Goal: Transaction & Acquisition: Purchase product/service

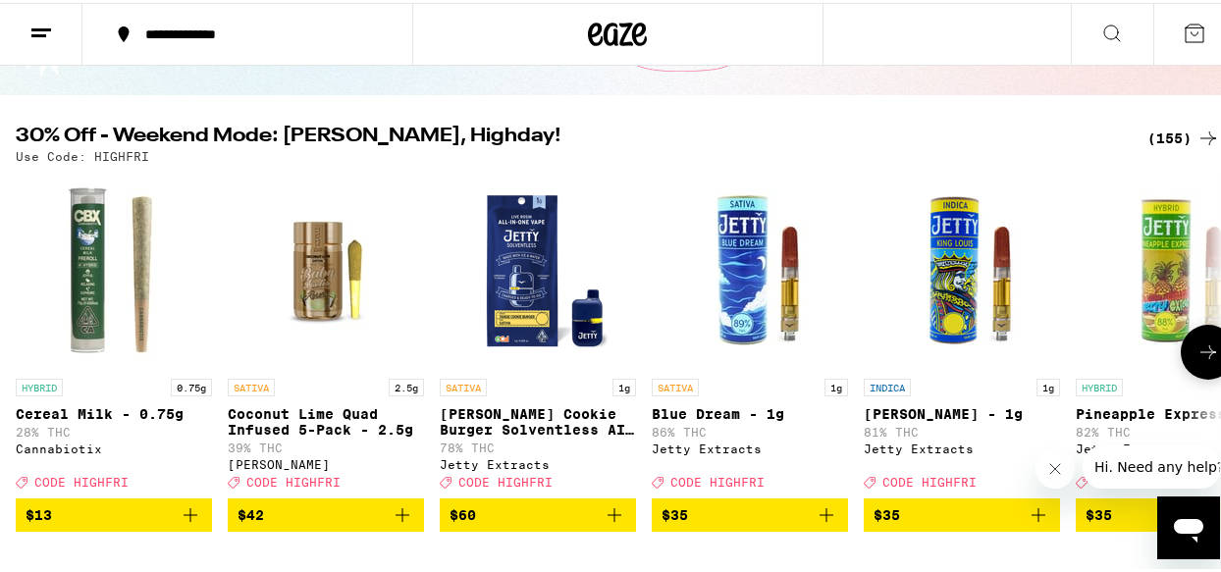
scroll to position [98, 0]
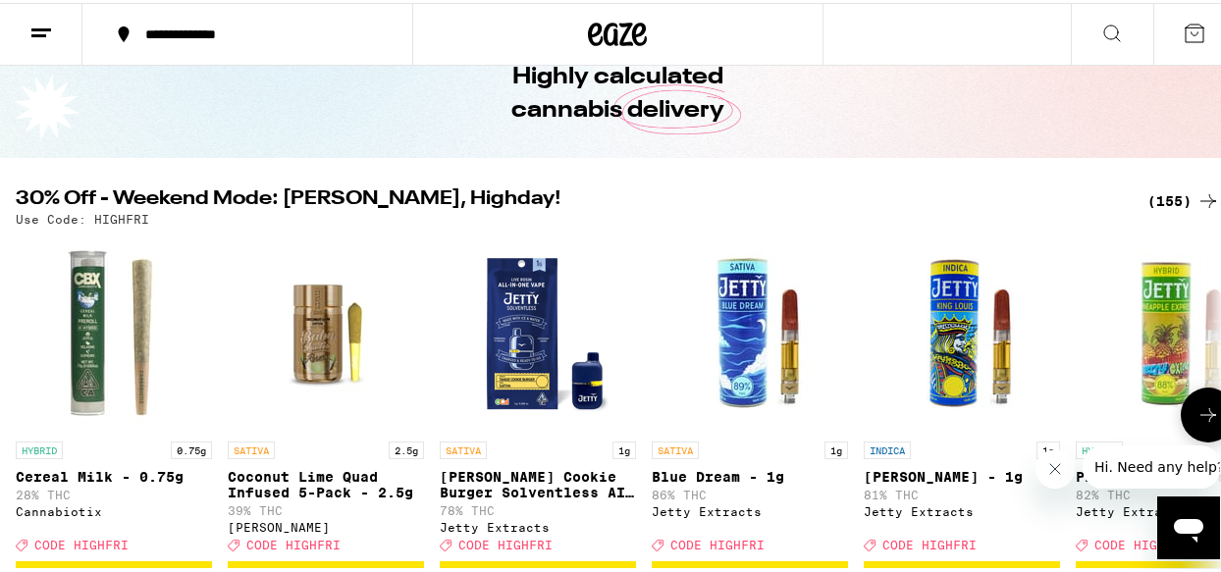
click at [1196, 410] on icon at bounding box center [1208, 412] width 24 height 24
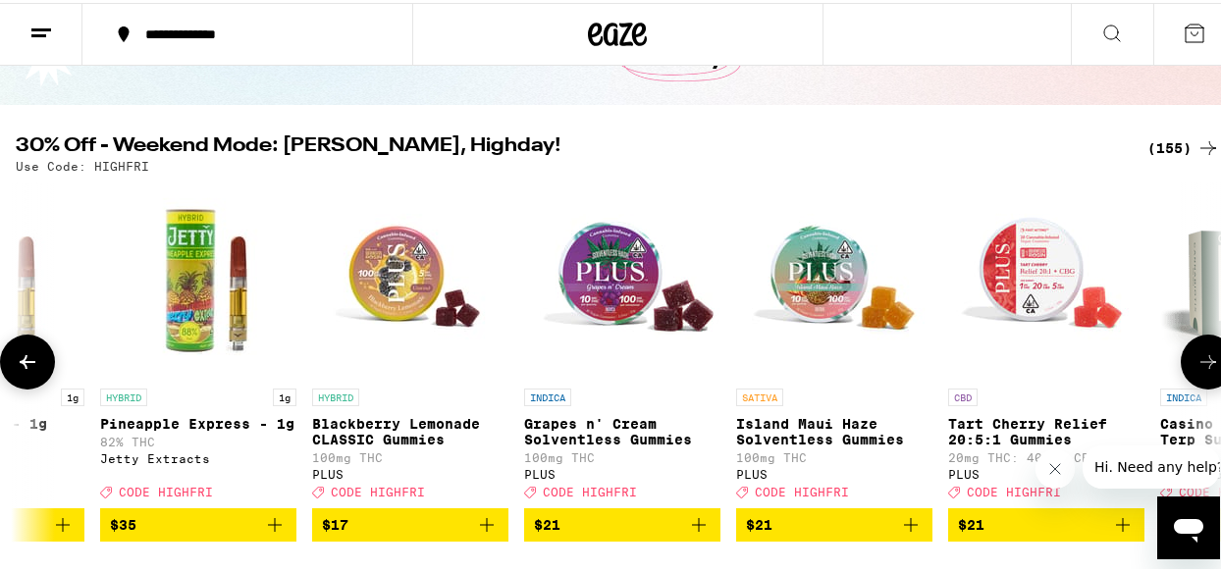
scroll to position [196, 0]
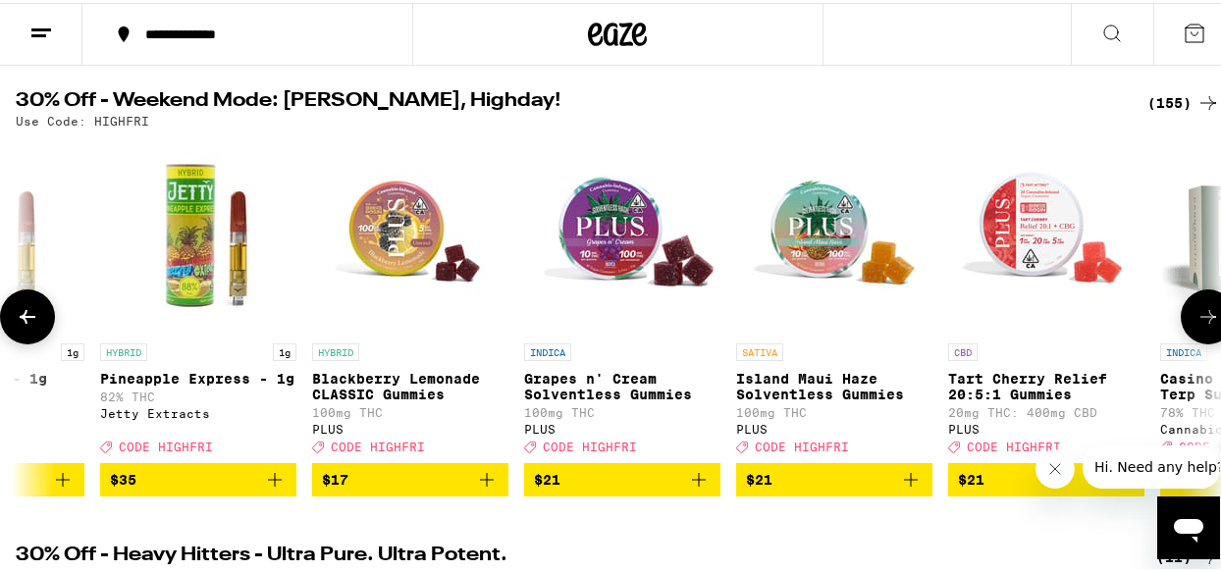
click at [1188, 305] on button at bounding box center [1207, 314] width 55 height 55
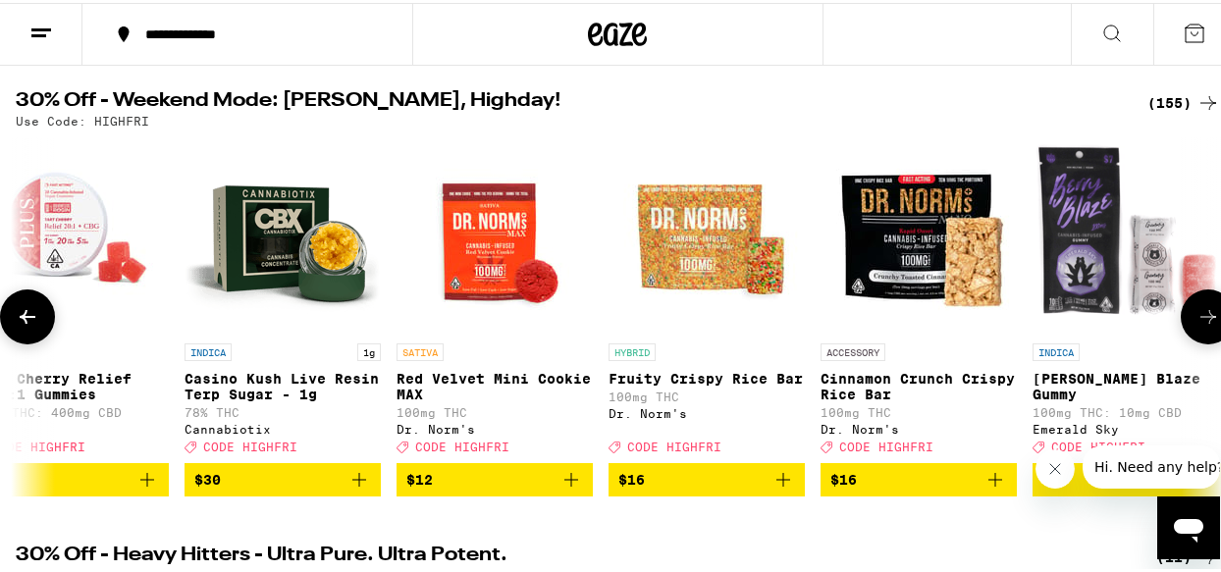
click at [1196, 313] on icon at bounding box center [1208, 314] width 24 height 24
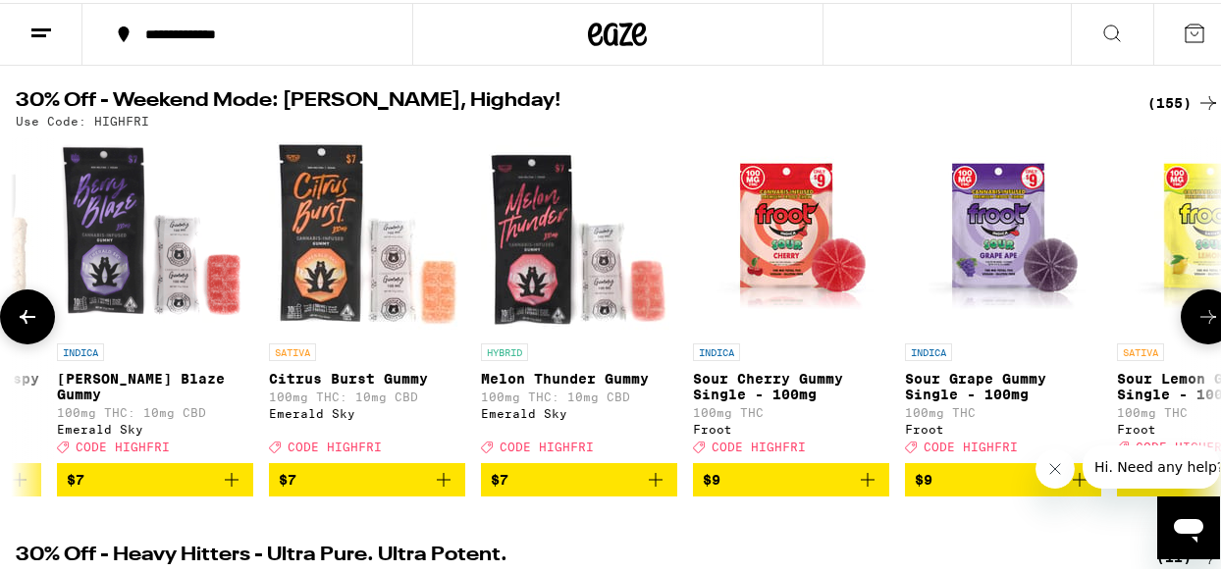
click at [1196, 313] on icon at bounding box center [1208, 314] width 24 height 24
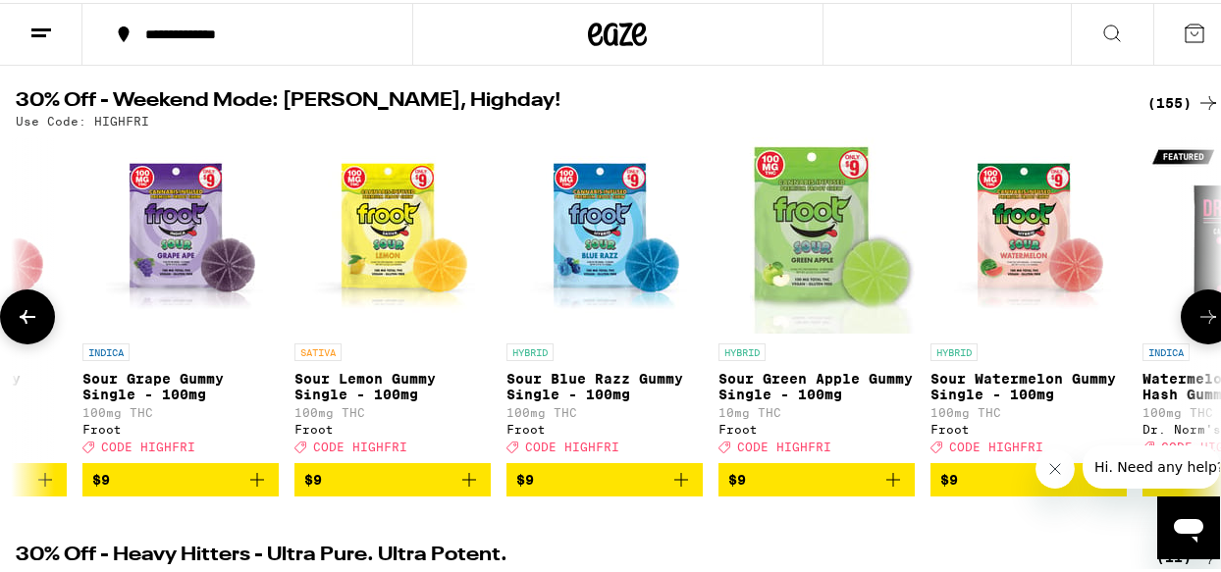
scroll to position [0, 3901]
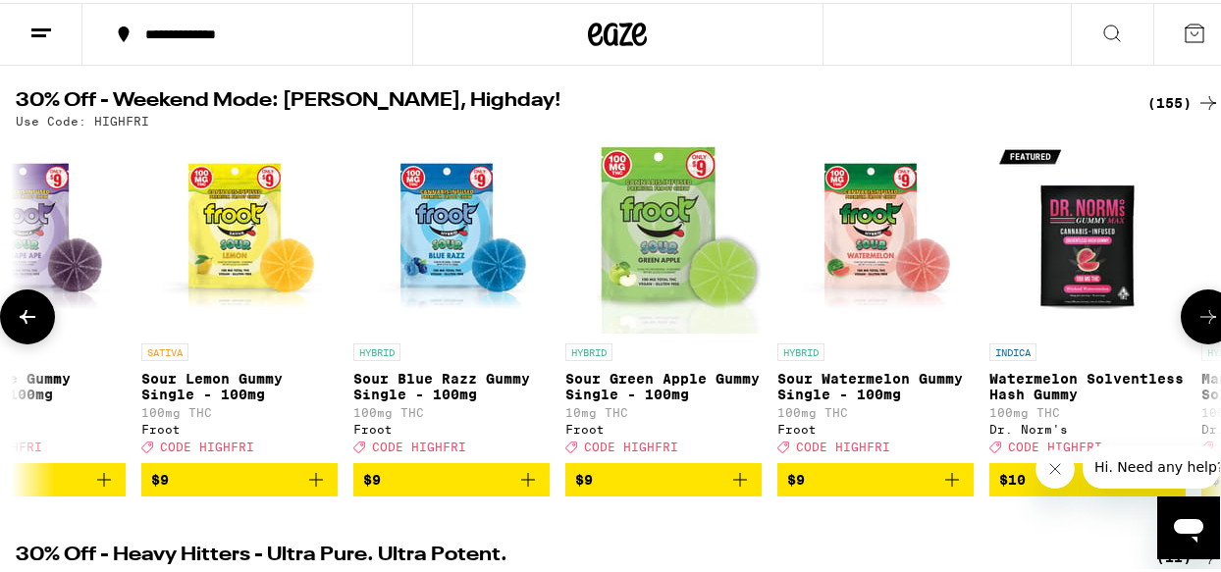
click at [1196, 313] on icon at bounding box center [1208, 314] width 24 height 24
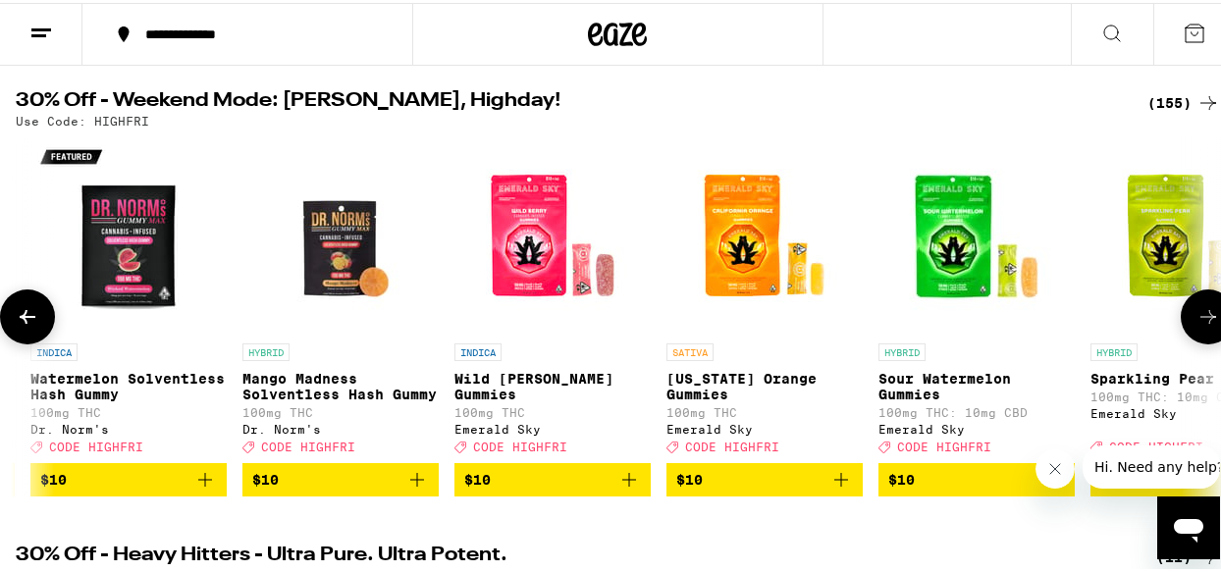
scroll to position [0, 4876]
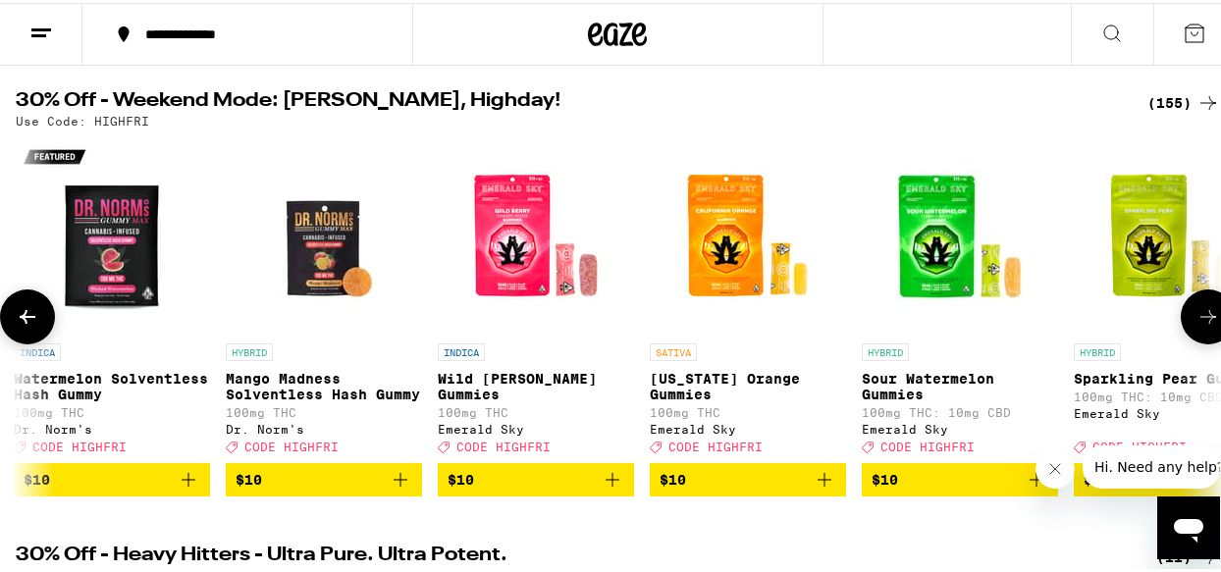
click at [194, 489] on icon "Add to bag" at bounding box center [189, 477] width 24 height 24
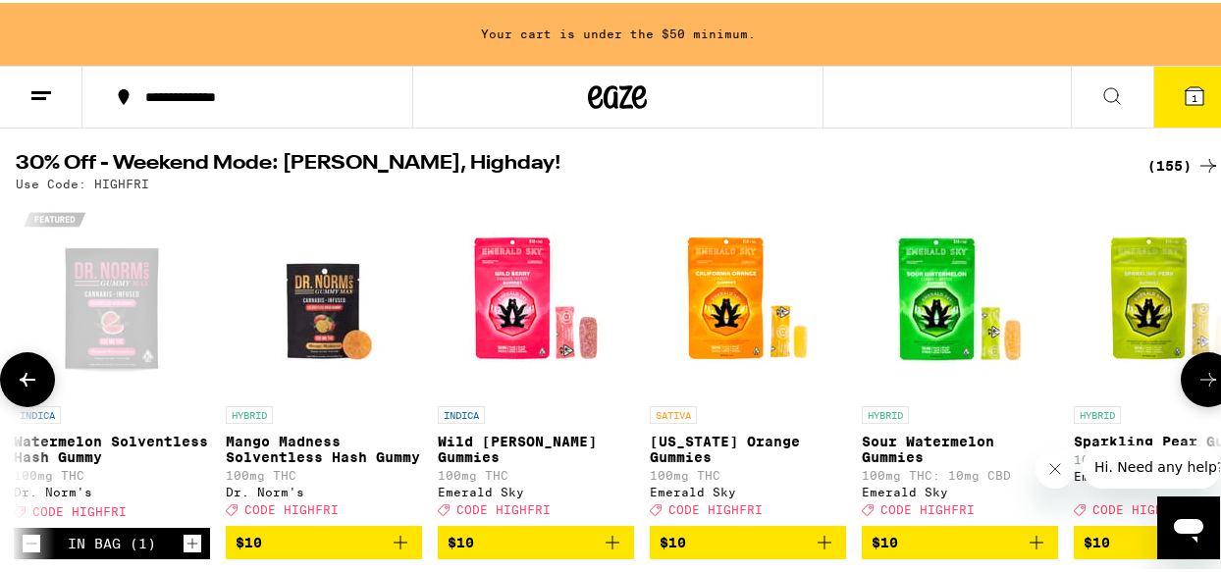
scroll to position [259, 0]
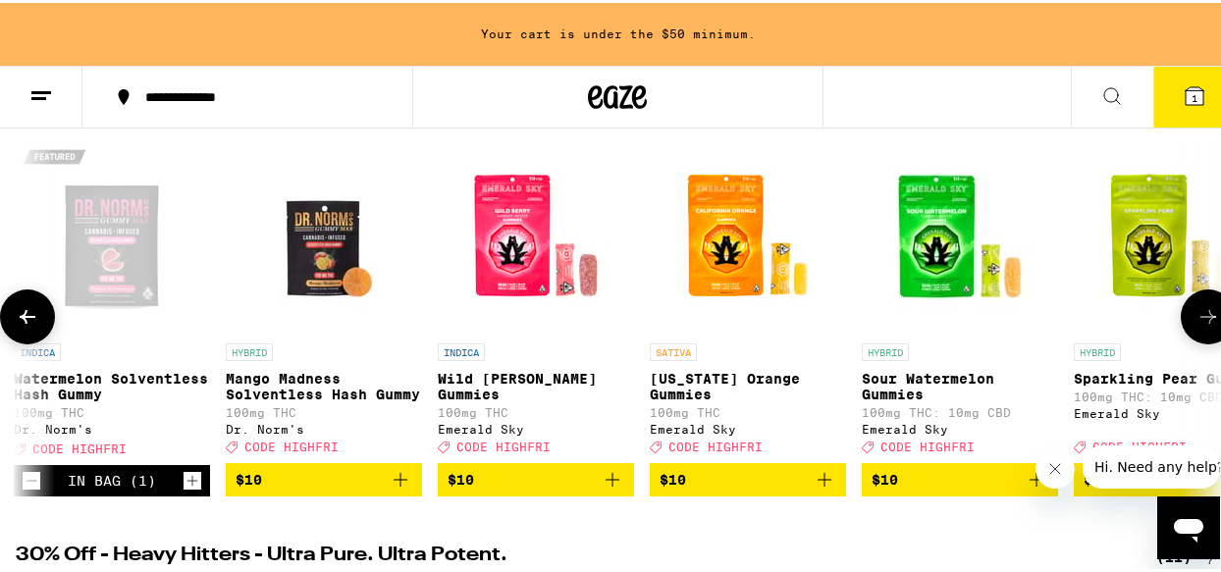
click at [613, 484] on icon "Add to bag" at bounding box center [612, 477] width 14 height 14
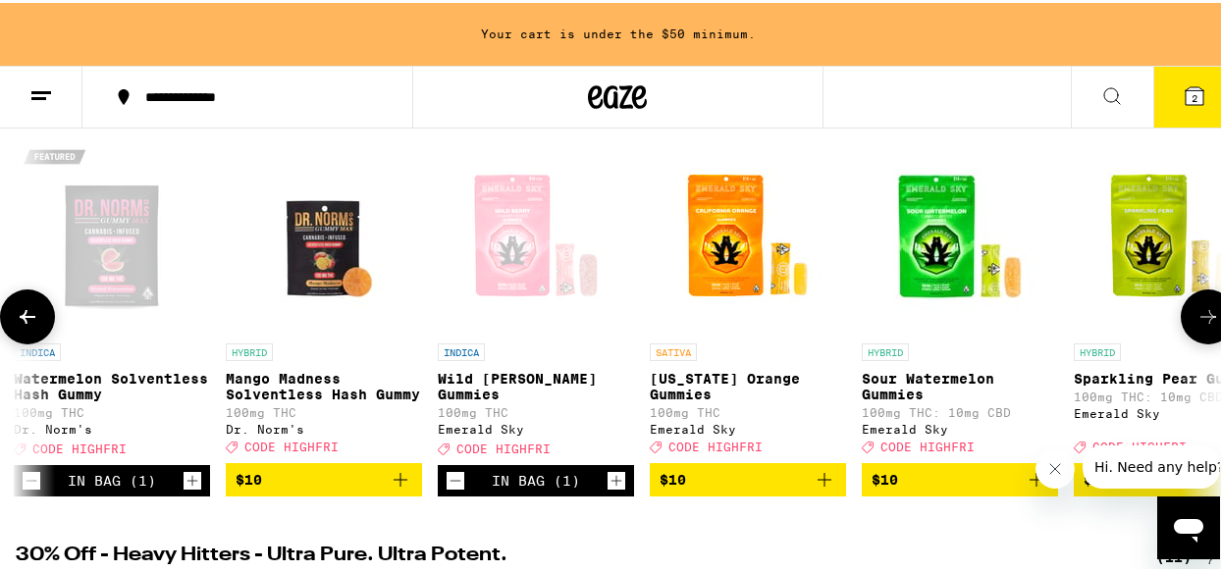
click at [1036, 484] on icon "Add to bag" at bounding box center [1036, 477] width 14 height 14
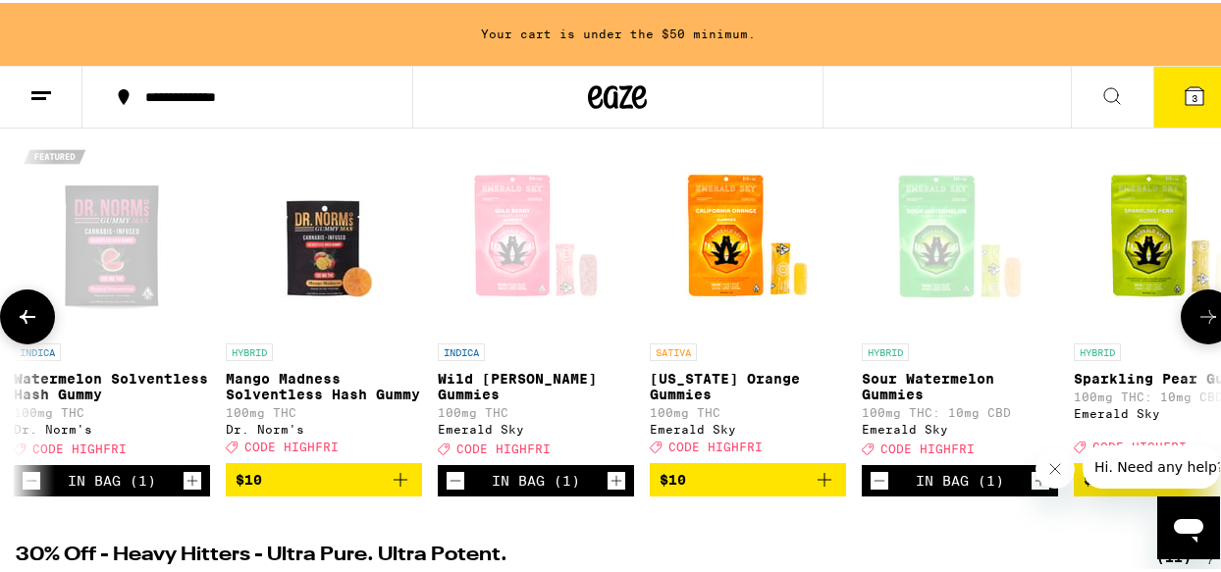
click at [1196, 326] on icon at bounding box center [1208, 314] width 24 height 24
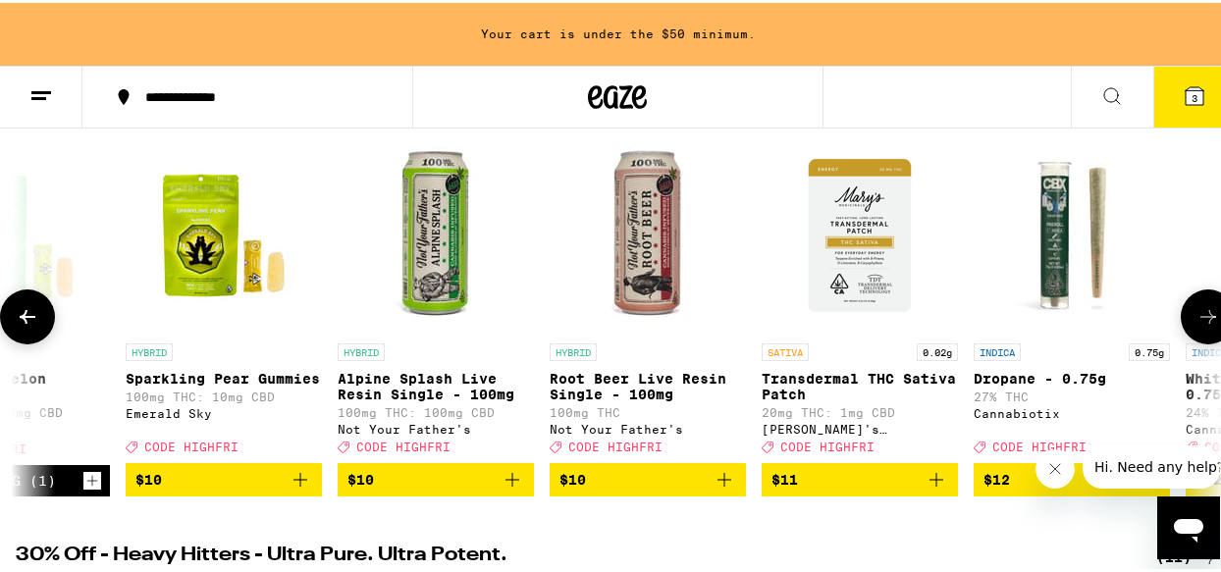
scroll to position [0, 5852]
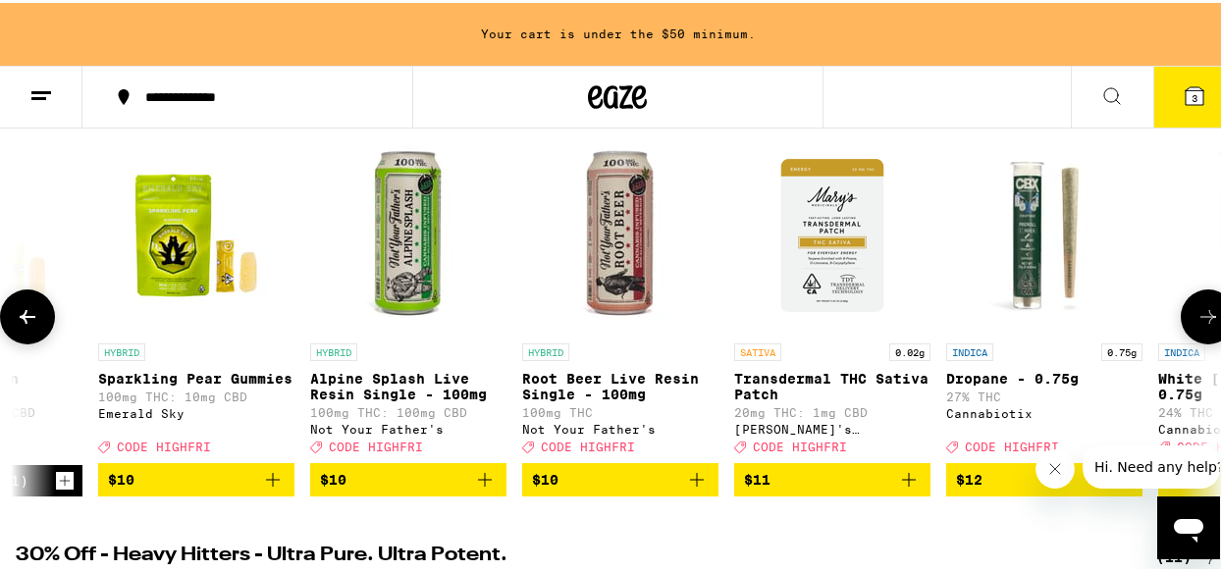
click at [270, 484] on icon "Add to bag" at bounding box center [273, 477] width 14 height 14
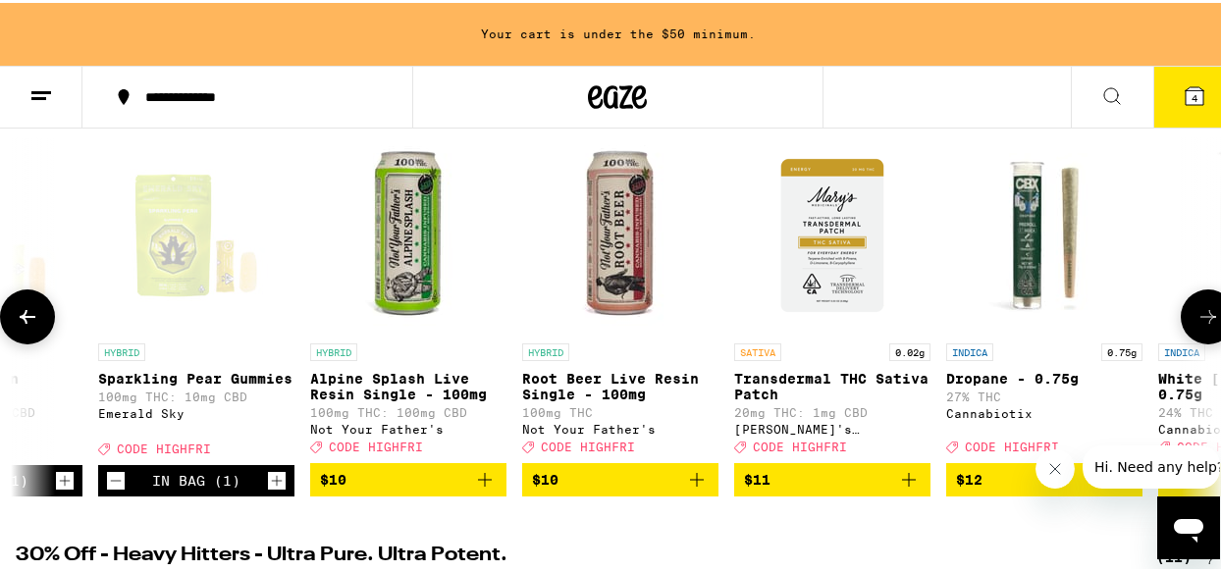
click at [41, 324] on button at bounding box center [27, 314] width 55 height 55
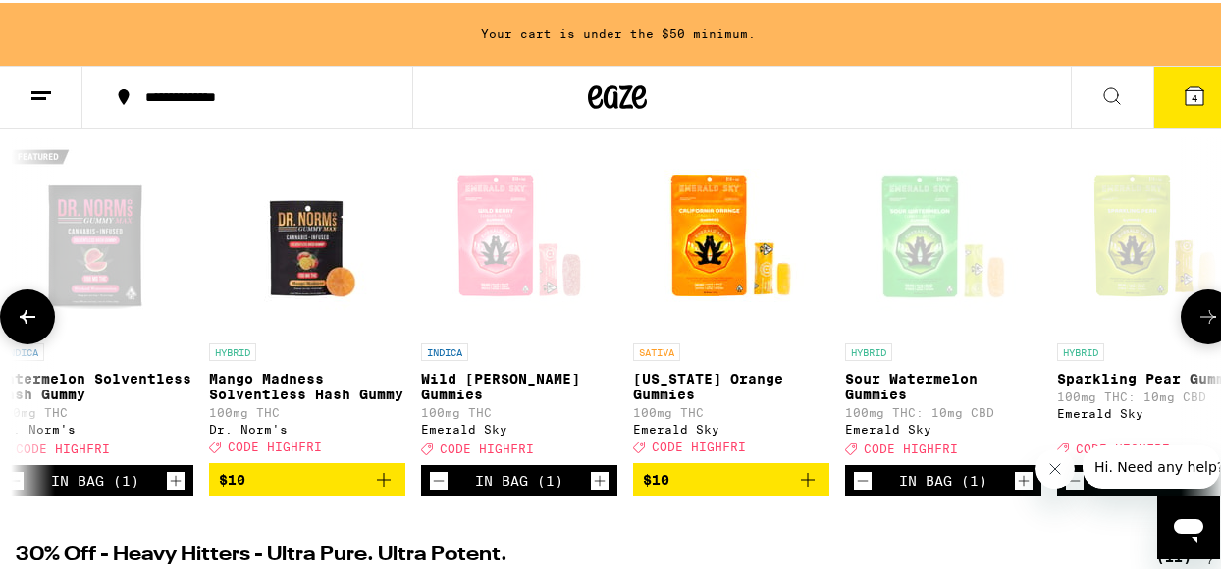
scroll to position [0, 4876]
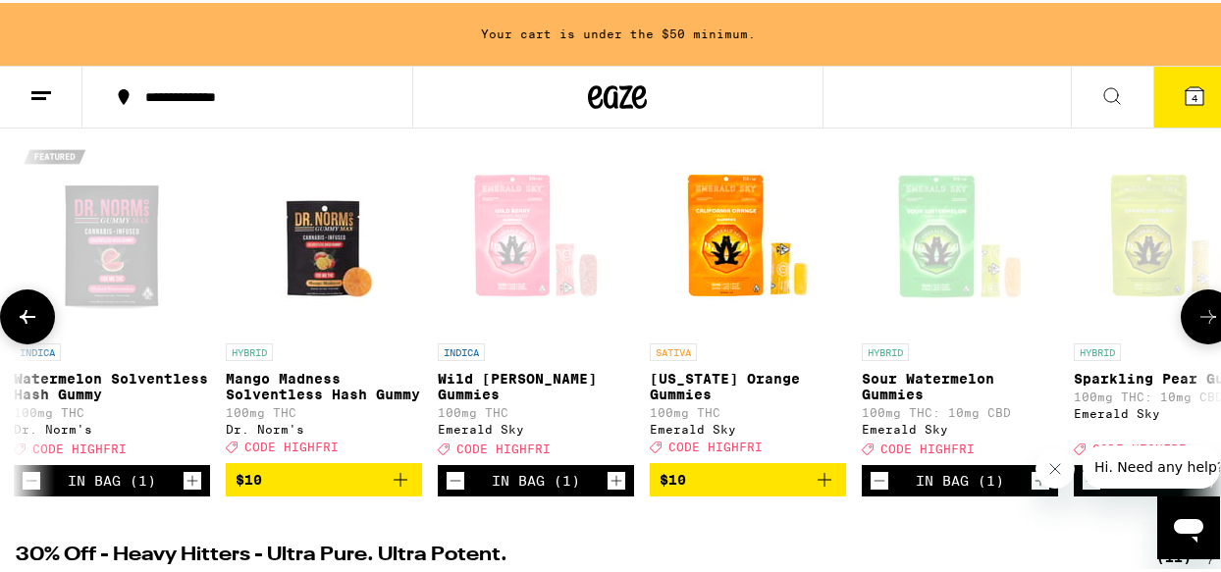
click at [1196, 323] on icon at bounding box center [1208, 314] width 24 height 24
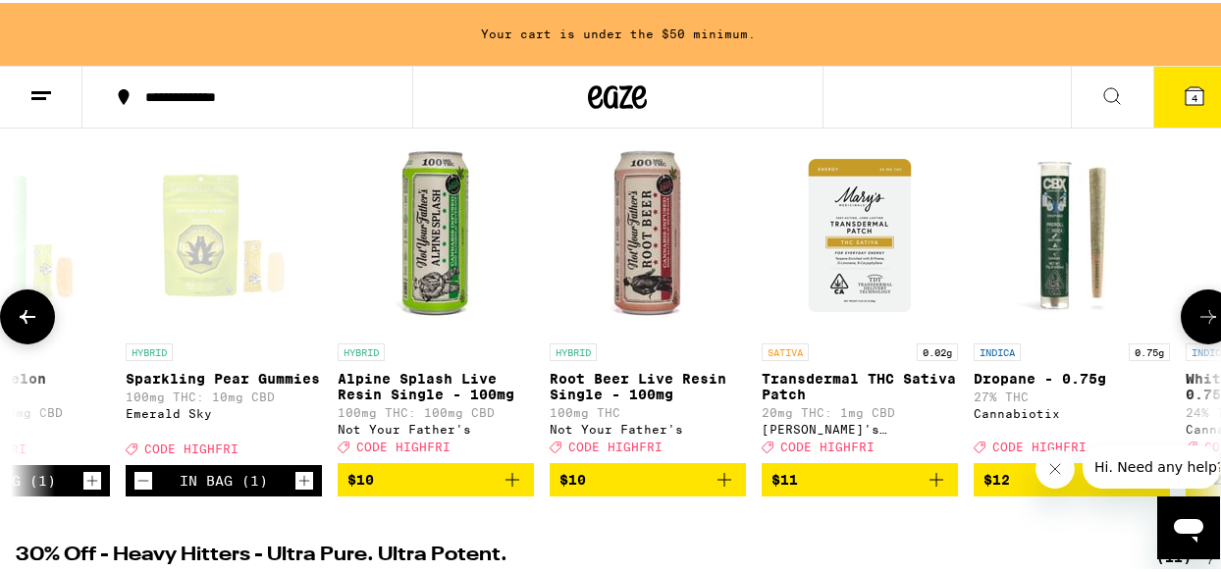
click at [1200, 321] on icon at bounding box center [1208, 314] width 16 height 14
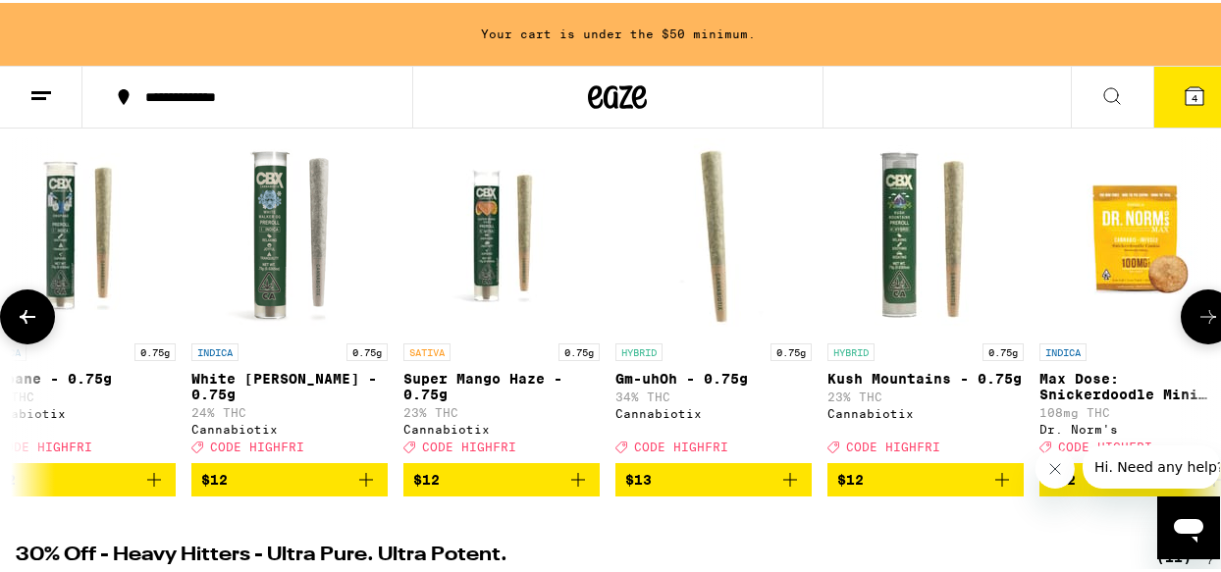
scroll to position [0, 6827]
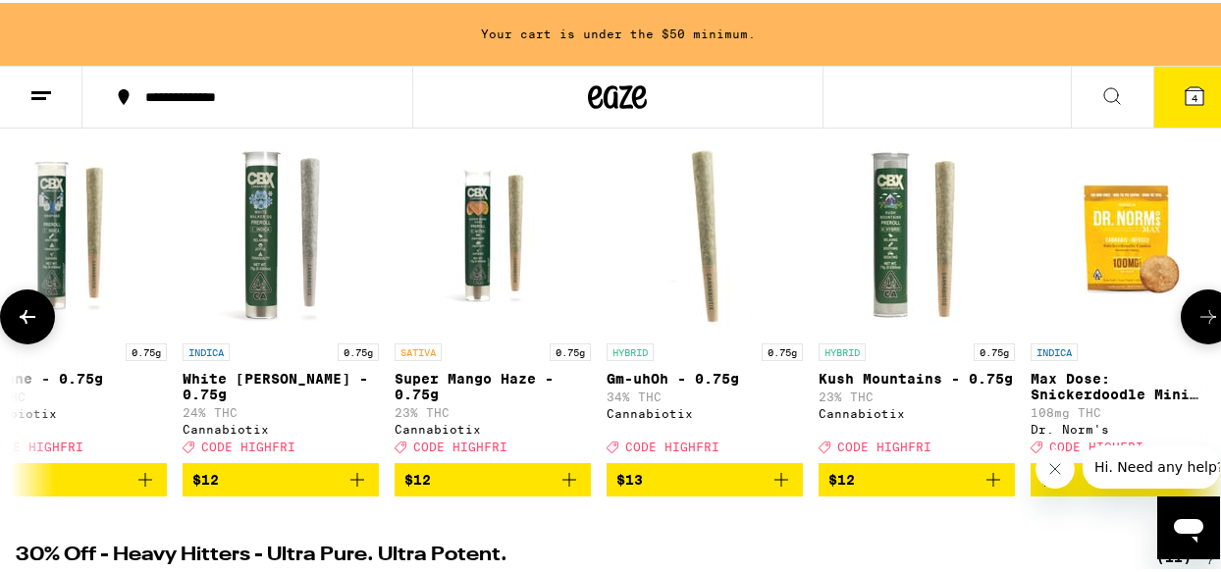
click at [43, 317] on button at bounding box center [27, 314] width 55 height 55
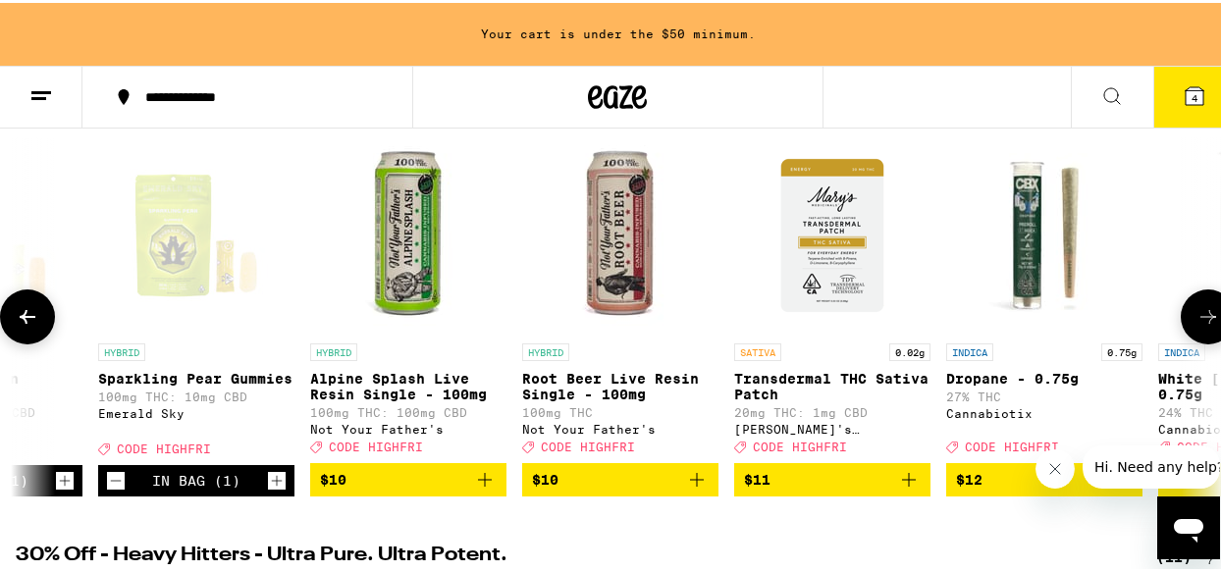
click at [43, 317] on button at bounding box center [27, 314] width 55 height 55
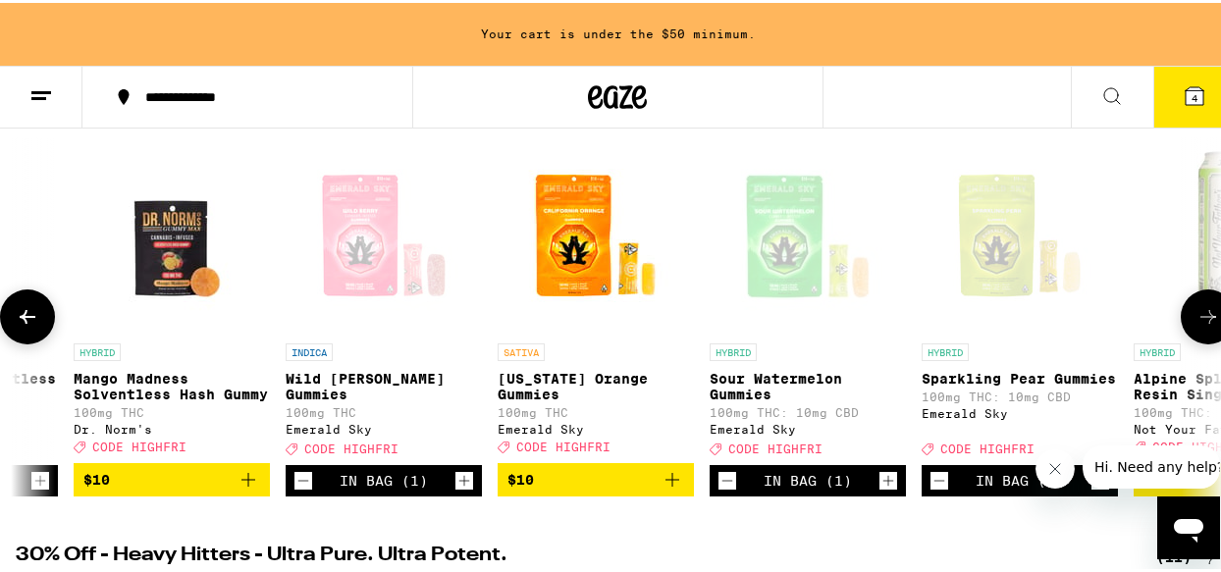
scroll to position [0, 4876]
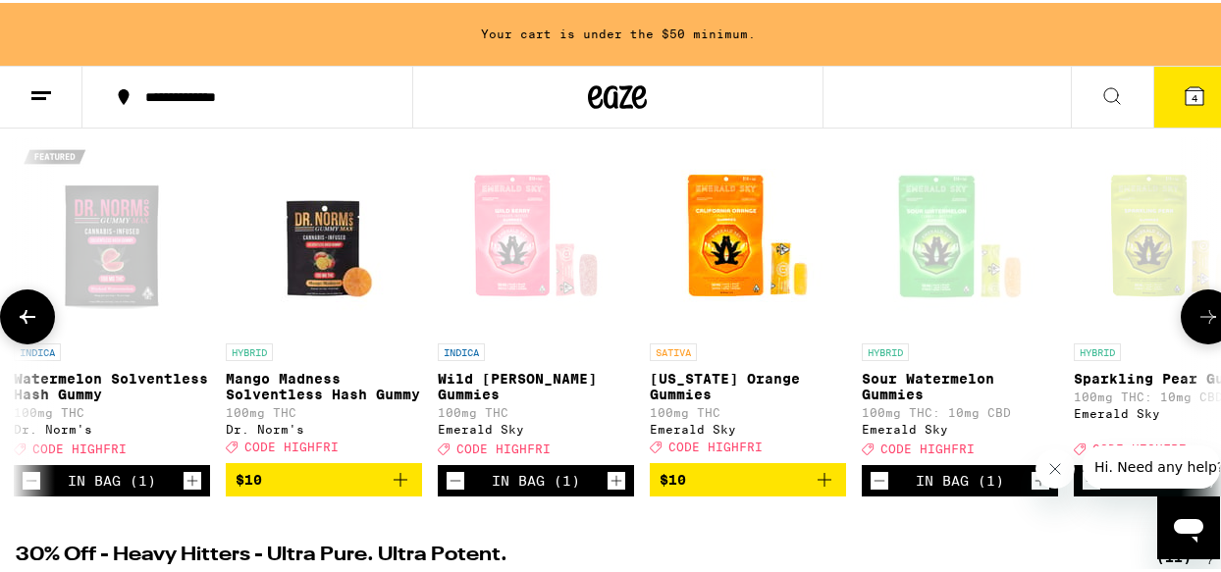
click at [616, 484] on icon "Increment" at bounding box center [616, 478] width 11 height 11
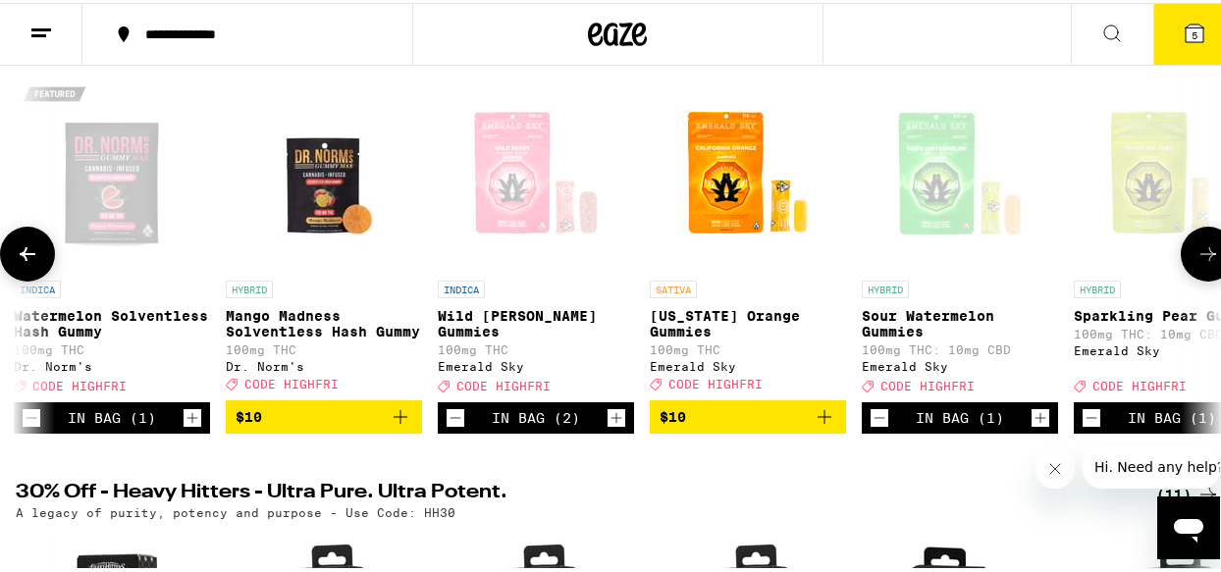
scroll to position [196, 0]
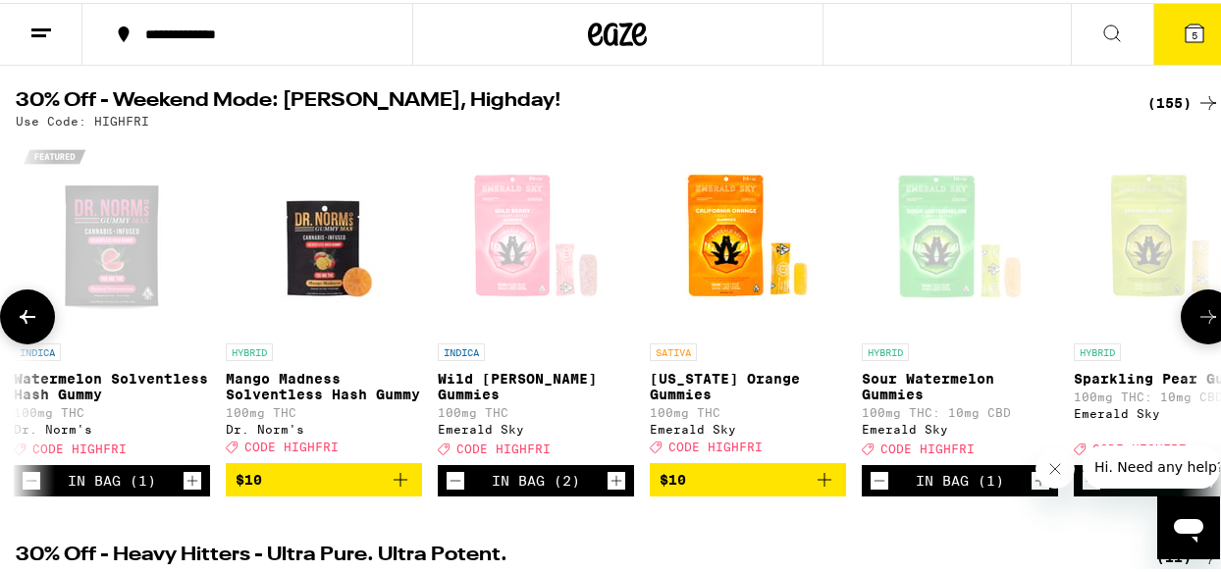
click at [41, 321] on button at bounding box center [27, 314] width 55 height 55
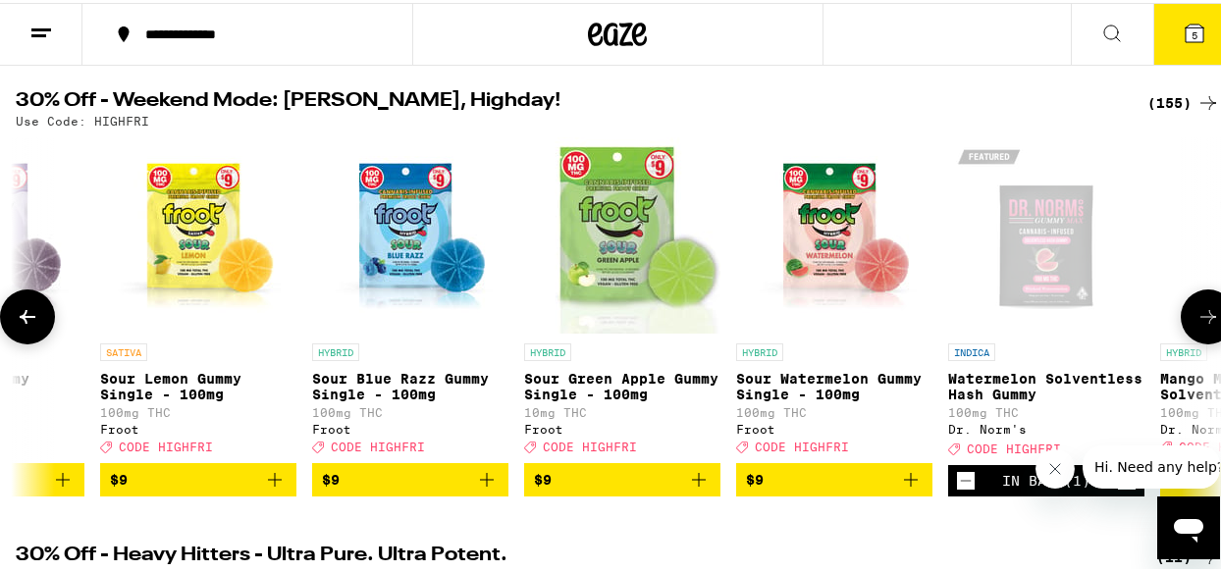
scroll to position [0, 3901]
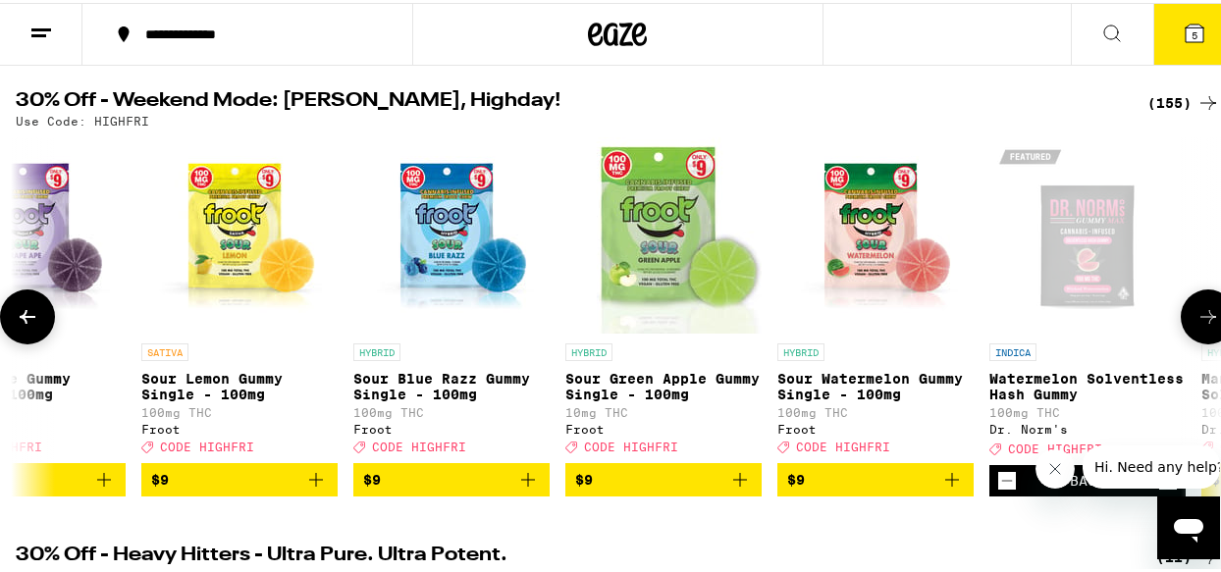
click at [1200, 321] on icon at bounding box center [1208, 314] width 16 height 14
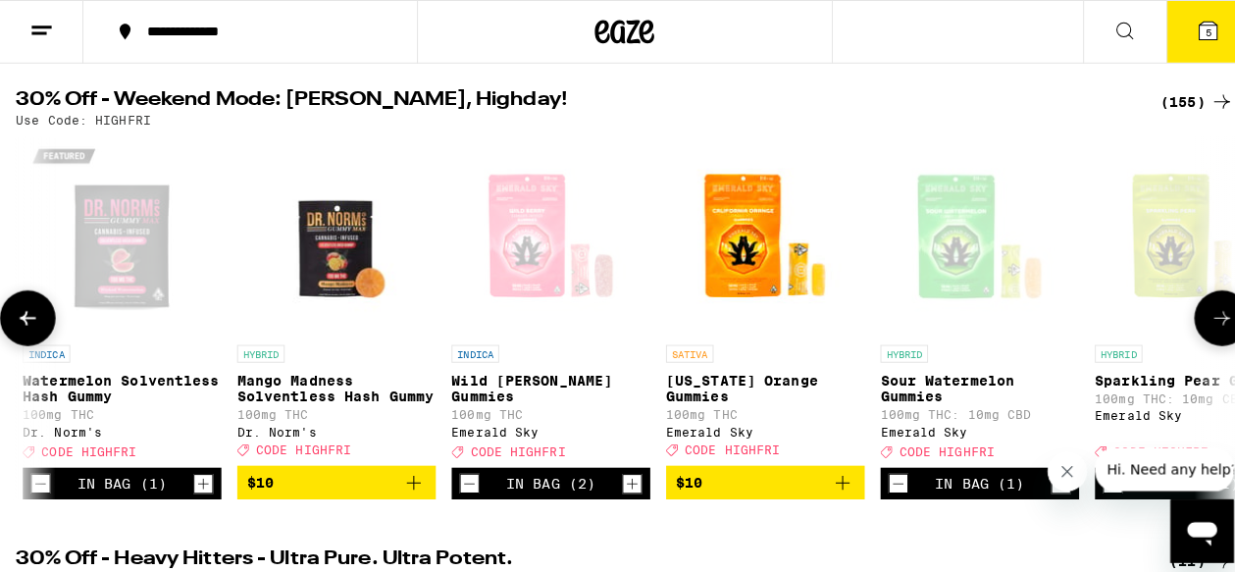
scroll to position [0, 4876]
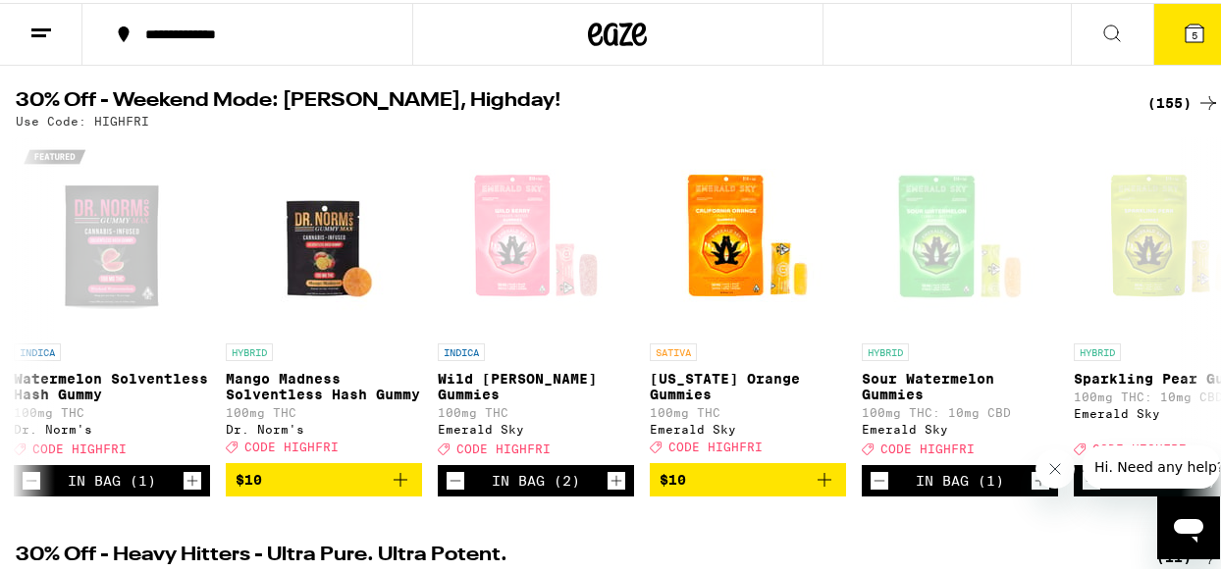
click at [1178, 45] on button "5" at bounding box center [1194, 31] width 82 height 61
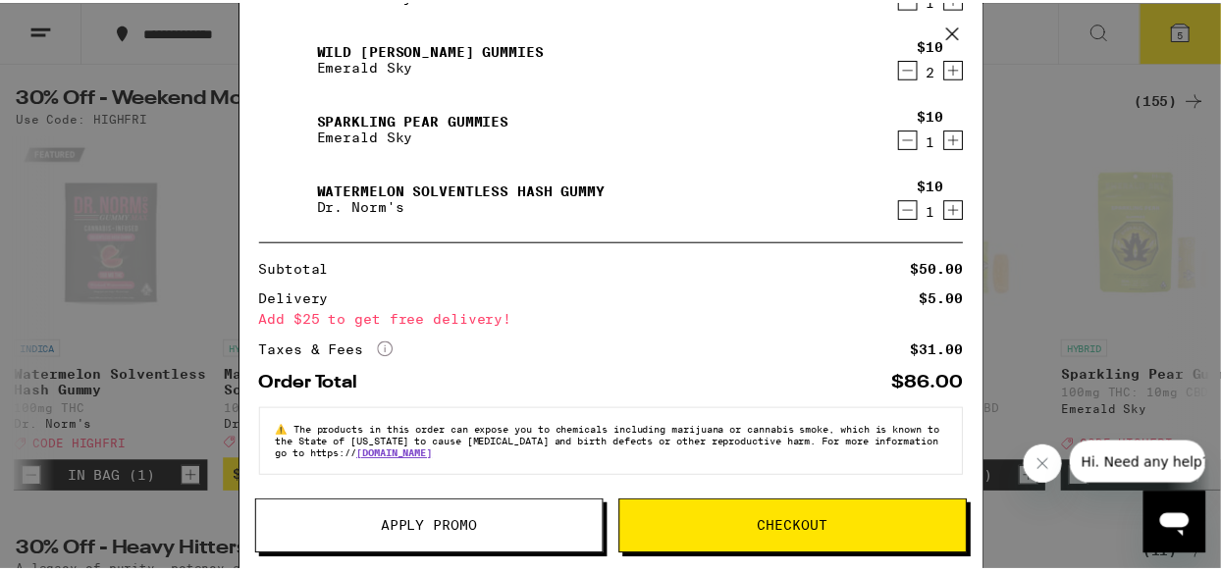
scroll to position [10, 0]
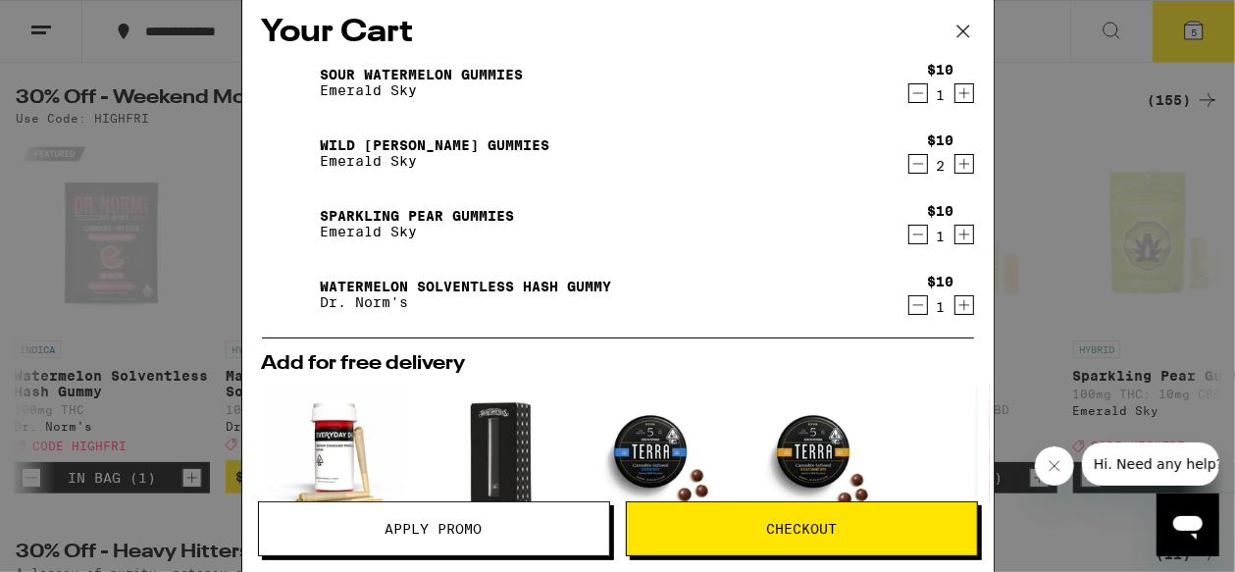
click at [964, 31] on icon at bounding box center [963, 32] width 12 height 12
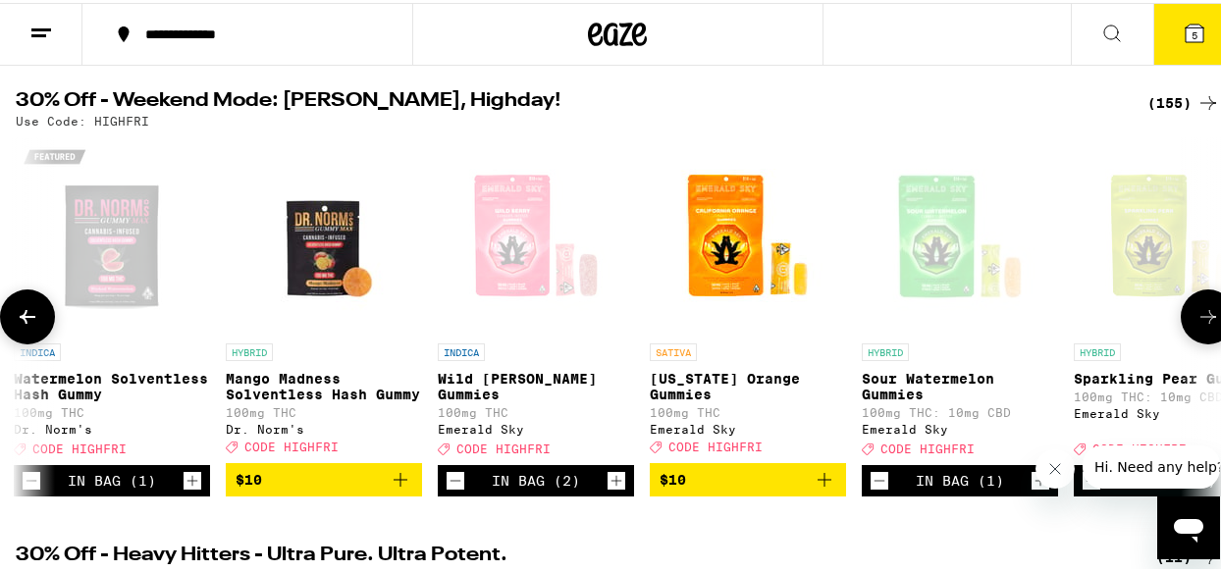
click at [1201, 326] on icon at bounding box center [1208, 314] width 24 height 24
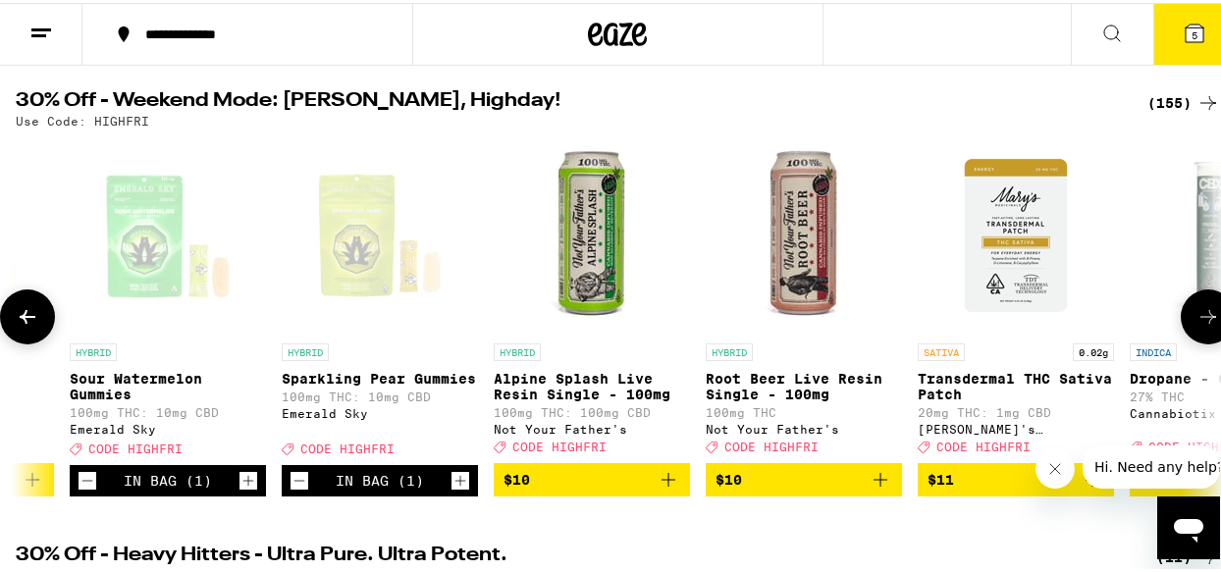
scroll to position [0, 5852]
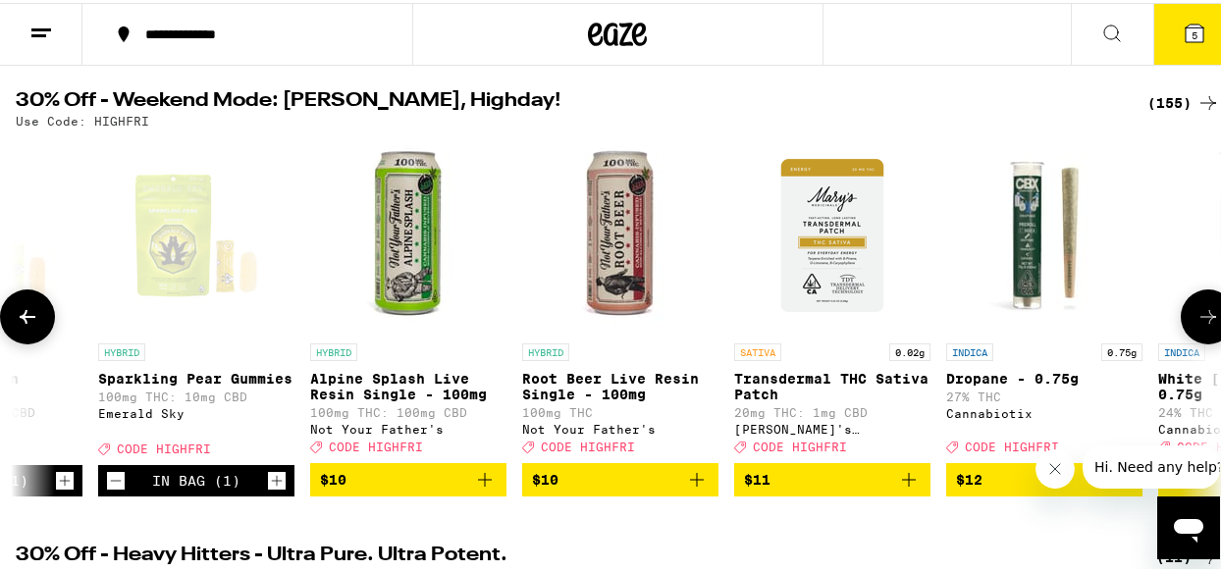
click at [1201, 326] on icon at bounding box center [1208, 314] width 24 height 24
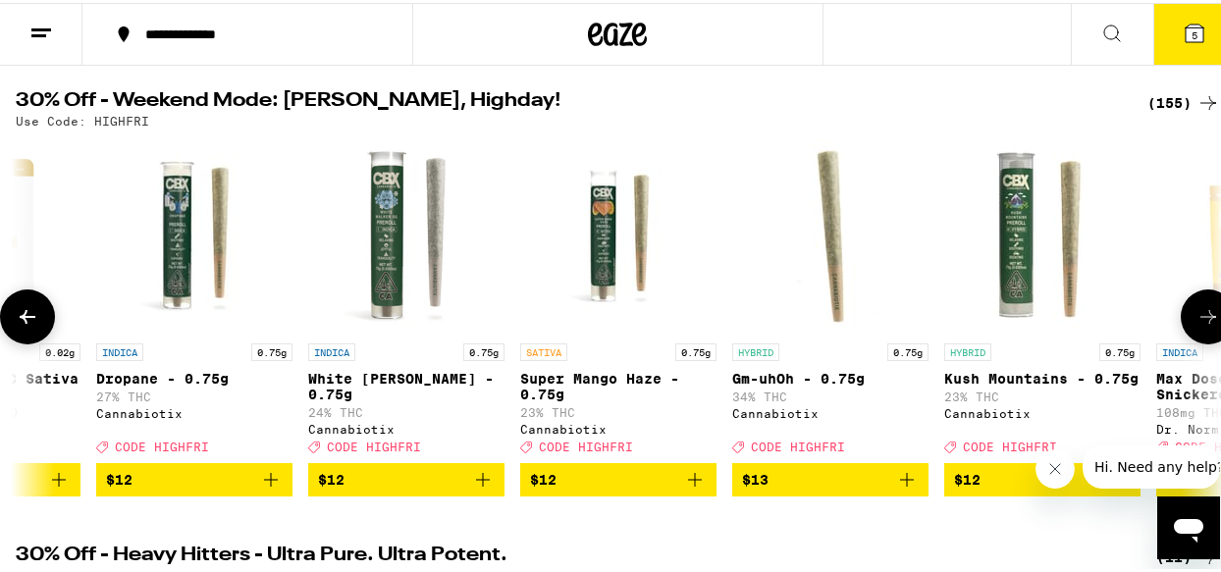
scroll to position [0, 6827]
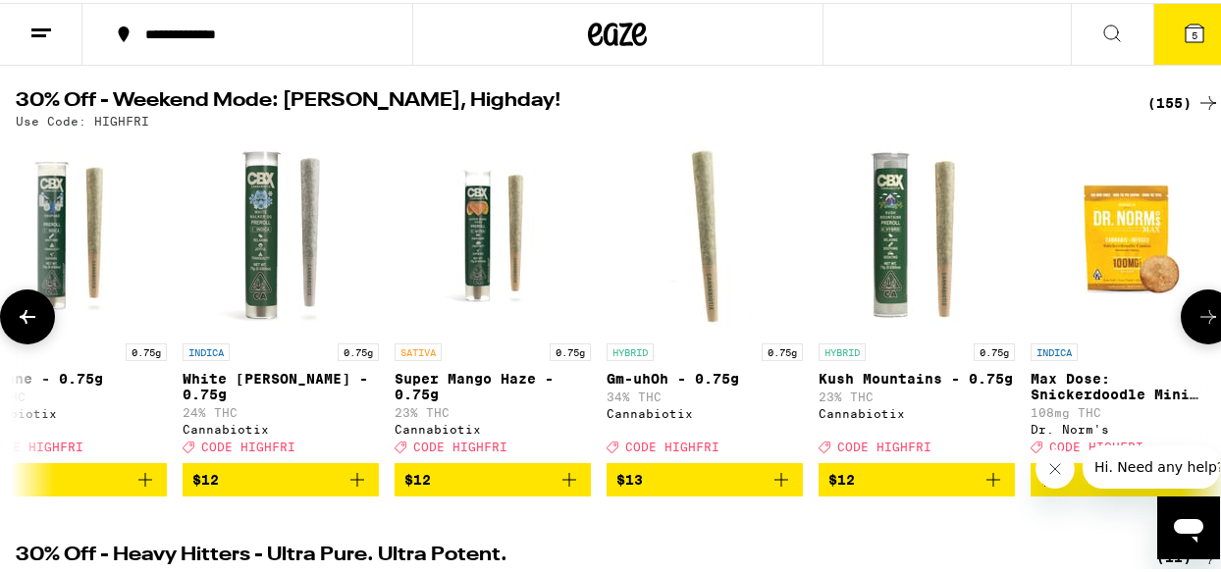
click at [1201, 326] on icon at bounding box center [1208, 314] width 24 height 24
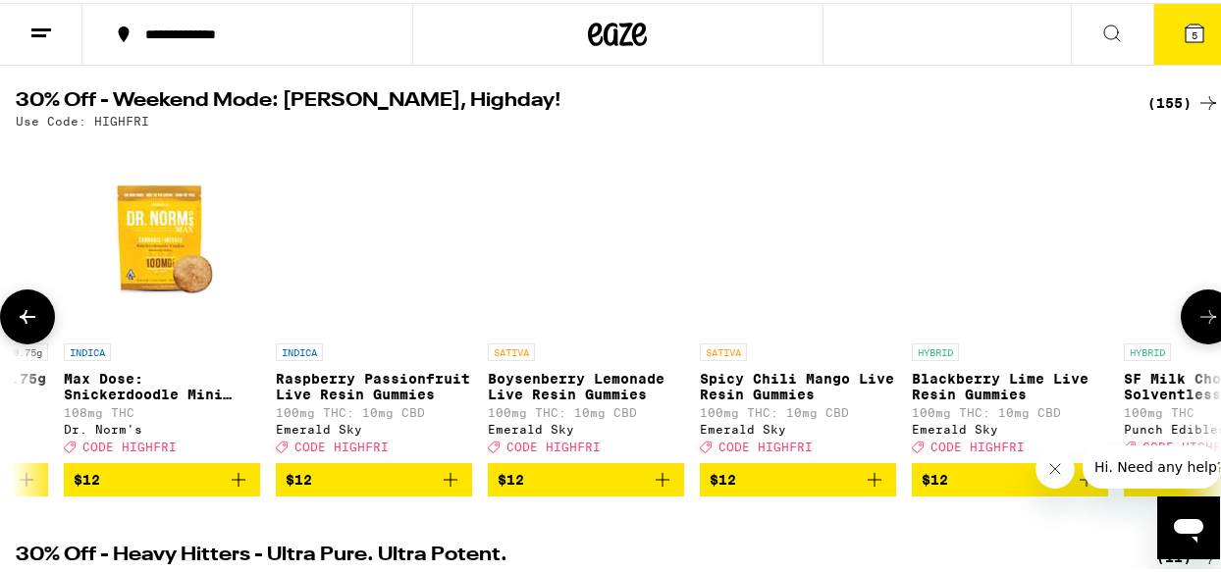
scroll to position [0, 7802]
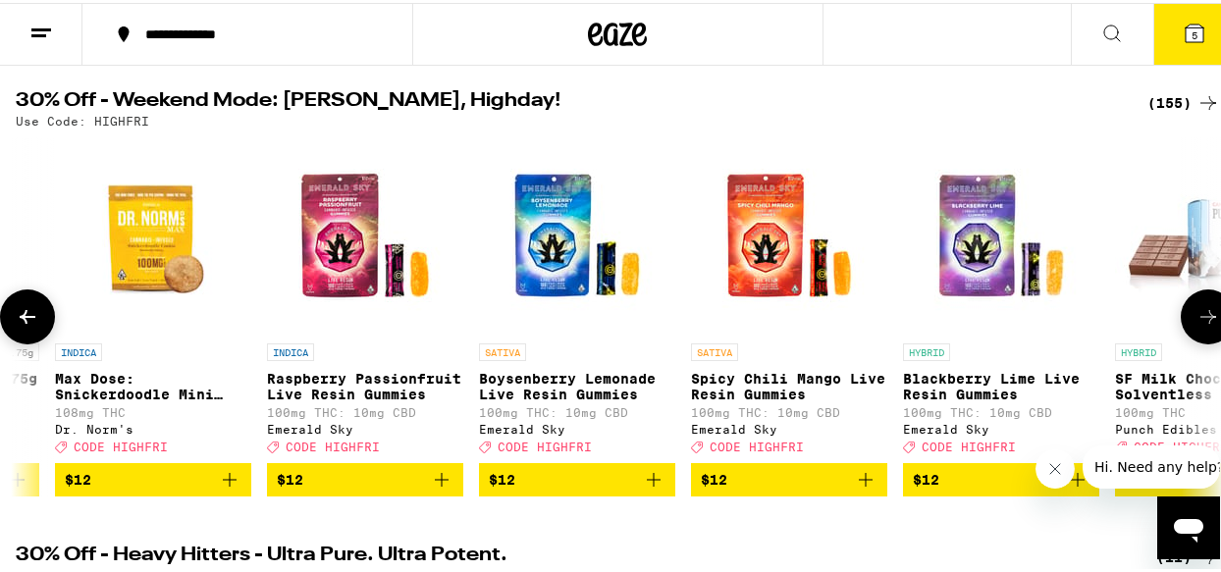
click at [39, 323] on button at bounding box center [27, 314] width 55 height 55
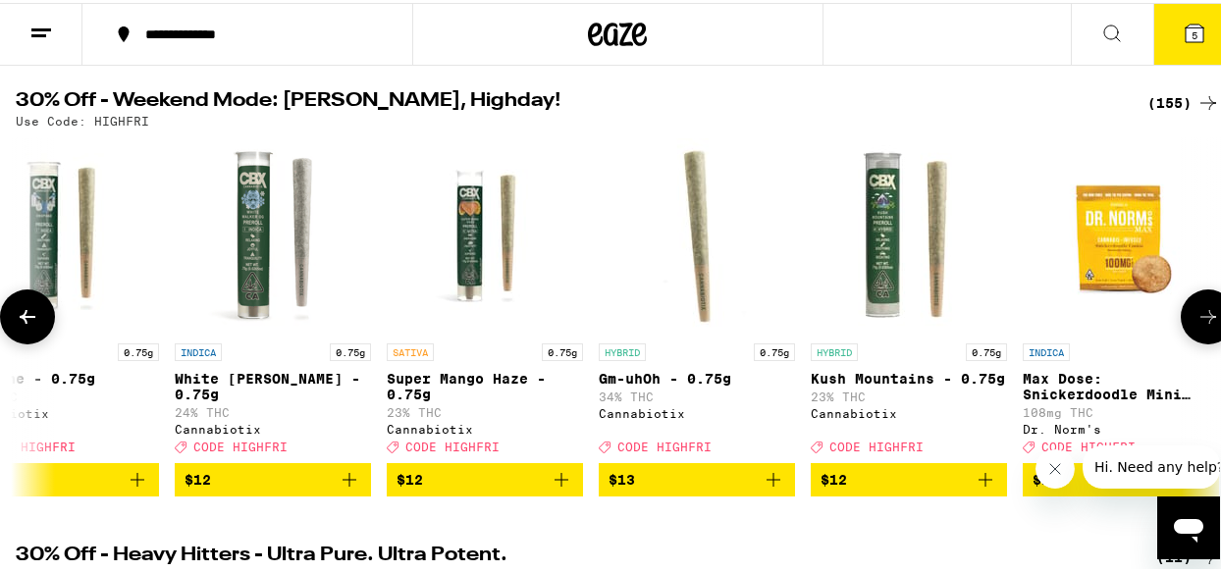
click at [39, 323] on button at bounding box center [27, 314] width 55 height 55
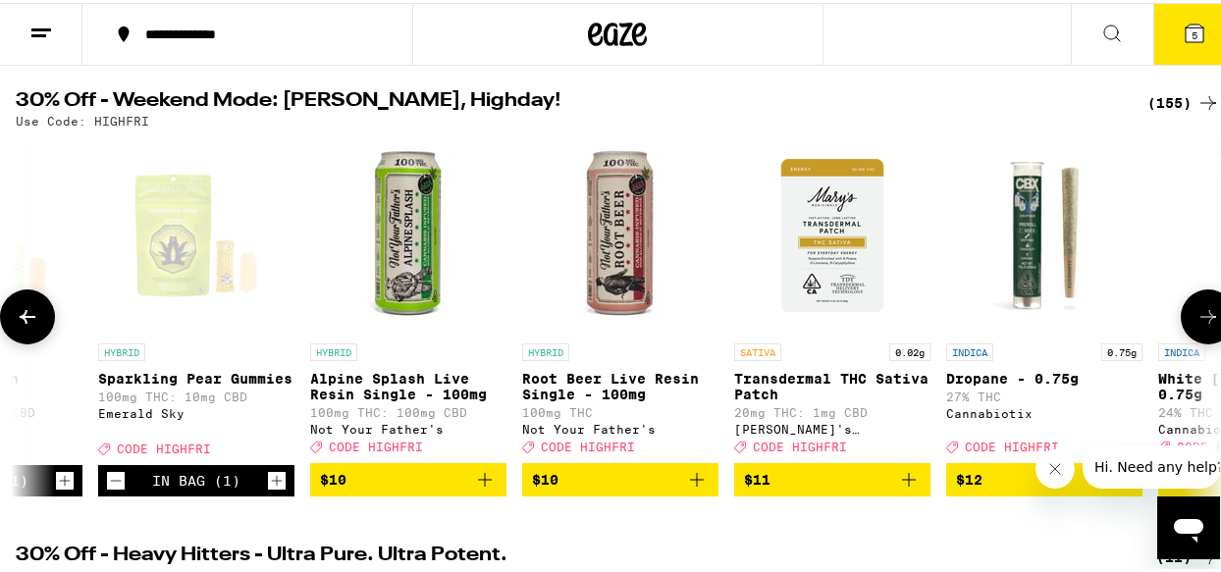
click at [39, 323] on button at bounding box center [27, 314] width 55 height 55
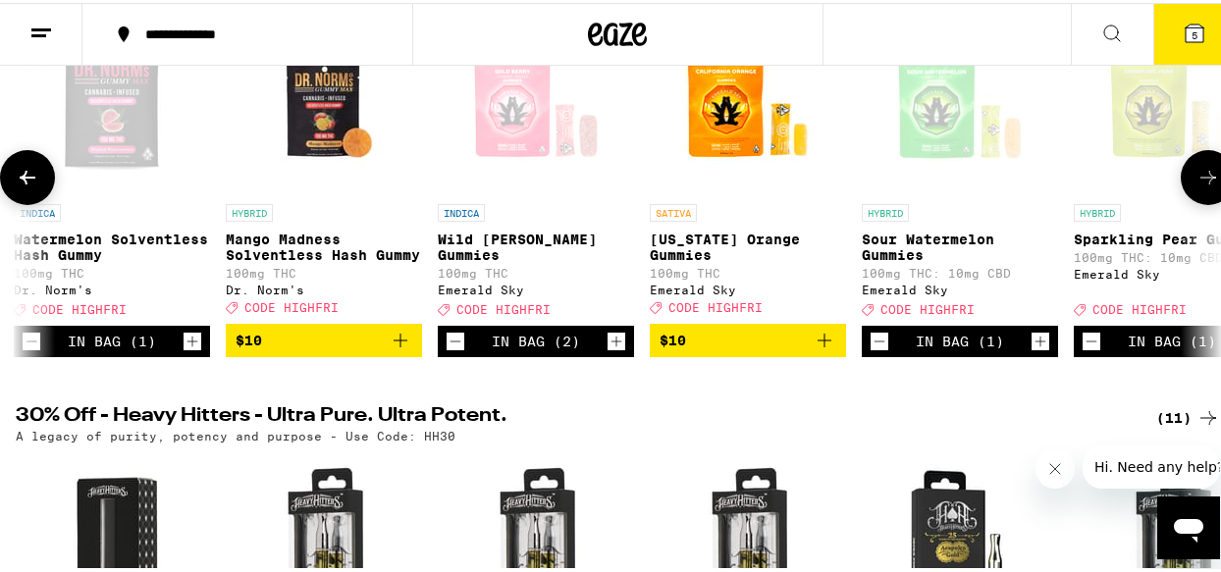
scroll to position [294, 0]
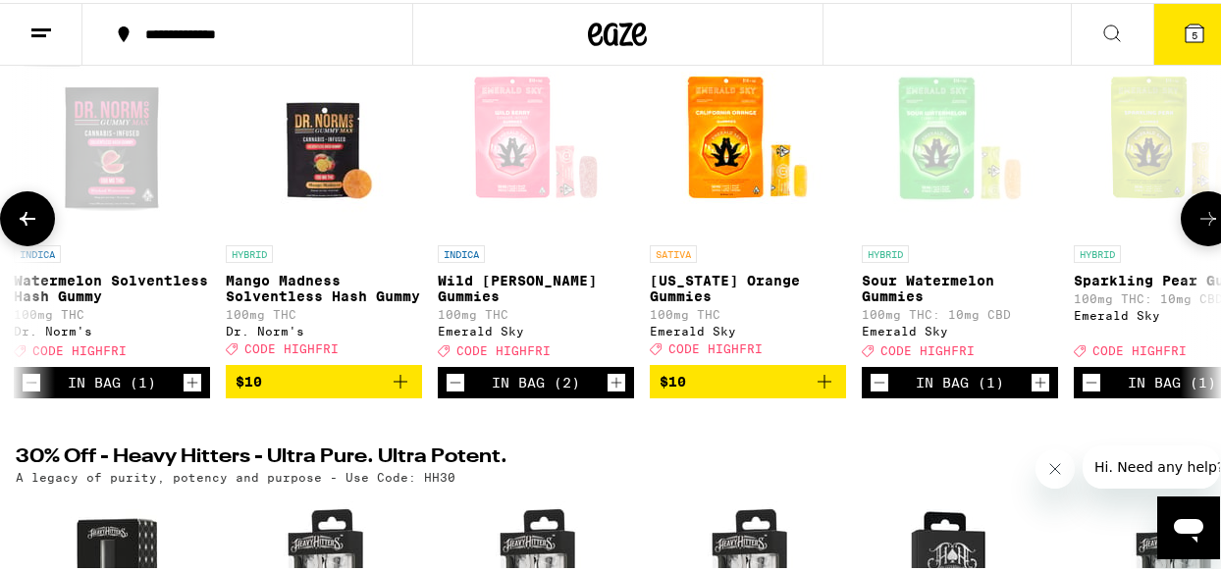
click at [40, 225] on button at bounding box center [27, 215] width 55 height 55
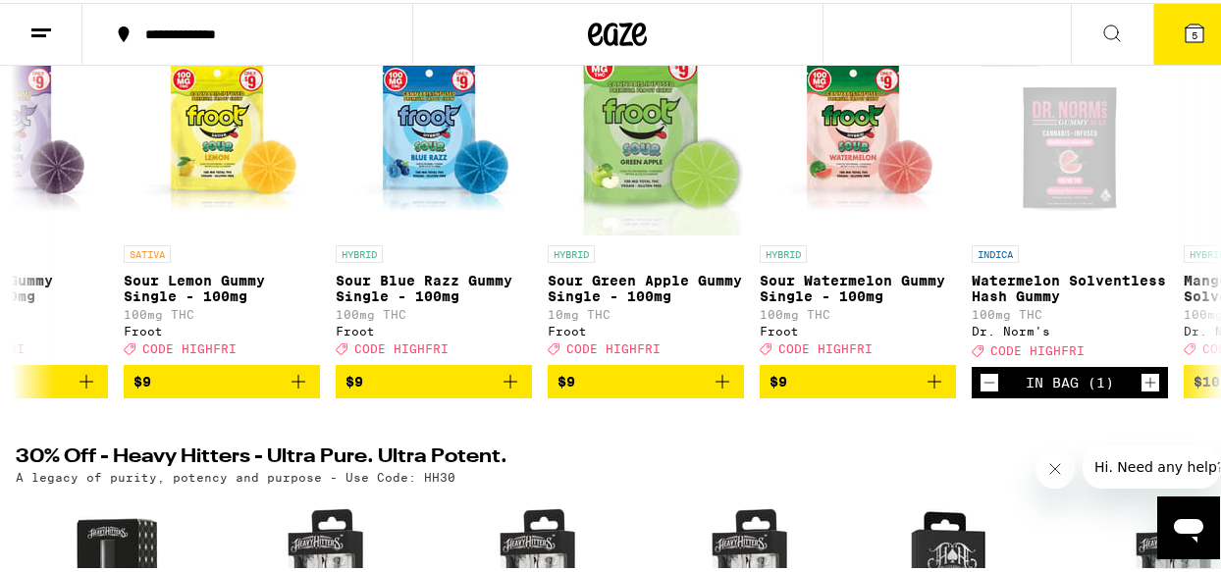
scroll to position [0, 3901]
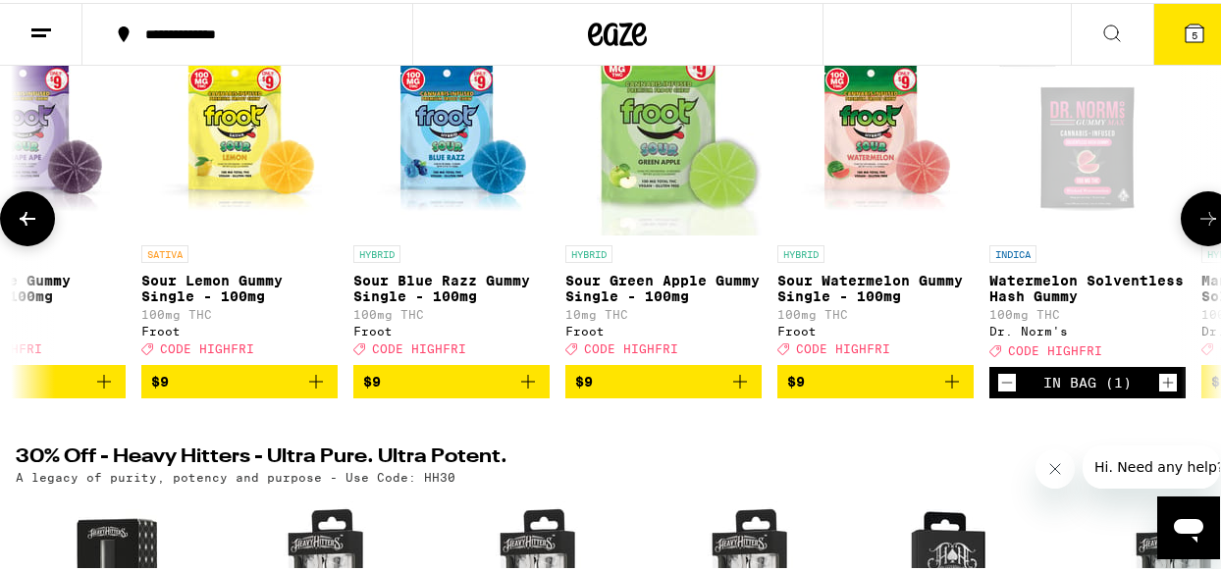
click at [1200, 223] on icon at bounding box center [1208, 216] width 16 height 14
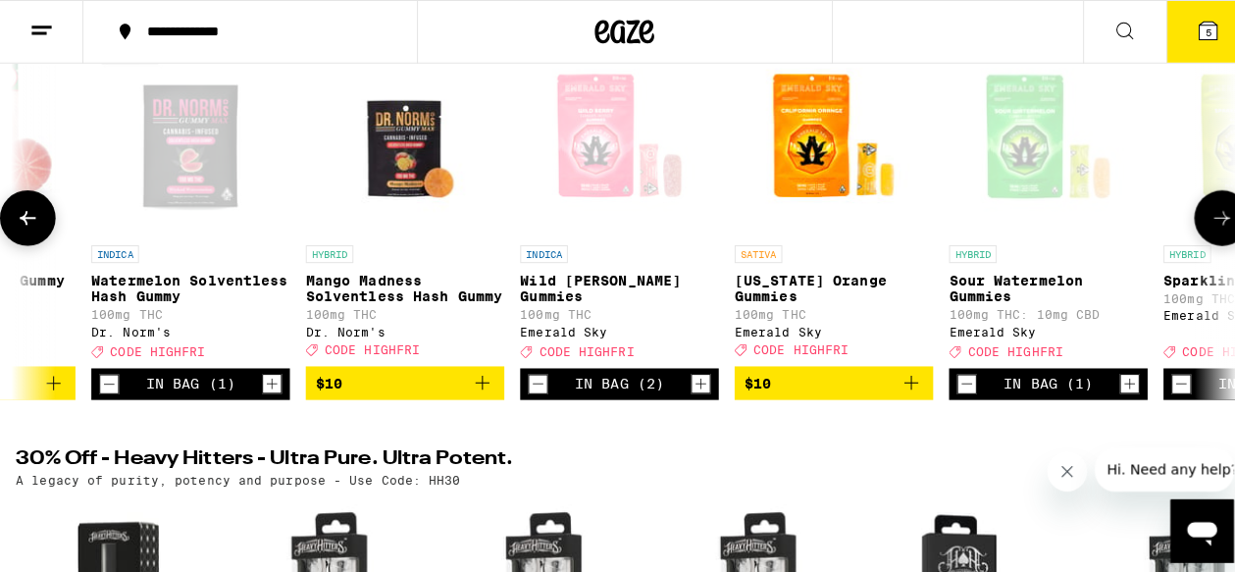
scroll to position [0, 4876]
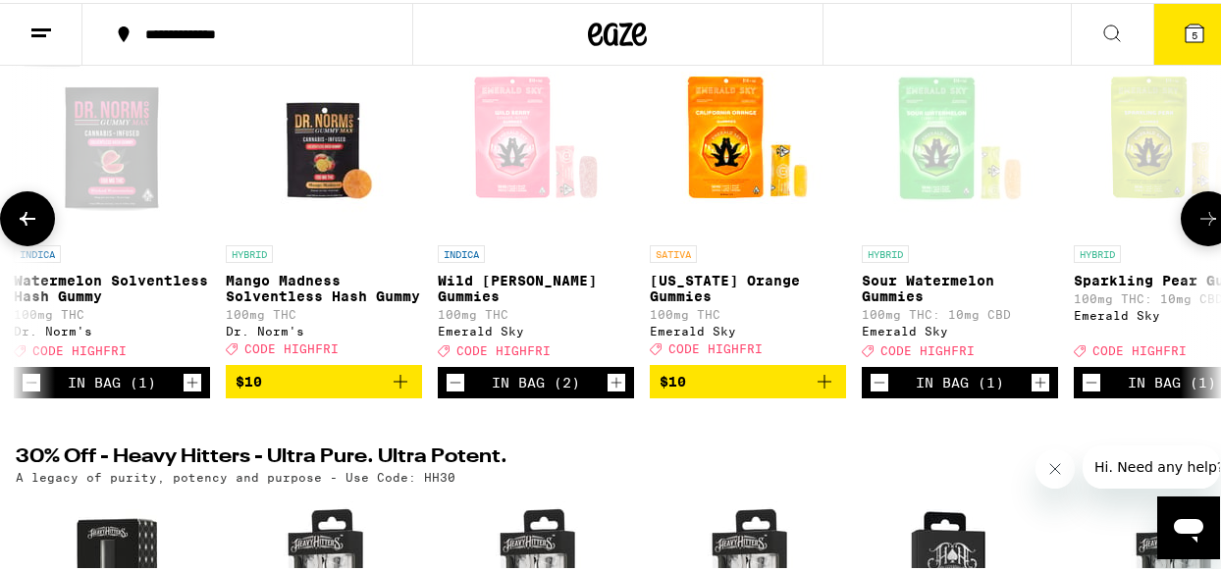
click at [198, 391] on icon "Increment" at bounding box center [192, 380] width 18 height 24
click at [613, 386] on icon "Increment" at bounding box center [616, 380] width 11 height 11
click at [1037, 391] on icon "Increment" at bounding box center [1040, 380] width 18 height 24
click at [1185, 29] on icon at bounding box center [1194, 31] width 18 height 18
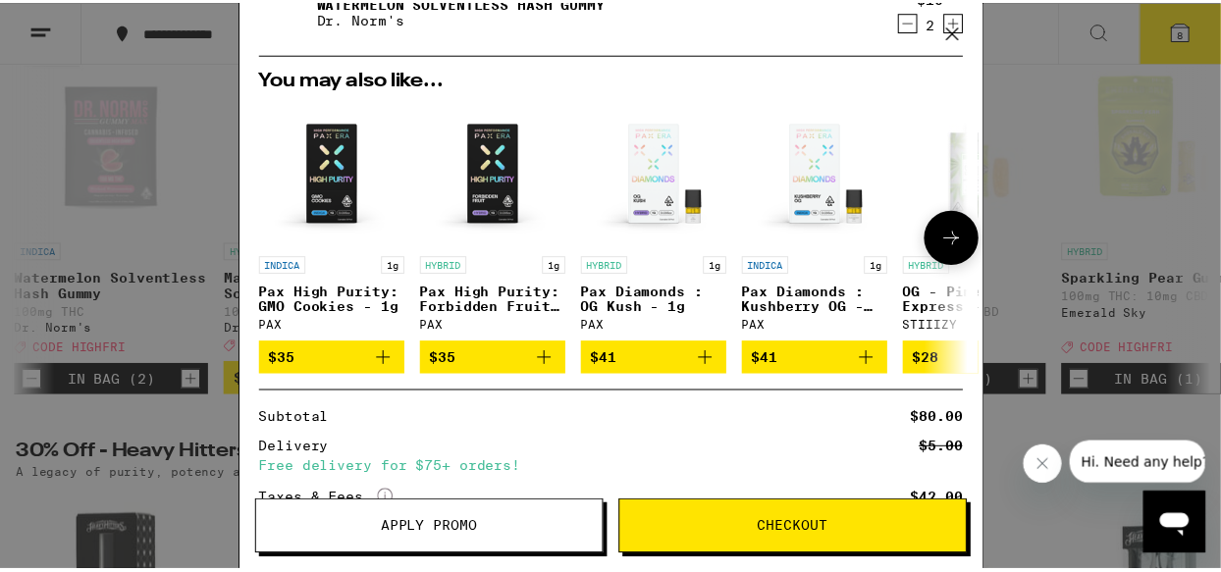
scroll to position [454, 0]
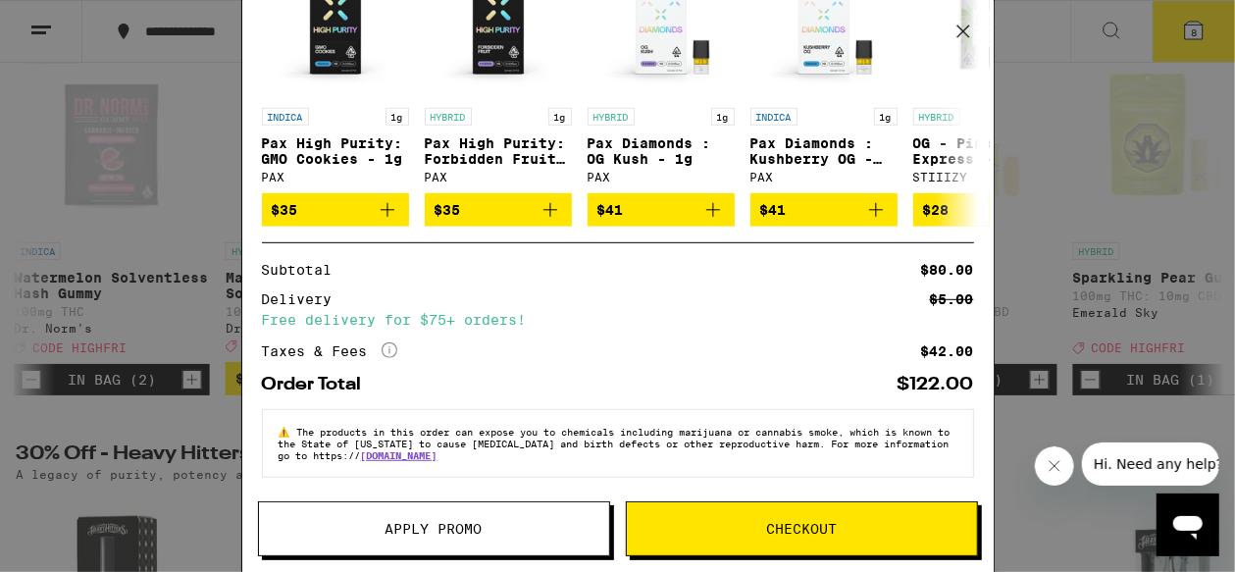
click at [546, 519] on button "Apply Promo" at bounding box center [434, 528] width 352 height 55
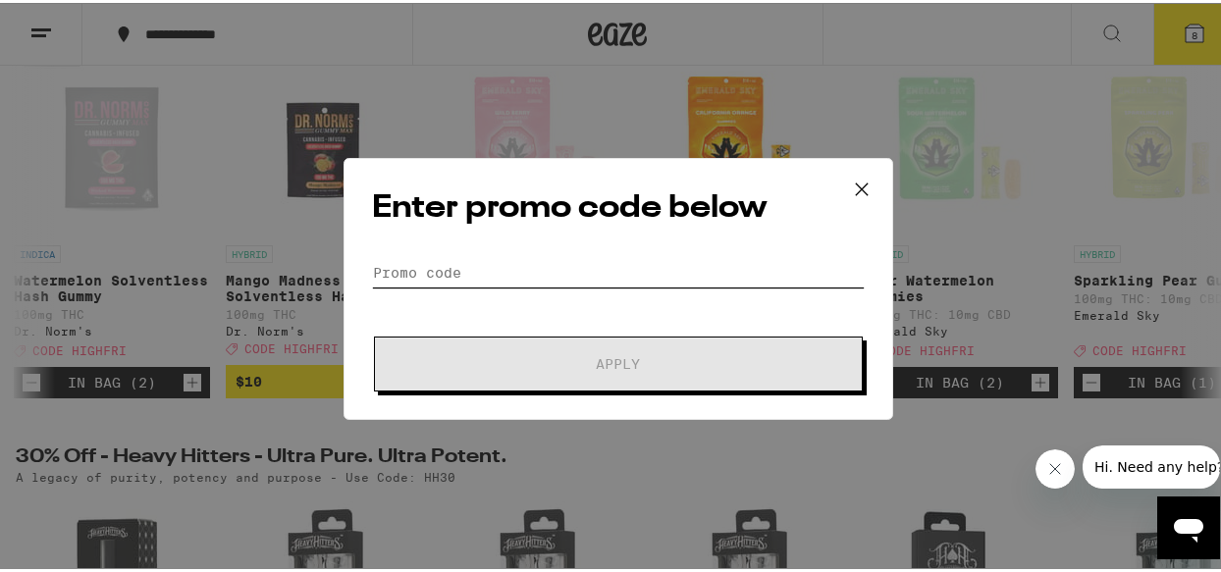
click at [566, 264] on input "Promo Code" at bounding box center [618, 269] width 493 height 29
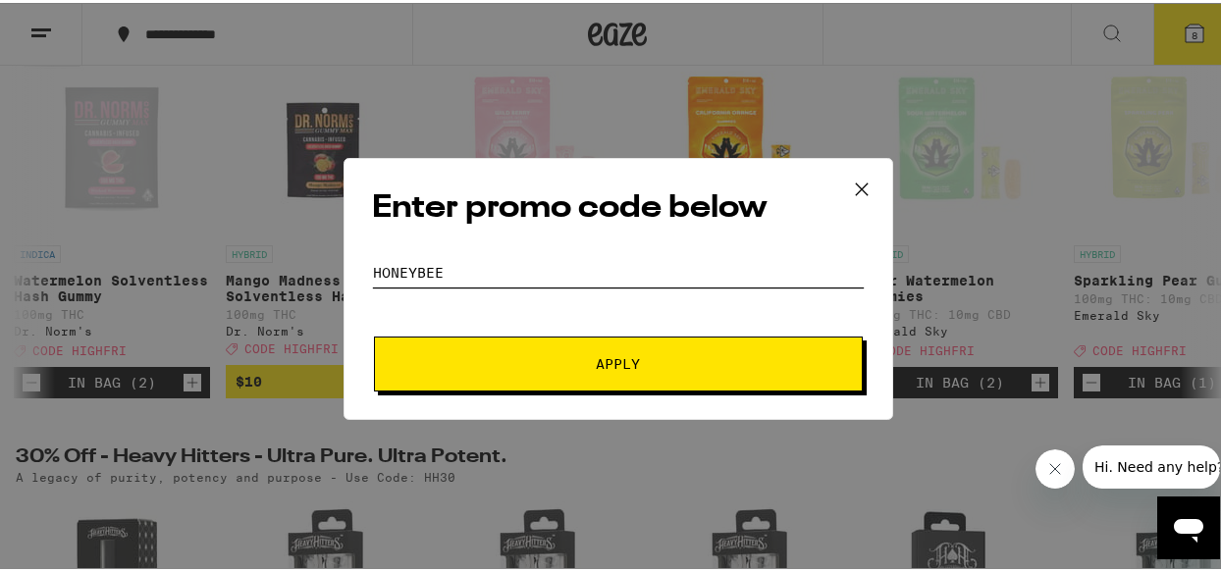
type input "honeybee"
click at [634, 375] on button "Apply" at bounding box center [618, 361] width 489 height 55
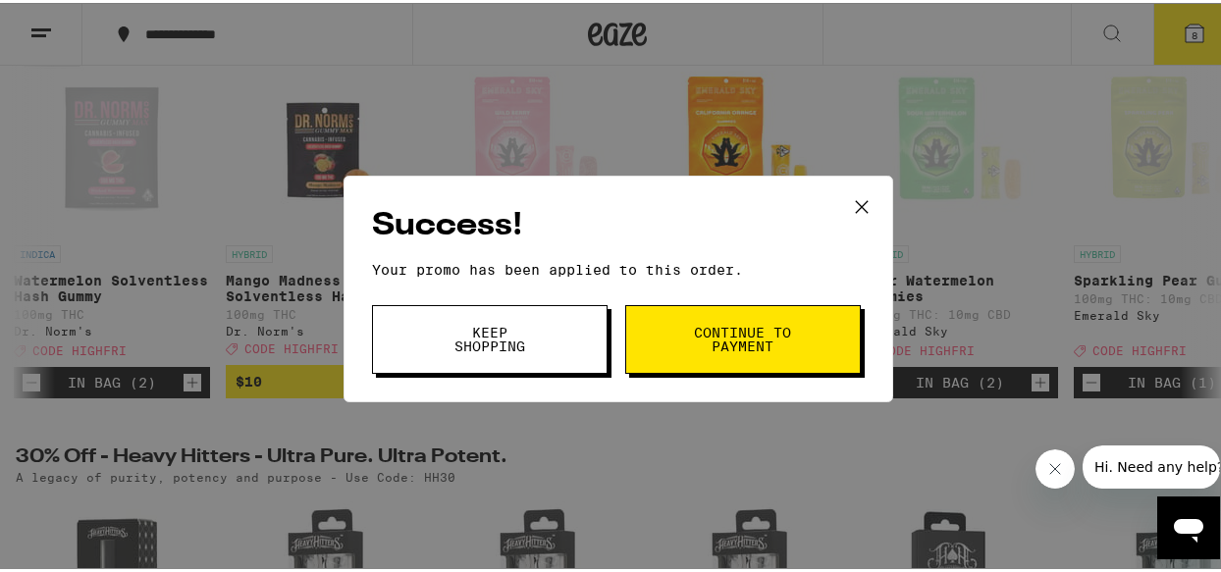
click at [572, 337] on button "Keep Shopping" at bounding box center [489, 336] width 235 height 69
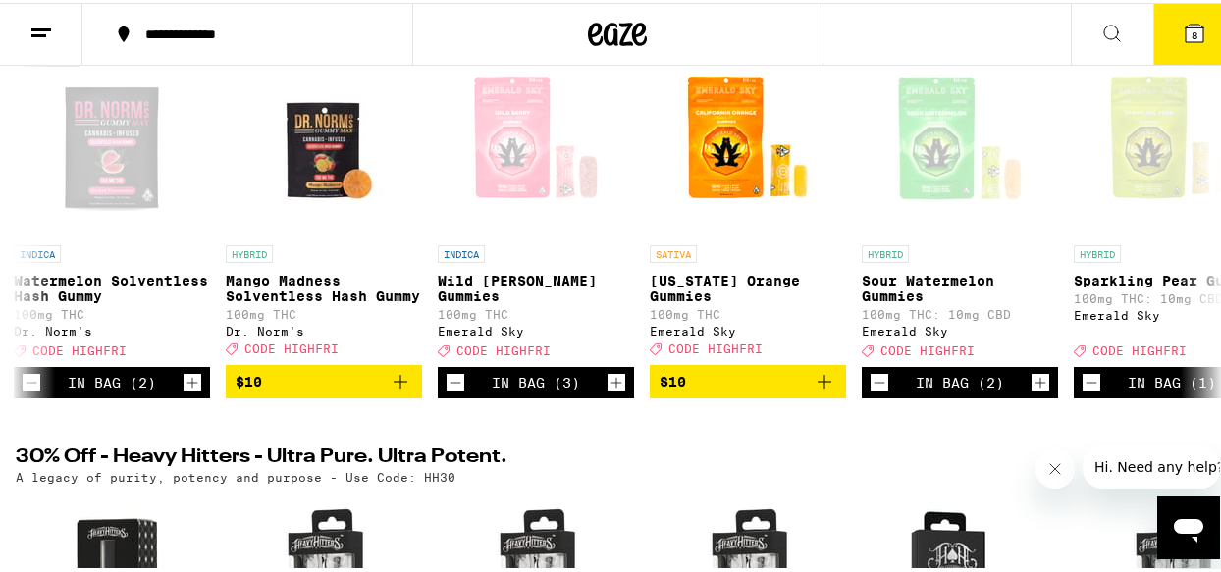
click at [1189, 37] on icon at bounding box center [1194, 31] width 24 height 24
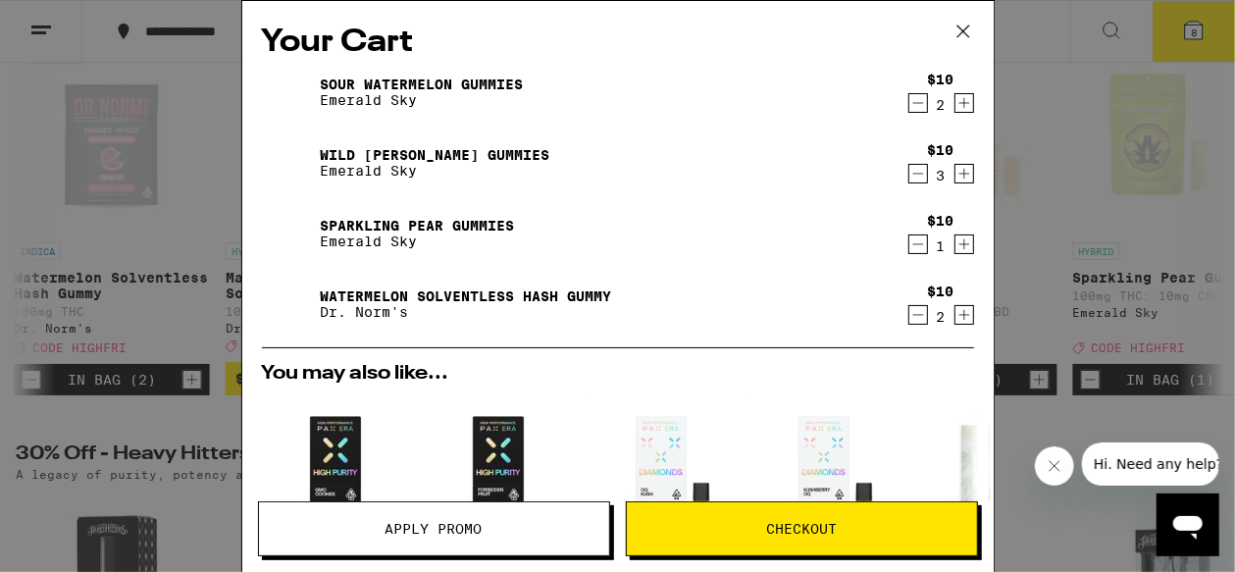
click at [408, 157] on link "Wild [PERSON_NAME] Gummies" at bounding box center [436, 155] width 230 height 16
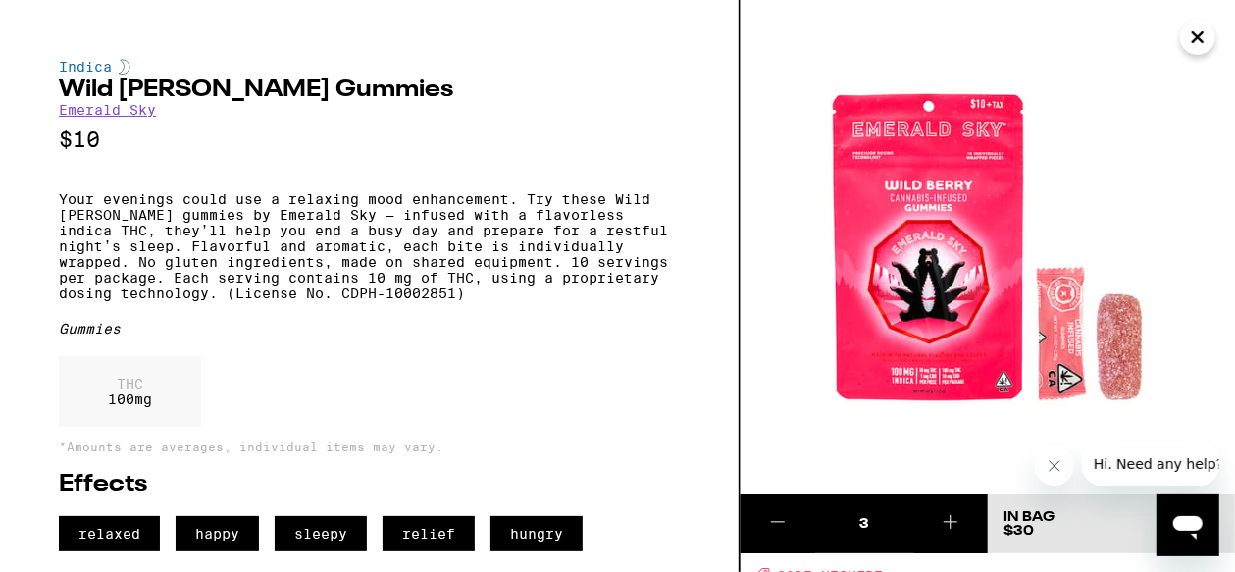
click at [1197, 41] on icon "Close" at bounding box center [1198, 37] width 24 height 29
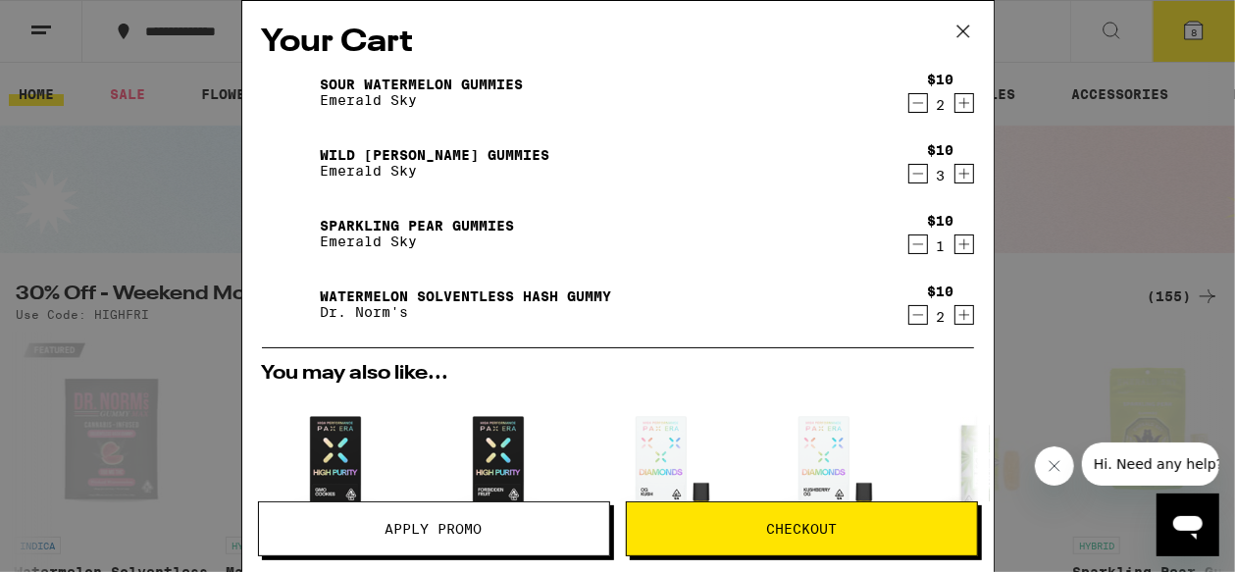
click at [910, 174] on icon "Decrement" at bounding box center [919, 174] width 18 height 24
click at [965, 30] on icon at bounding box center [963, 31] width 29 height 29
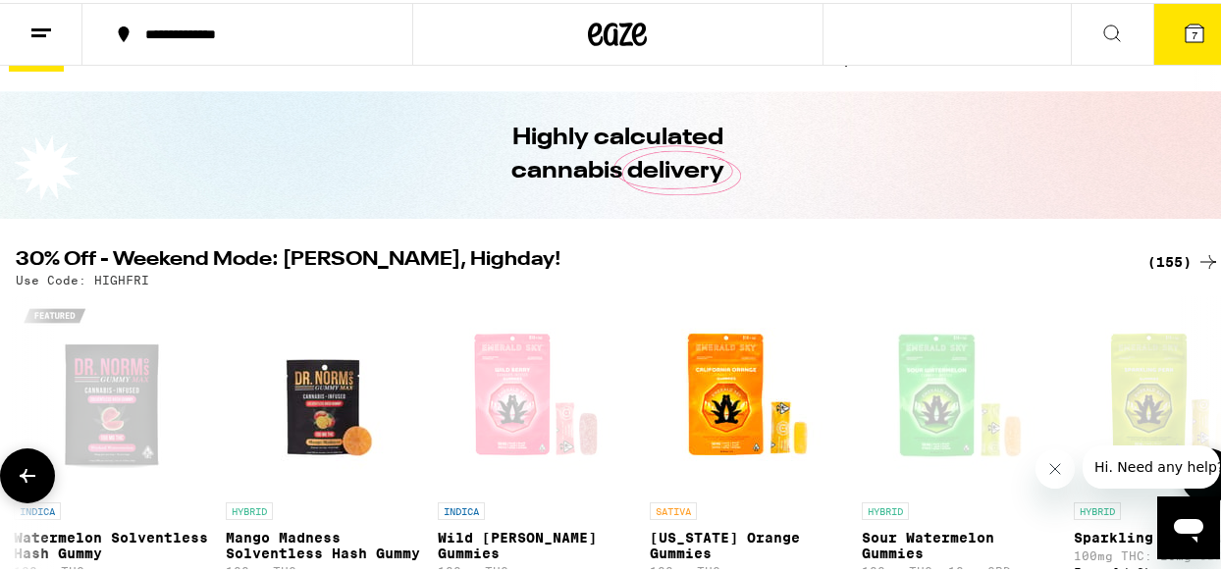
scroll to position [196, 0]
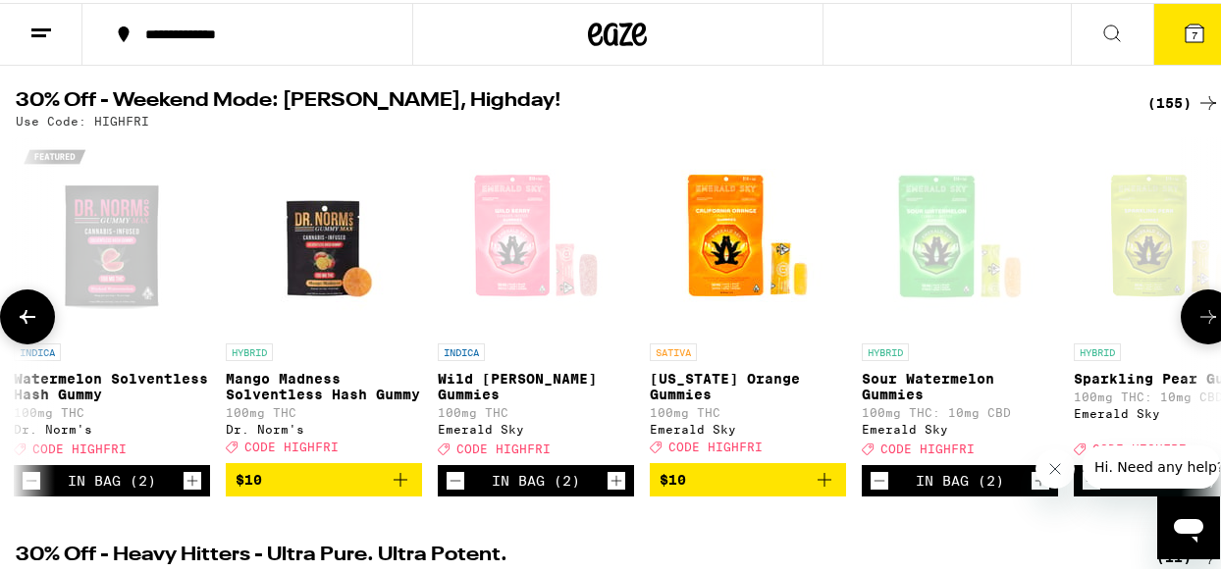
click at [1196, 326] on icon at bounding box center [1208, 314] width 24 height 24
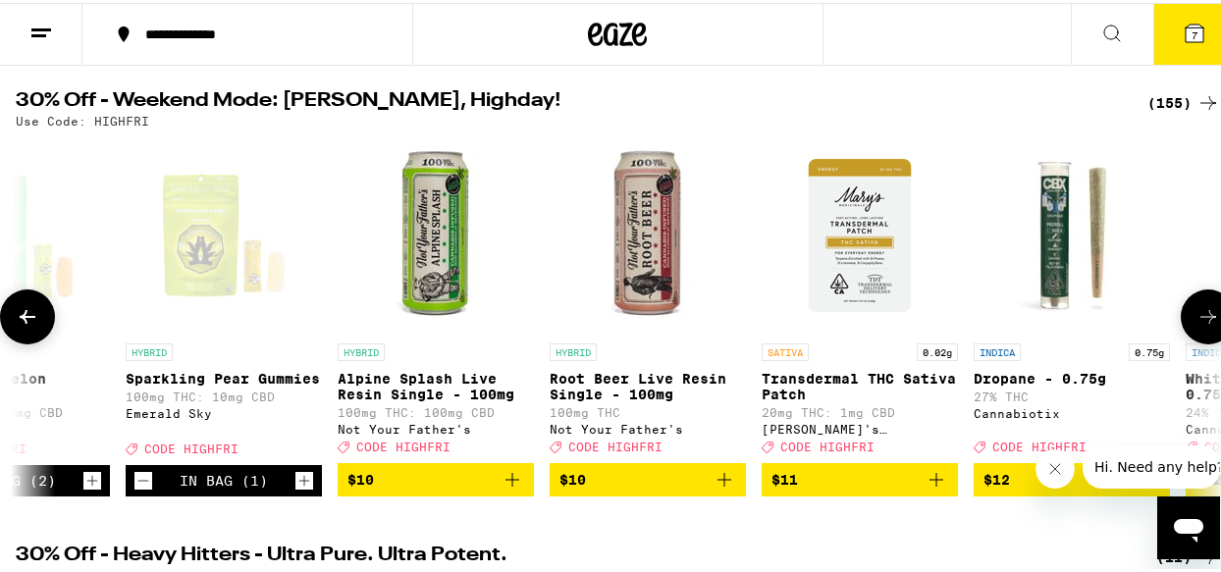
click at [1196, 326] on icon at bounding box center [1208, 314] width 24 height 24
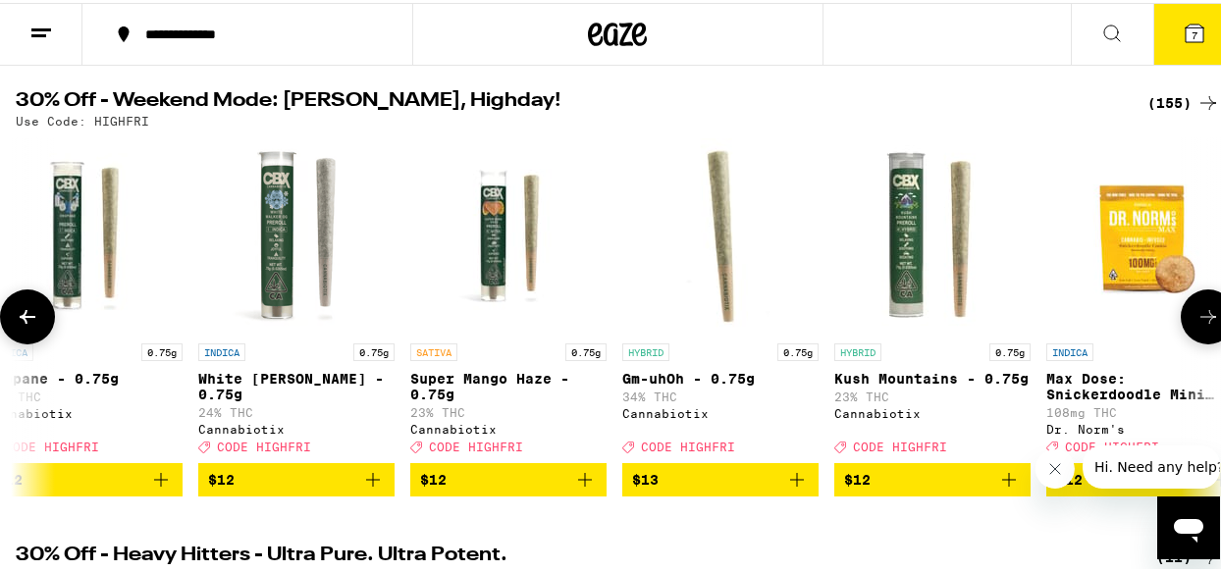
click at [1196, 326] on icon at bounding box center [1208, 314] width 24 height 24
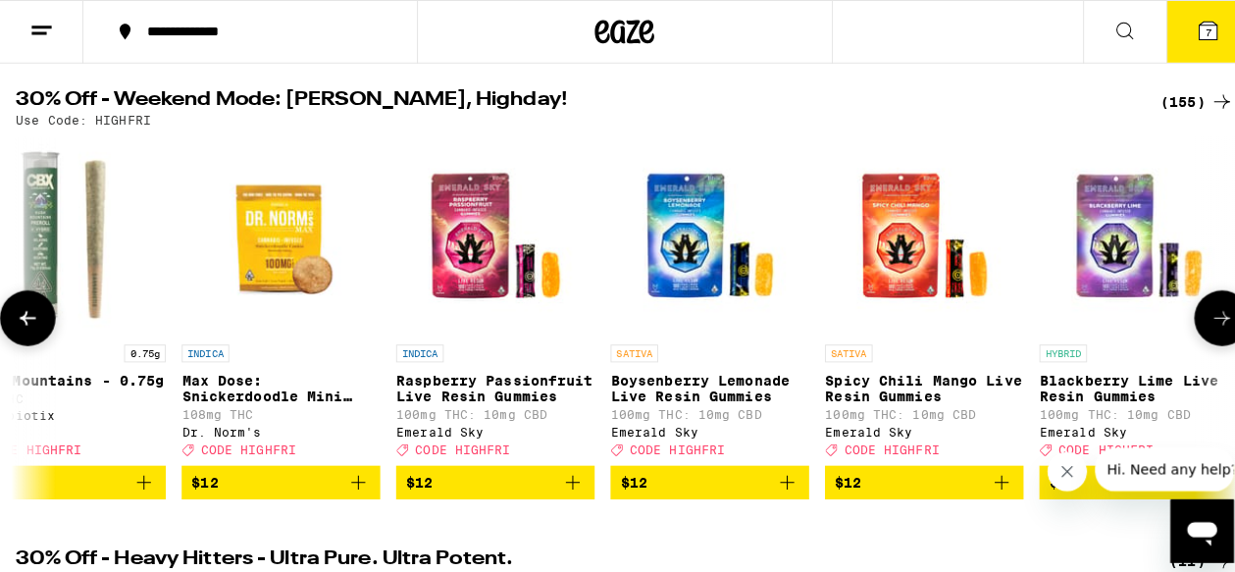
scroll to position [0, 7802]
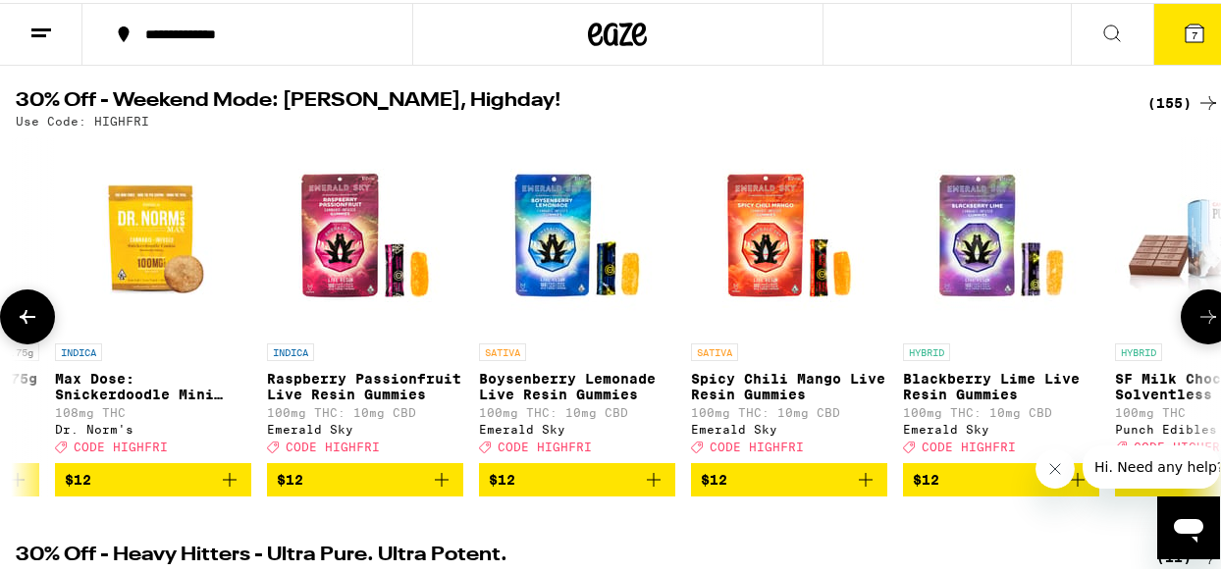
click at [442, 484] on icon "Add to bag" at bounding box center [442, 477] width 14 height 14
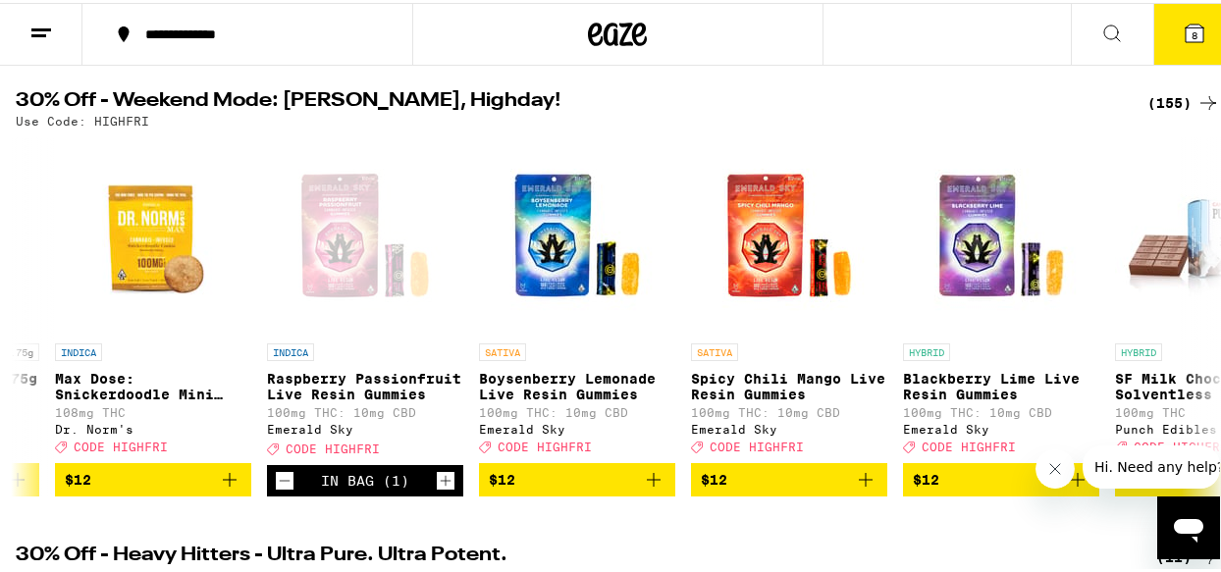
click at [1183, 46] on button "8" at bounding box center [1194, 31] width 82 height 61
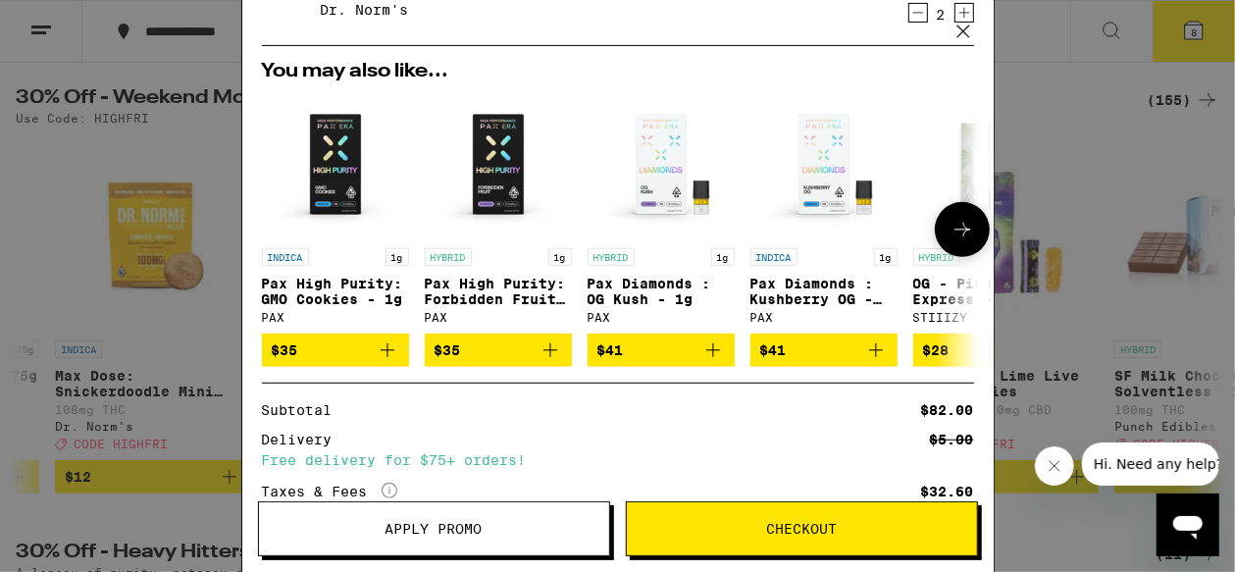
scroll to position [554, 0]
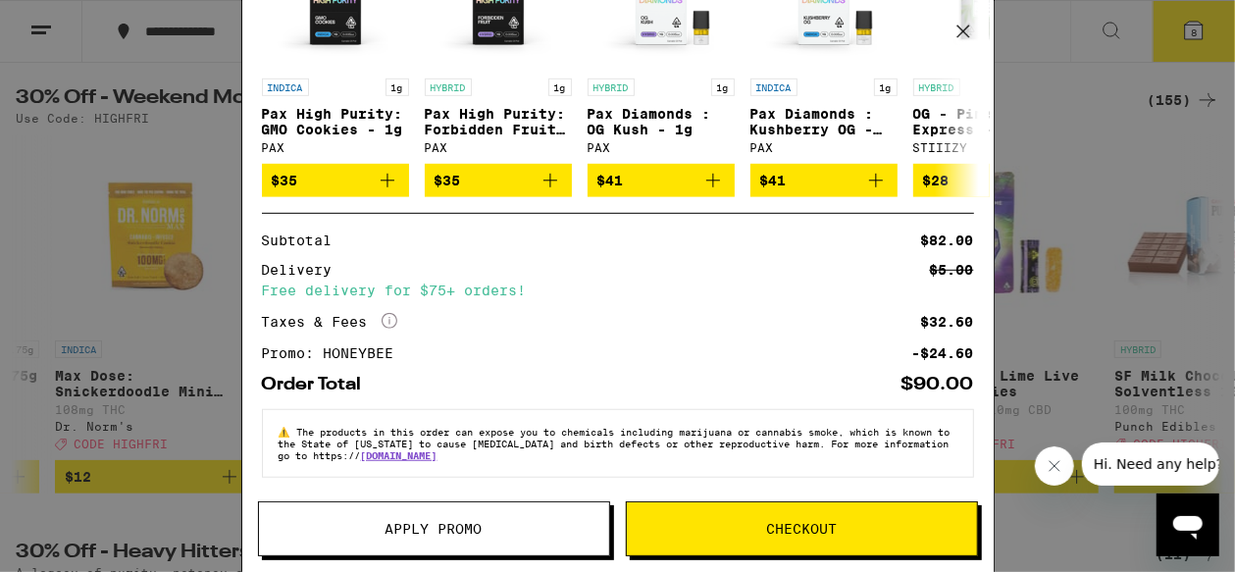
click at [868, 527] on span "Checkout" at bounding box center [802, 529] width 350 height 14
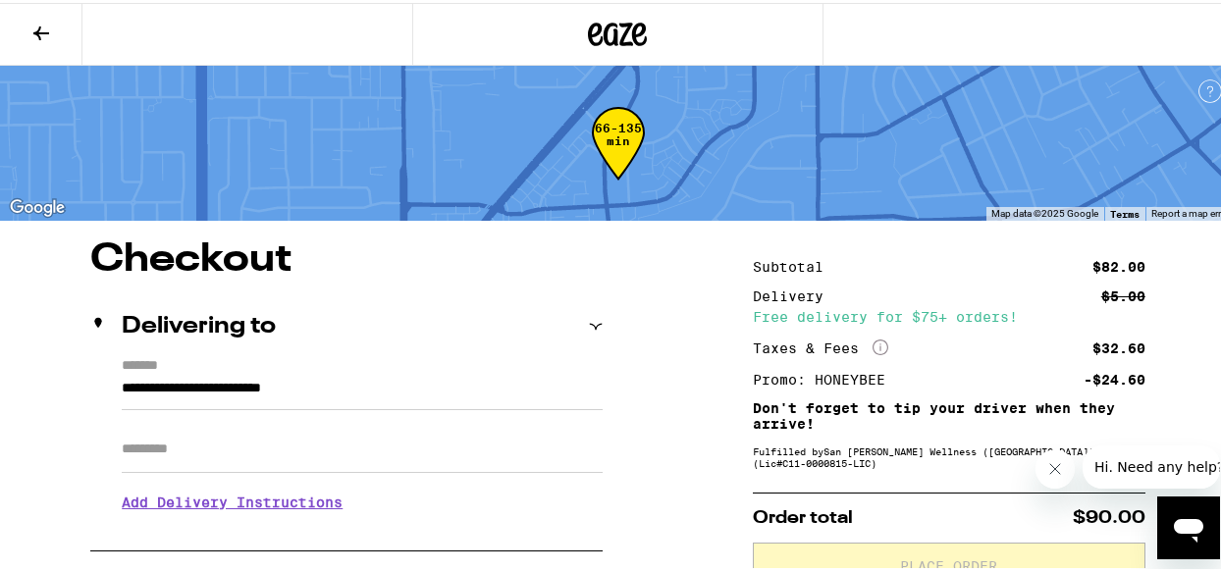
click at [202, 448] on input "Apt/Suite" at bounding box center [362, 446] width 481 height 47
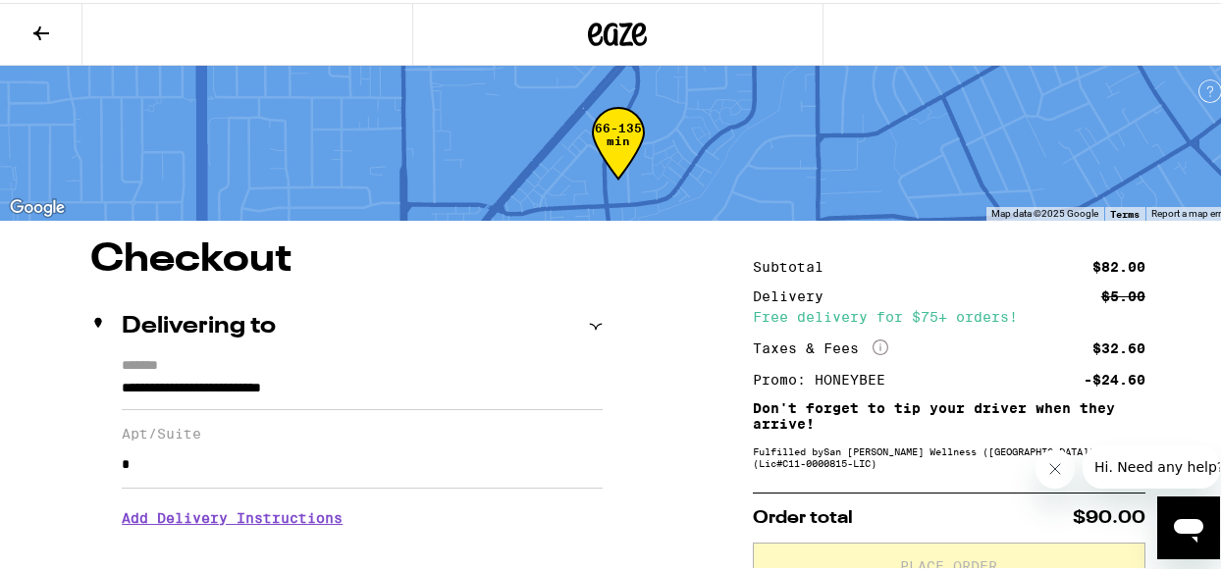
type input "*"
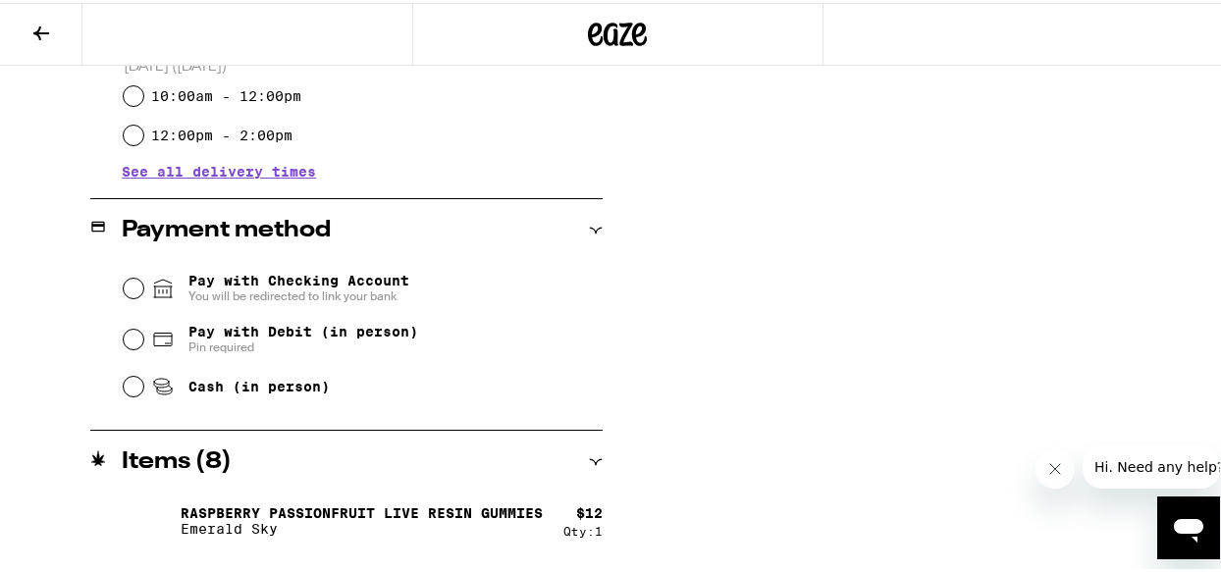
scroll to position [785, 0]
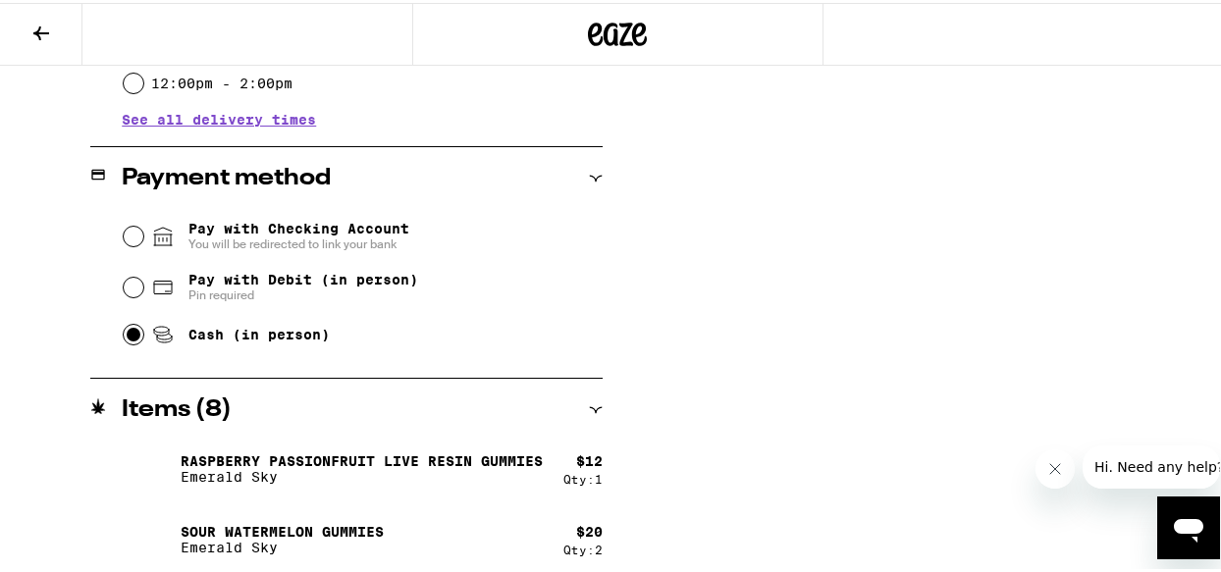
click at [131, 338] on input "Cash (in person)" at bounding box center [134, 332] width 20 height 20
radio input "true"
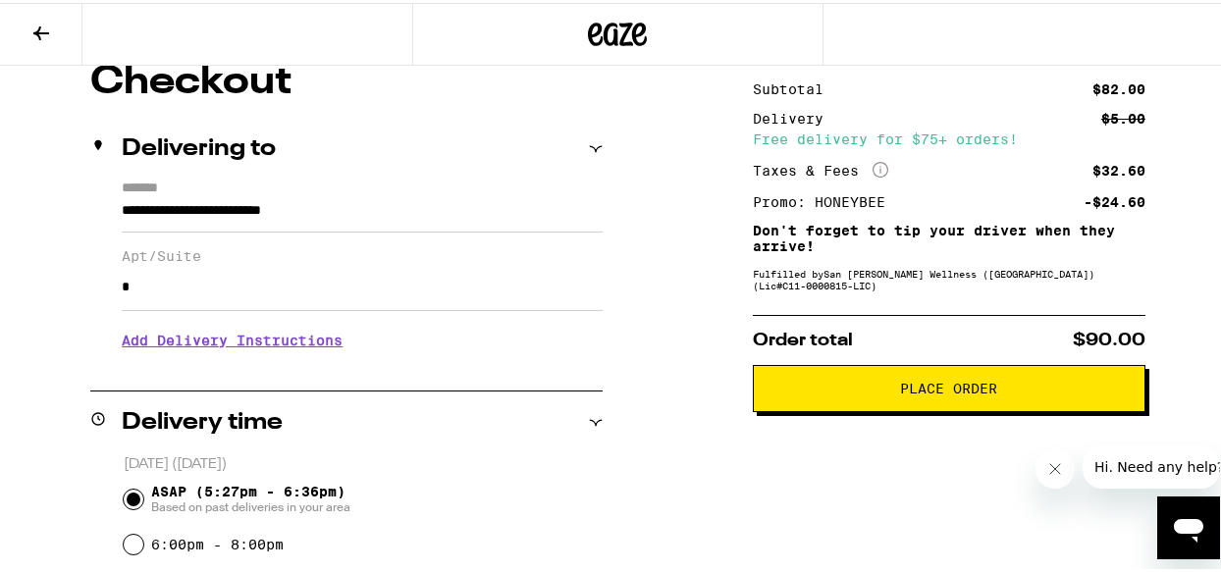
scroll to position [294, 0]
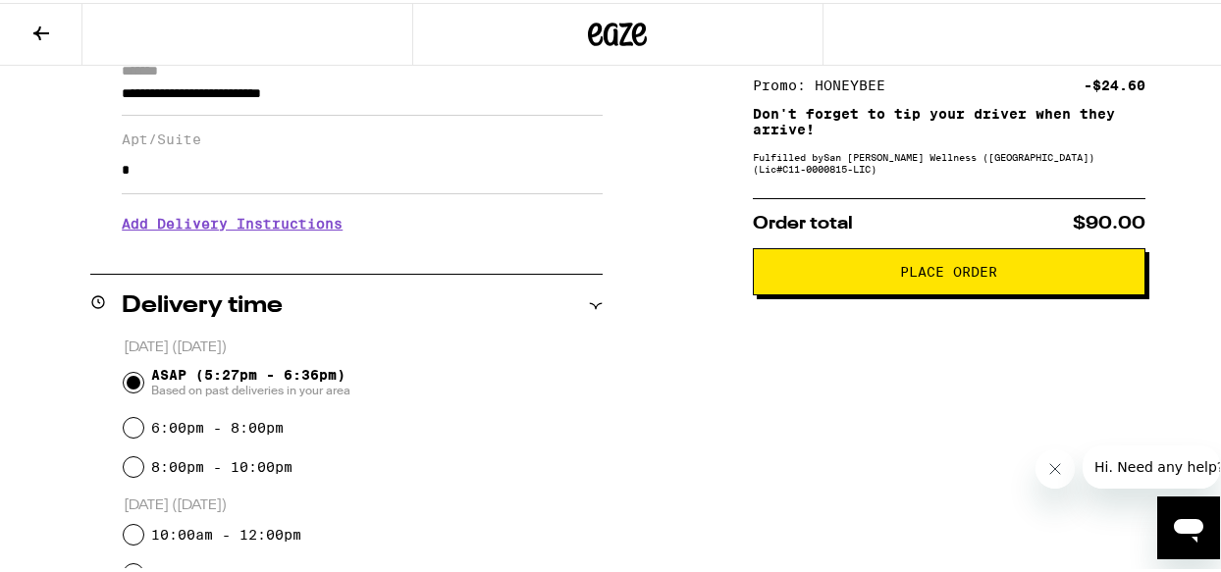
click at [907, 287] on button "Place Order" at bounding box center [949, 268] width 392 height 47
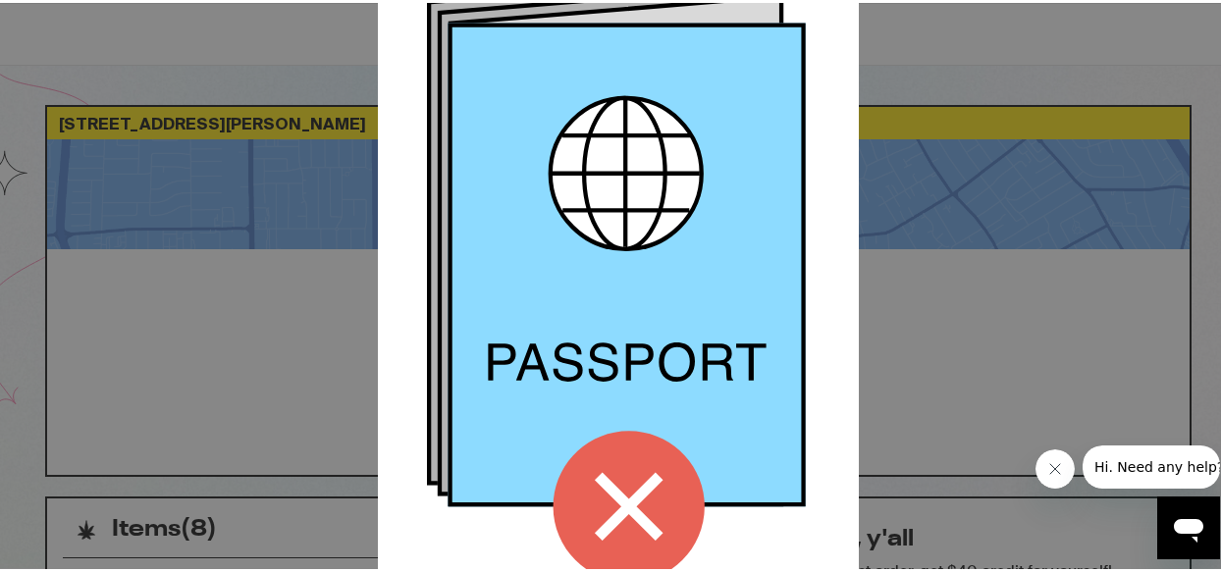
scroll to position [259, 0]
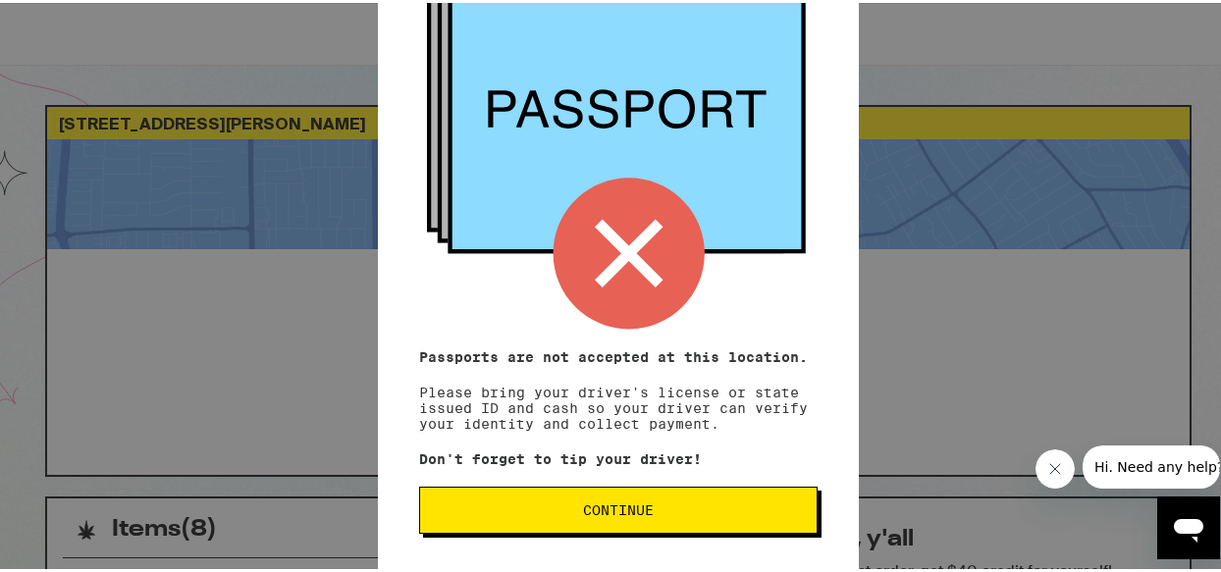
click at [685, 515] on button "Continue" at bounding box center [618, 507] width 398 height 47
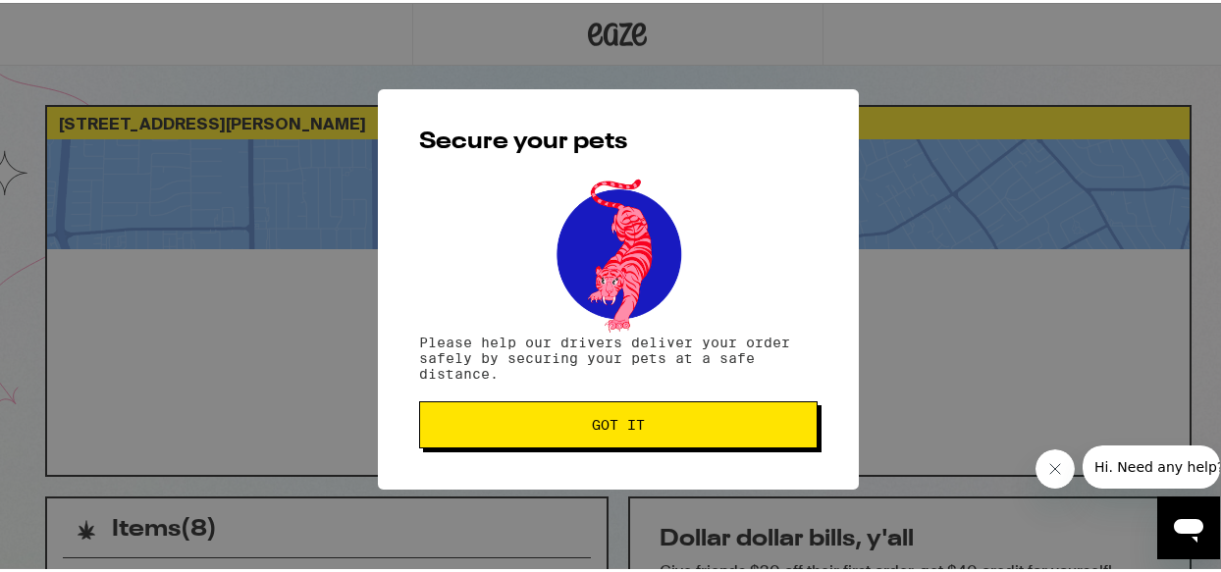
scroll to position [0, 0]
click at [669, 410] on button "Got it" at bounding box center [618, 421] width 398 height 47
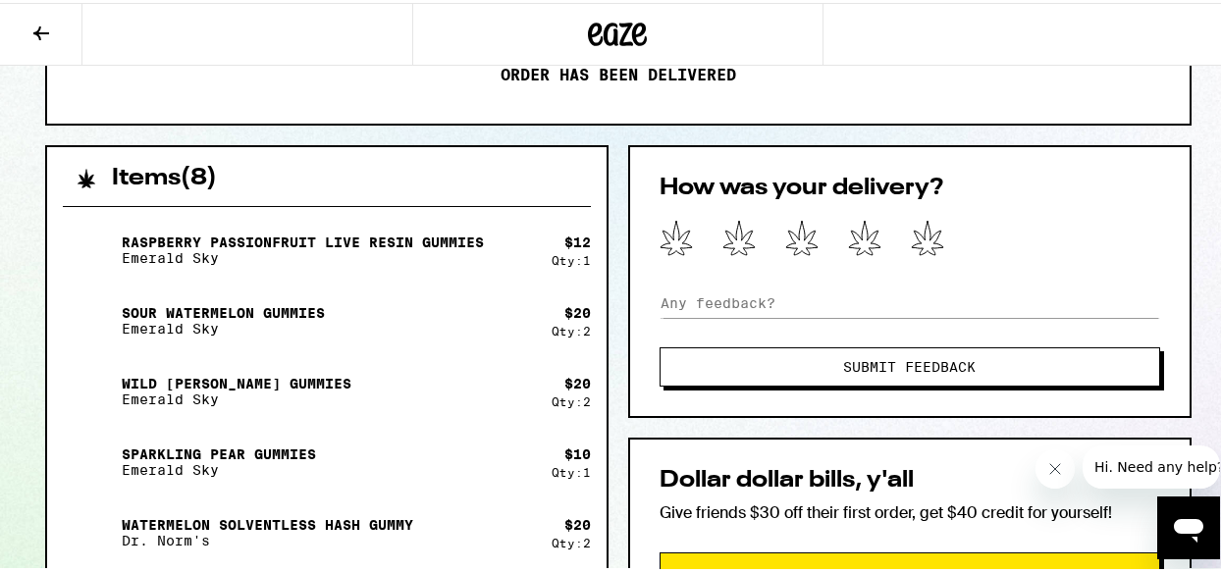
scroll to position [491, 0]
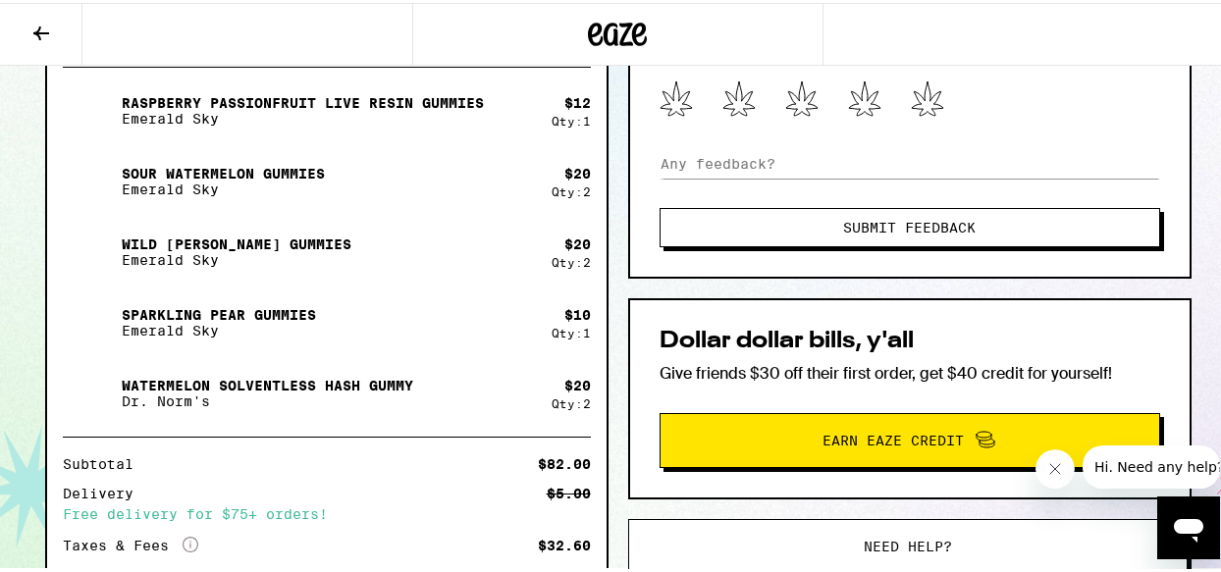
click at [940, 225] on span "Submit Feedback" at bounding box center [909, 225] width 132 height 14
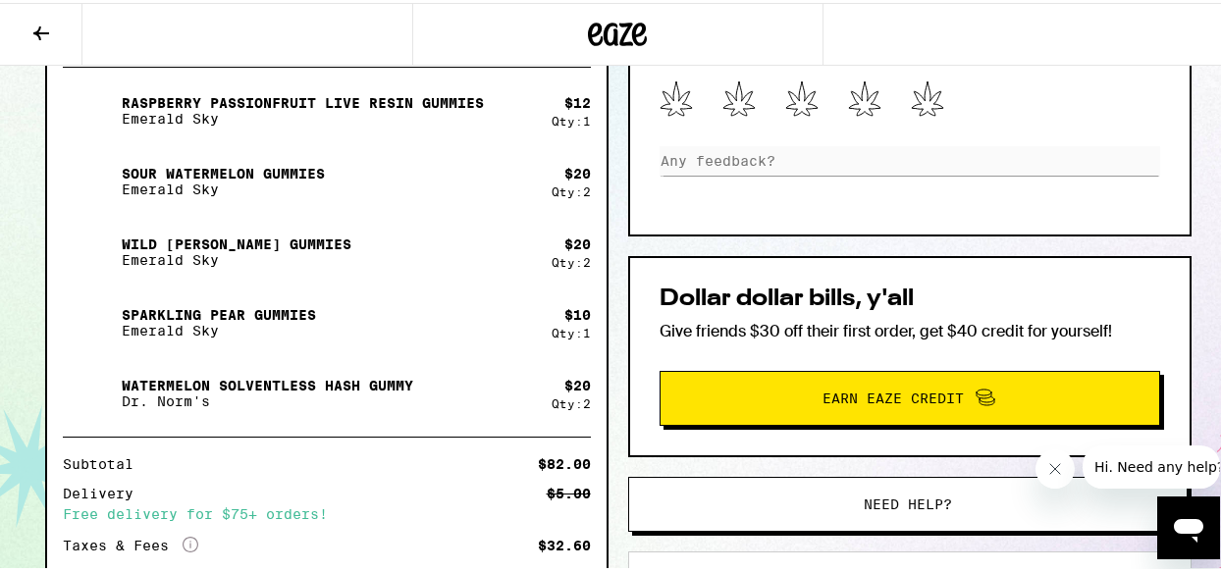
click at [781, 219] on div "You rated this delivery" at bounding box center [909, 118] width 563 height 231
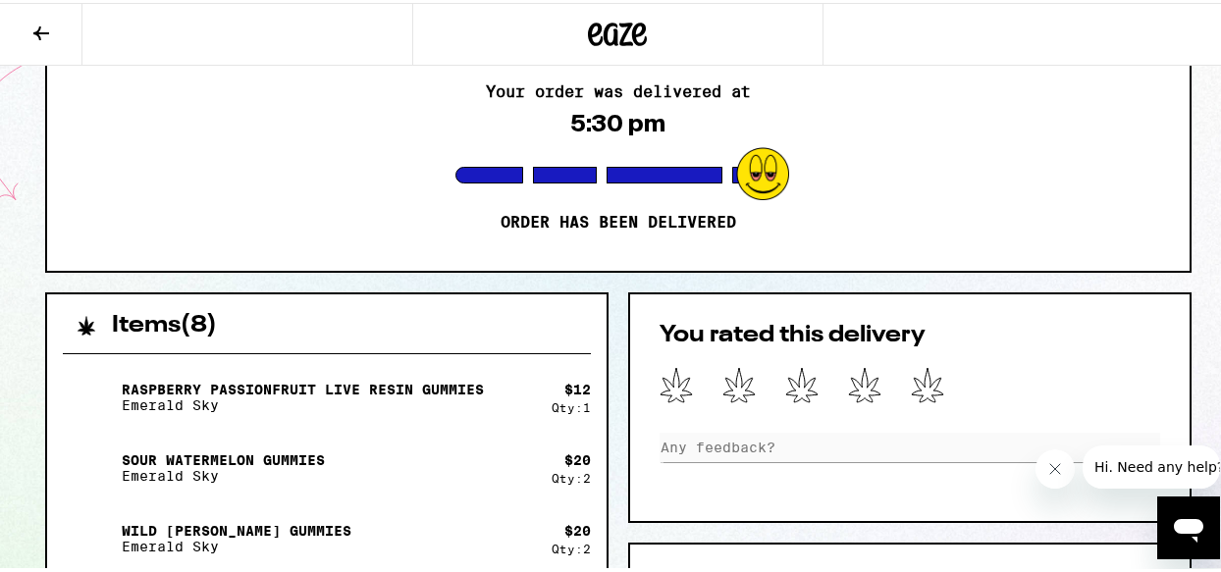
scroll to position [294, 0]
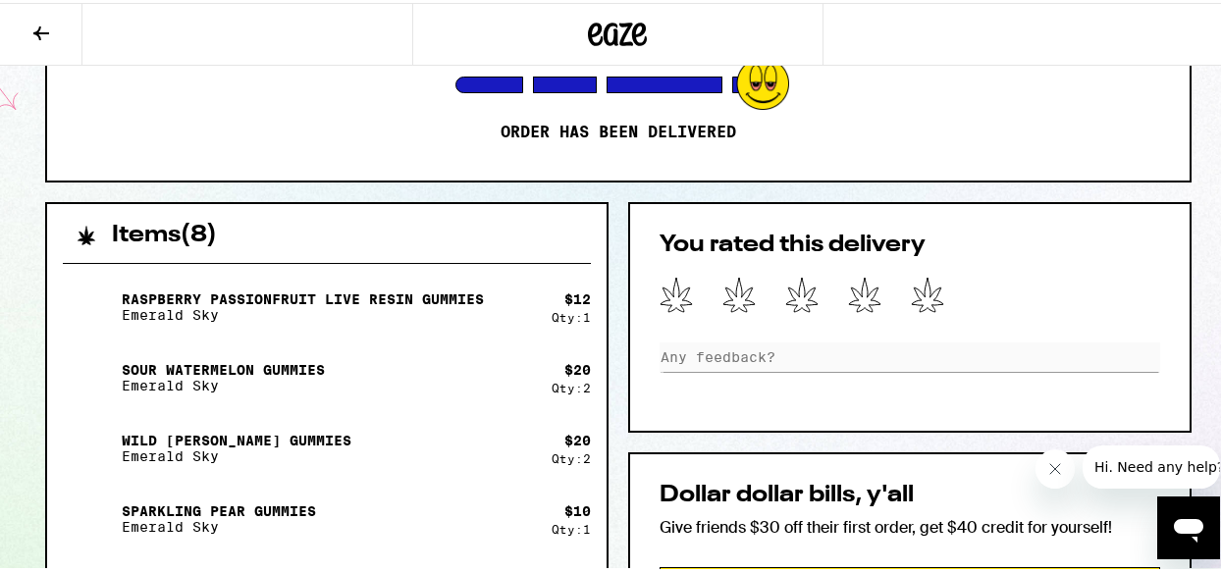
click at [735, 301] on icon at bounding box center [738, 292] width 33 height 36
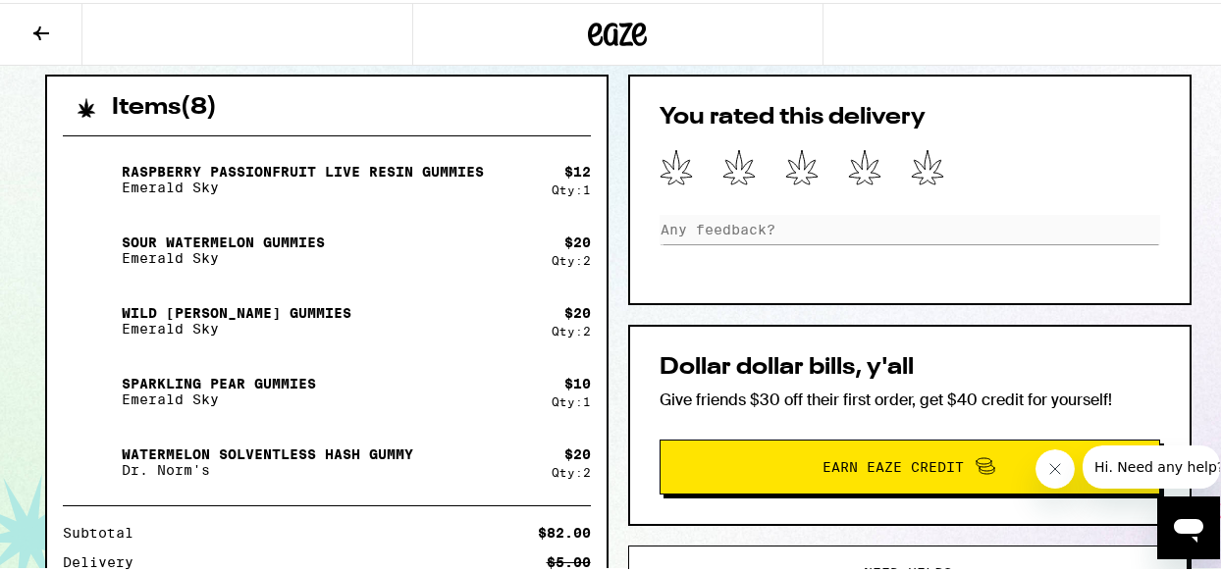
scroll to position [196, 0]
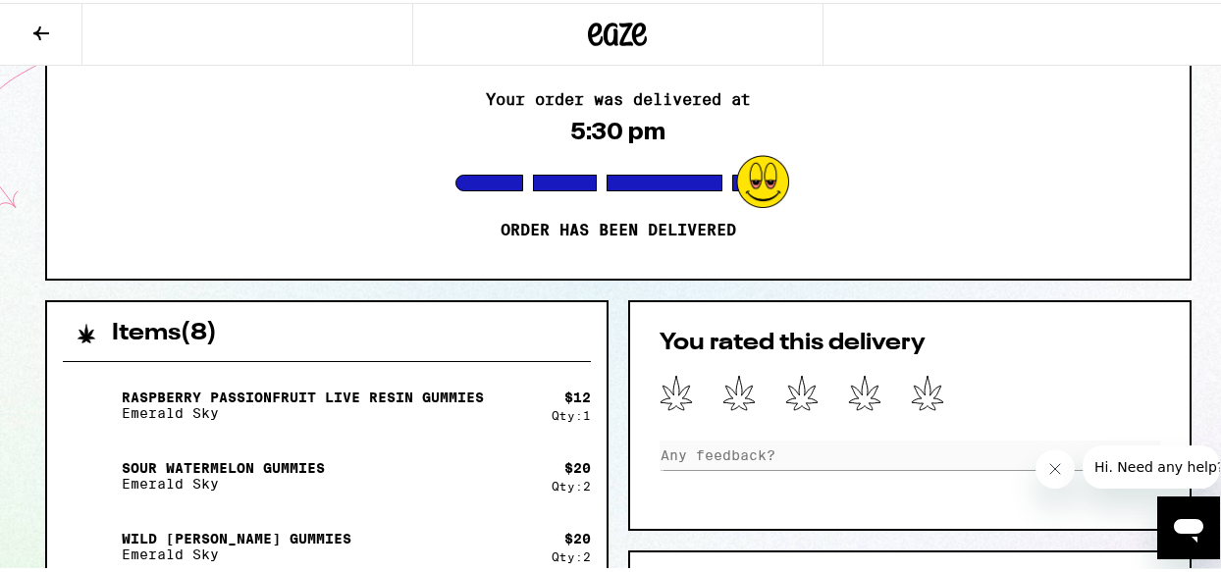
click at [734, 391] on icon at bounding box center [738, 390] width 31 height 34
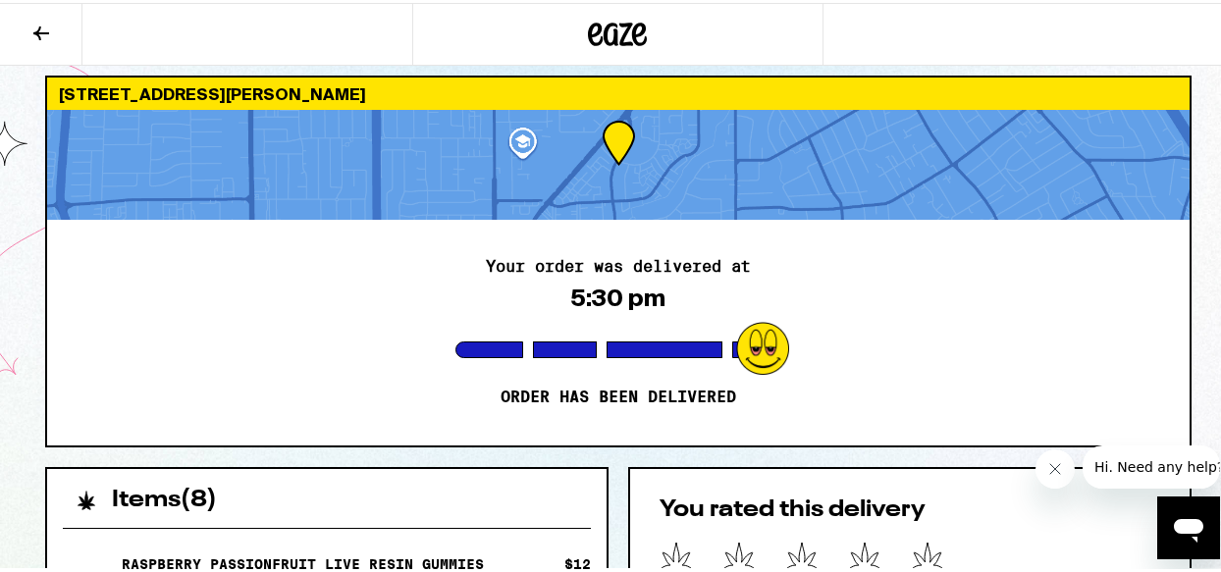
scroll to position [0, 0]
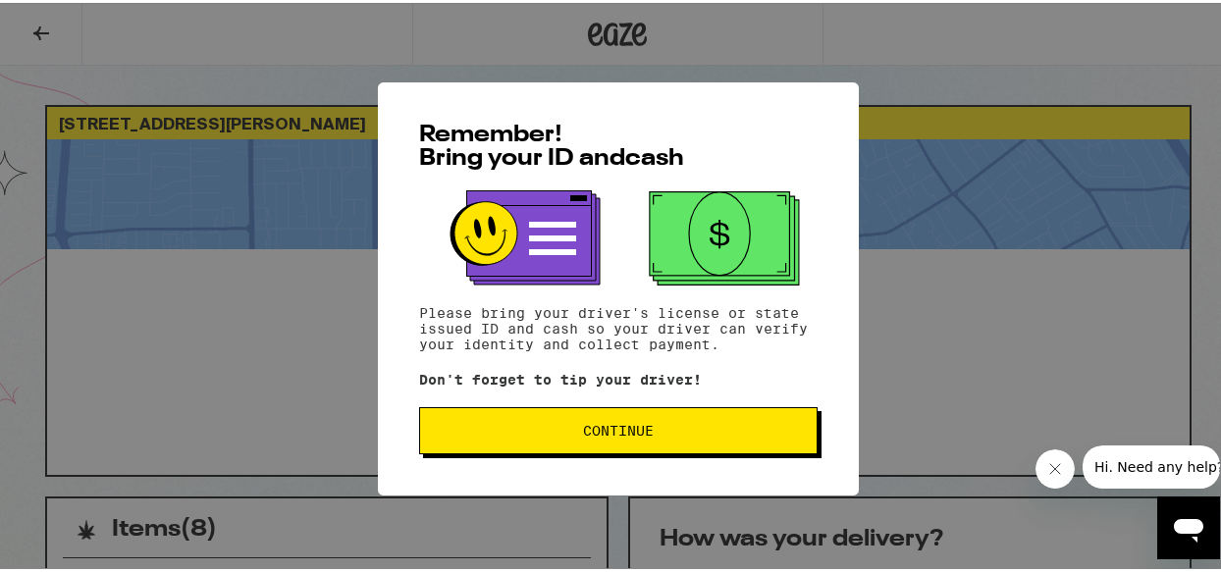
click at [1022, 344] on div "Remember! Bring your ID and cash Please bring your driver's license or state is…" at bounding box center [617, 286] width 1235 height 572
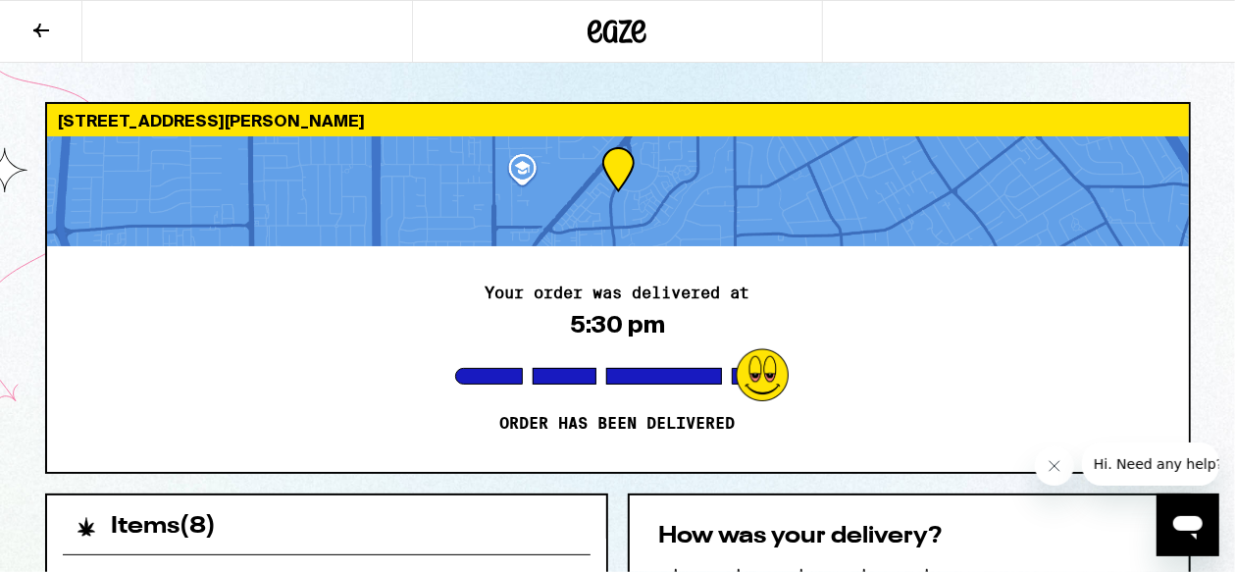
click at [918, 548] on h2 "How was your delivery?" at bounding box center [909, 537] width 500 height 24
drag, startPoint x: 987, startPoint y: 554, endPoint x: 1115, endPoint y: 329, distance: 259.2
drag, startPoint x: 1115, startPoint y: 329, endPoint x: 1120, endPoint y: 319, distance: 11.0
drag, startPoint x: 1120, startPoint y: 319, endPoint x: 1232, endPoint y: 409, distance: 144.5
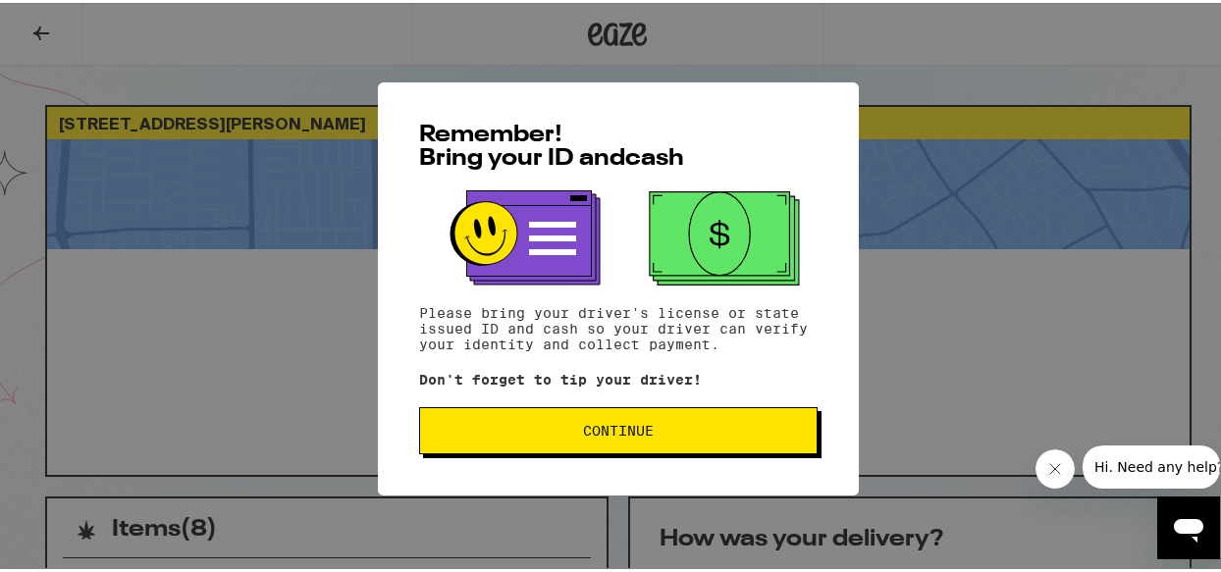
click at [673, 443] on button "Continue" at bounding box center [618, 427] width 398 height 47
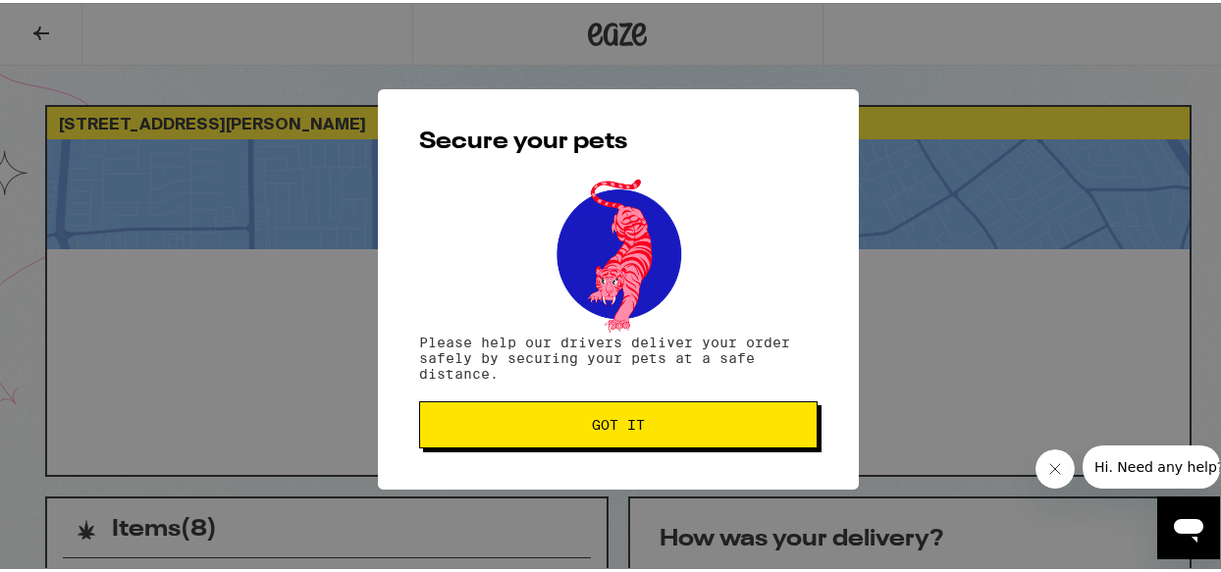
click at [740, 435] on button "Got it" at bounding box center [618, 421] width 398 height 47
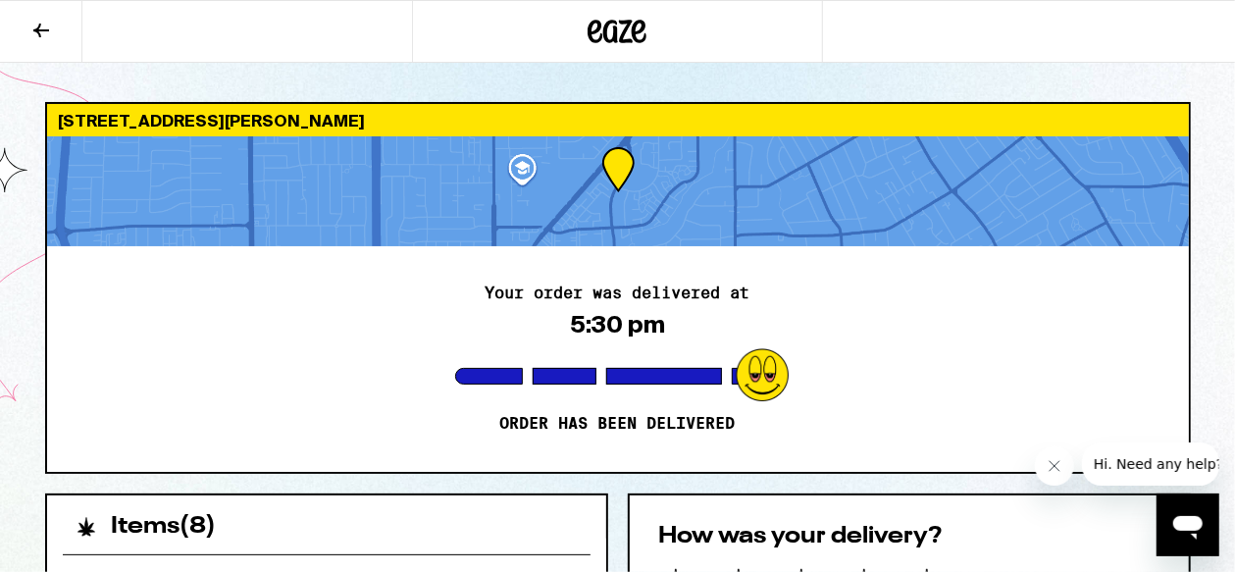
click at [987, 544] on h2 "How was your delivery?" at bounding box center [909, 537] width 500 height 24
drag, startPoint x: 984, startPoint y: 540, endPoint x: 881, endPoint y: 564, distance: 105.9
drag, startPoint x: 881, startPoint y: 564, endPoint x: 856, endPoint y: 545, distance: 32.2
click at [856, 545] on h2 "How was your delivery?" at bounding box center [909, 537] width 500 height 24
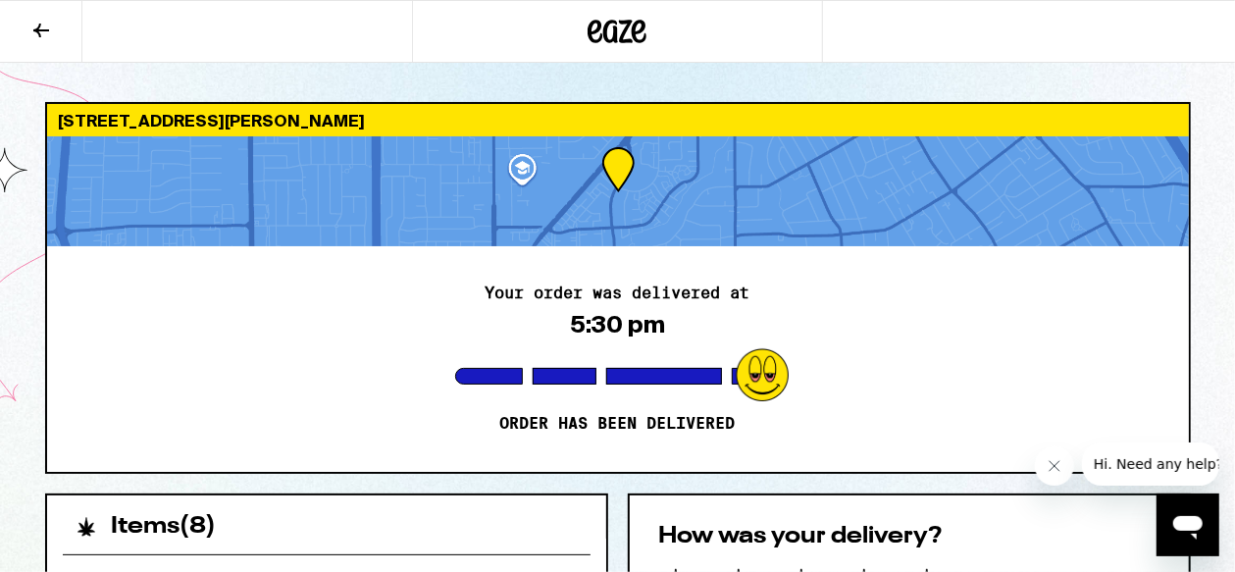
click at [863, 548] on h2 "How was your delivery?" at bounding box center [909, 537] width 500 height 24
drag, startPoint x: 902, startPoint y: 560, endPoint x: 931, endPoint y: 560, distance: 29.4
click at [1011, 545] on h2 "How was your delivery?" at bounding box center [909, 537] width 500 height 24
drag, startPoint x: 1010, startPoint y: 543, endPoint x: 907, endPoint y: 543, distance: 103.0
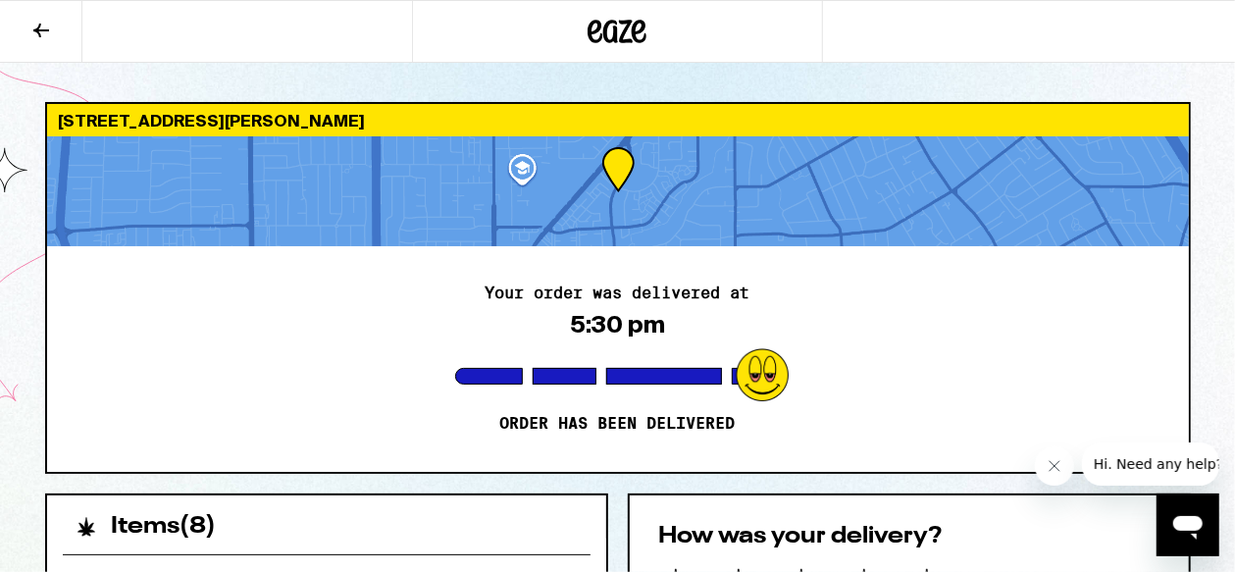
click at [907, 543] on h2 "How was your delivery?" at bounding box center [909, 537] width 500 height 24
drag, startPoint x: 907, startPoint y: 543, endPoint x: 822, endPoint y: 540, distance: 84.4
click at [822, 540] on h2 "How was your delivery?" at bounding box center [909, 537] width 500 height 24
click at [879, 537] on h2 "How was your delivery?" at bounding box center [909, 537] width 500 height 24
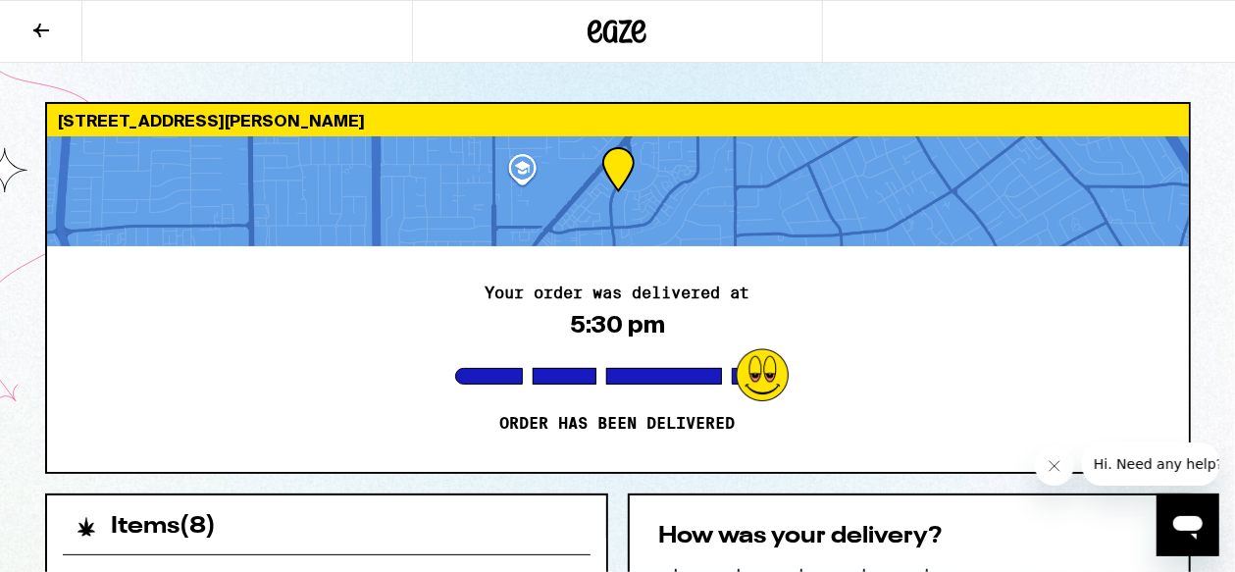
click at [1034, 548] on h2 "How was your delivery?" at bounding box center [909, 537] width 500 height 24
click at [1194, 515] on icon "Open messaging window" at bounding box center [1187, 527] width 29 height 24
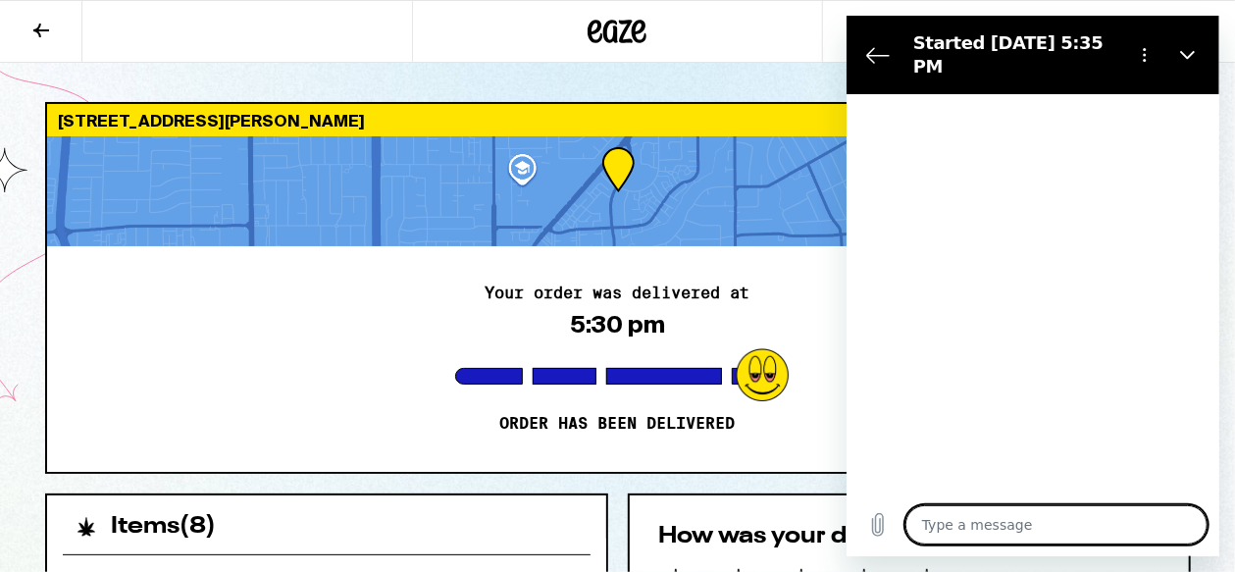
type textarea "x"
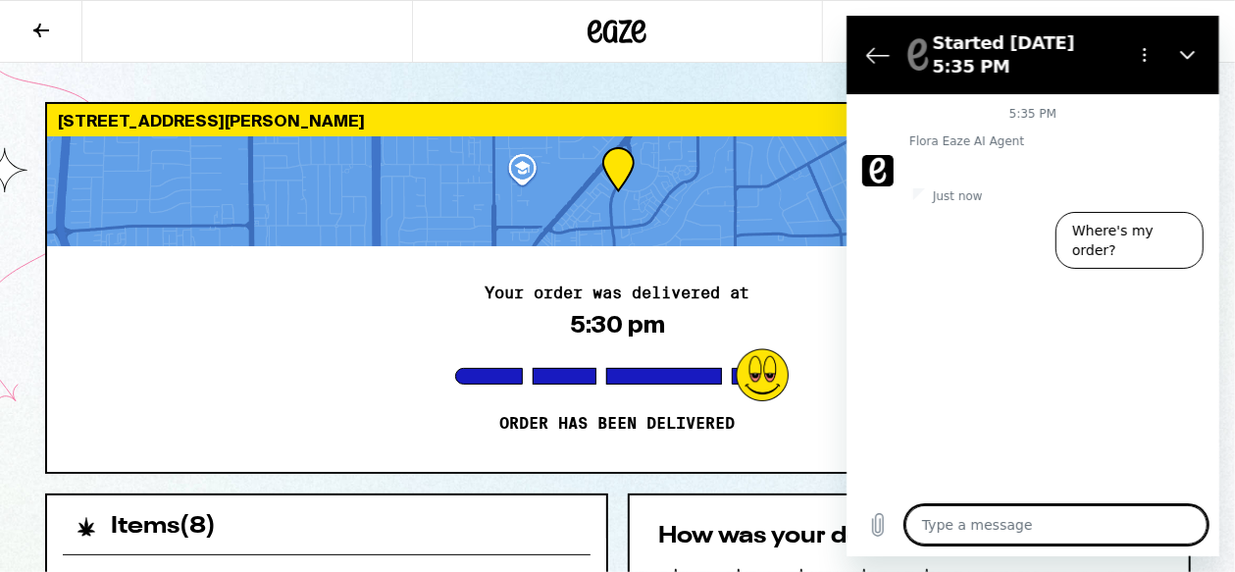
type textarea "I"
type textarea "x"
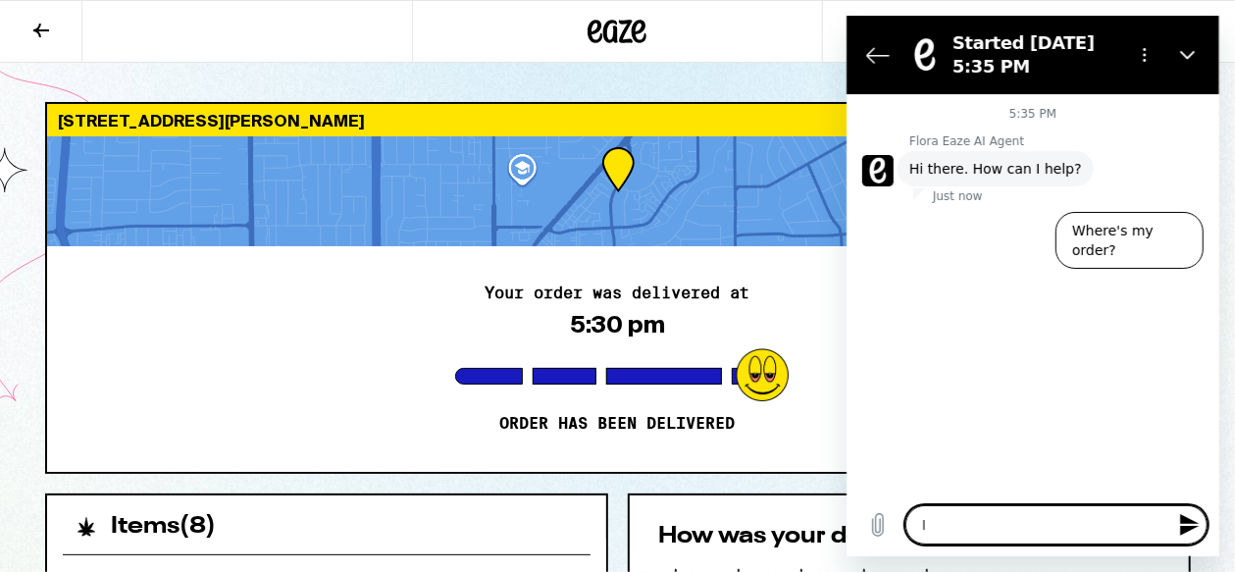
type textarea "I'"
type textarea "x"
type textarea "I'm"
type textarea "x"
type textarea "I'm"
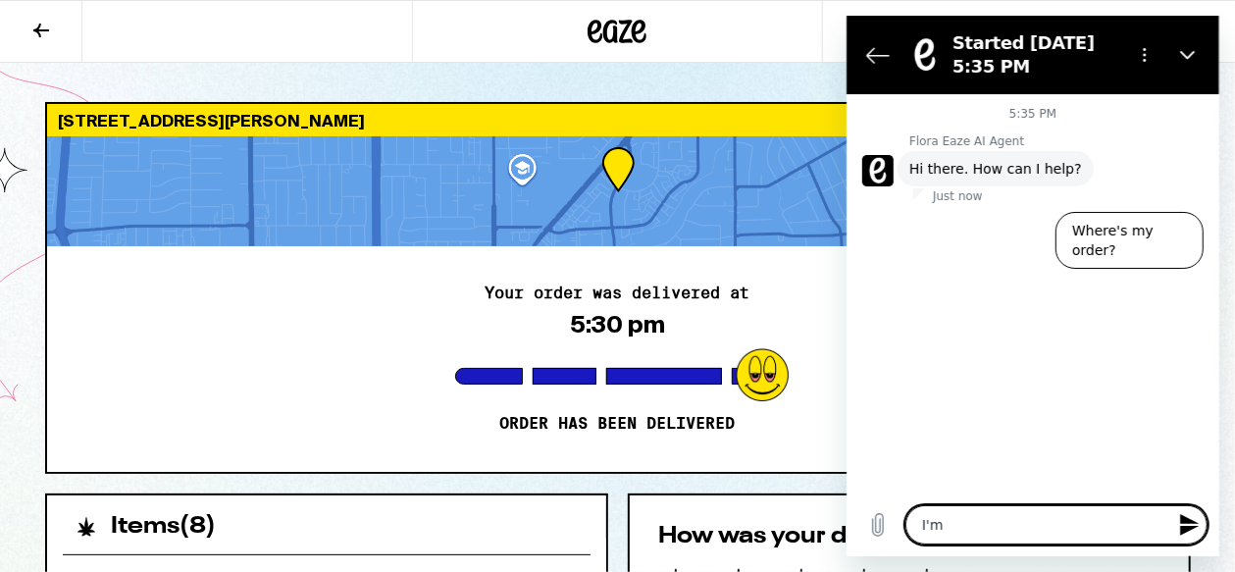
type textarea "x"
type textarea "I'm t"
type textarea "x"
type textarea "I'm tr"
type textarea "x"
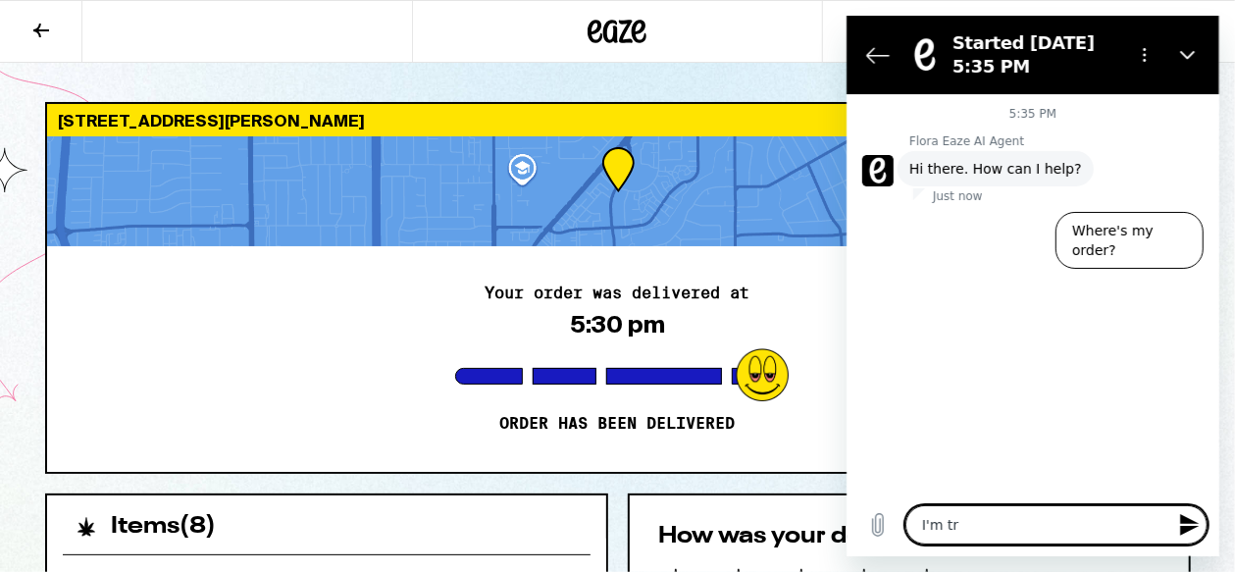
type textarea "I'm try"
type textarea "x"
type textarea "I'm tryi"
type textarea "x"
type textarea "I'm tryin"
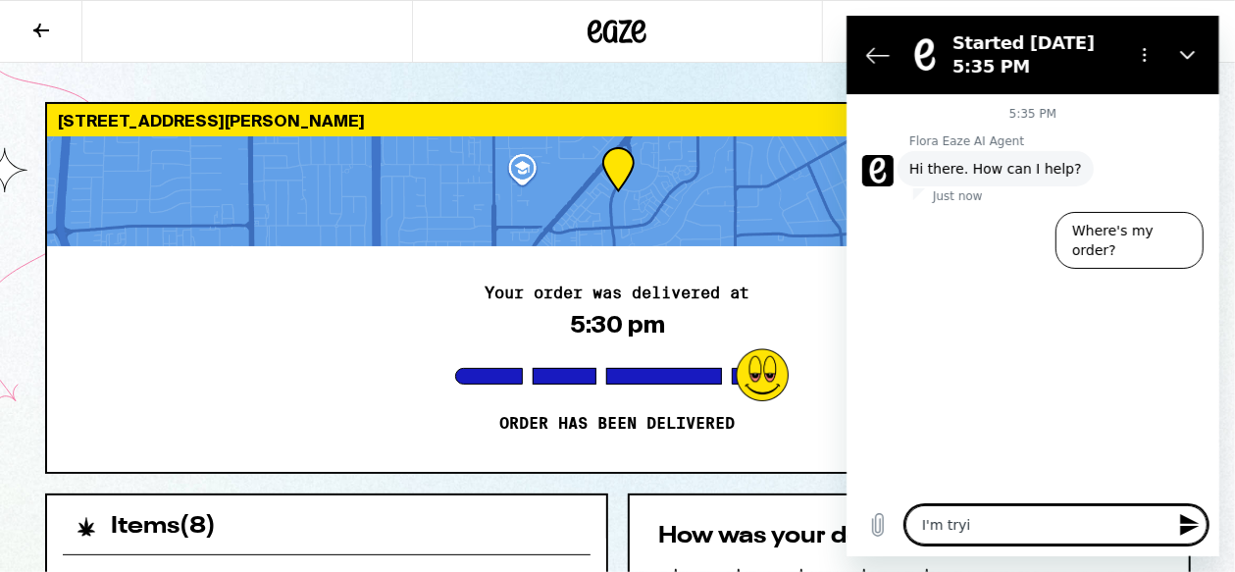
type textarea "x"
type textarea "I'm trying"
type textarea "x"
type textarea "I'm trying"
type textarea "x"
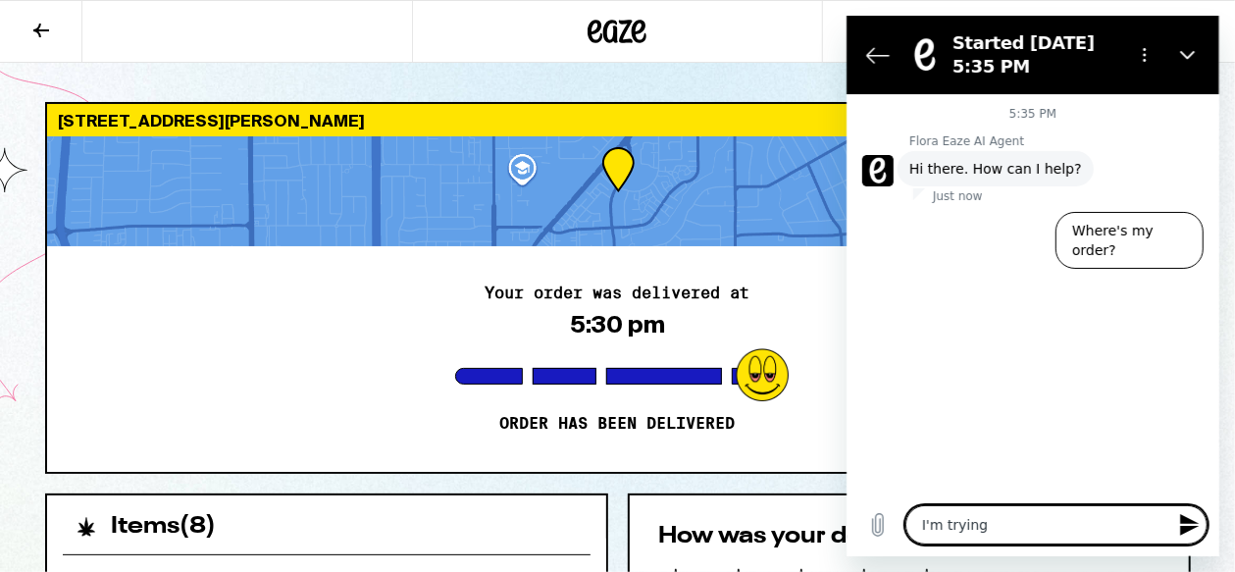
type textarea "I'm trying t"
type textarea "x"
type textarea "I'm trying to"
type textarea "x"
type textarea "I'm trying to"
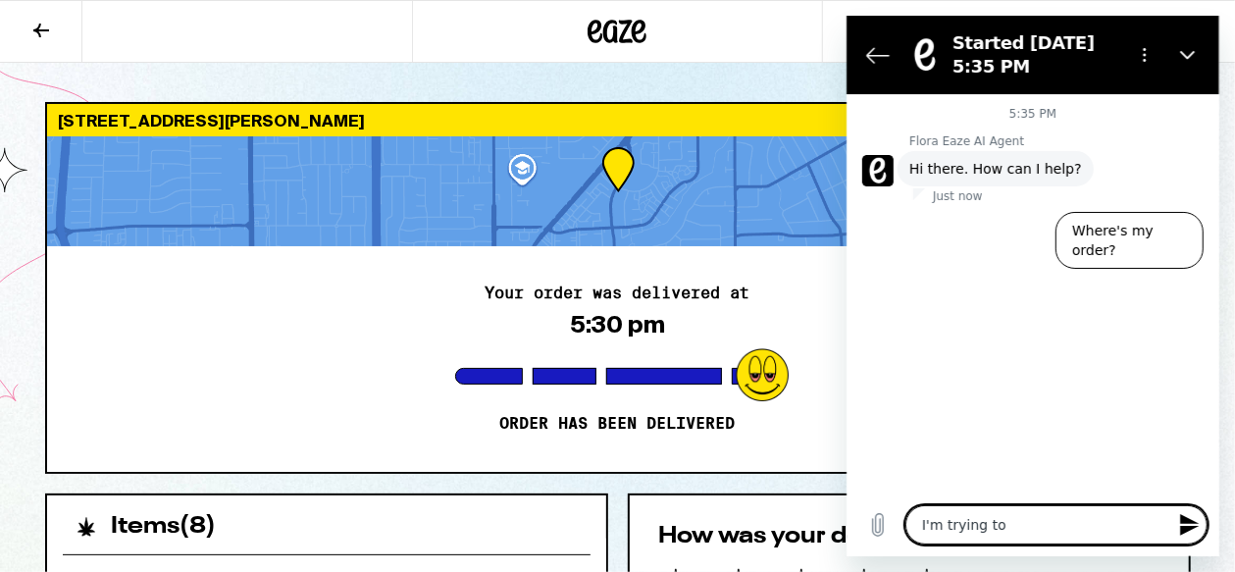
type textarea "x"
type textarea "I'm trying to g"
type textarea "x"
type textarea "I'm trying to gi"
type textarea "x"
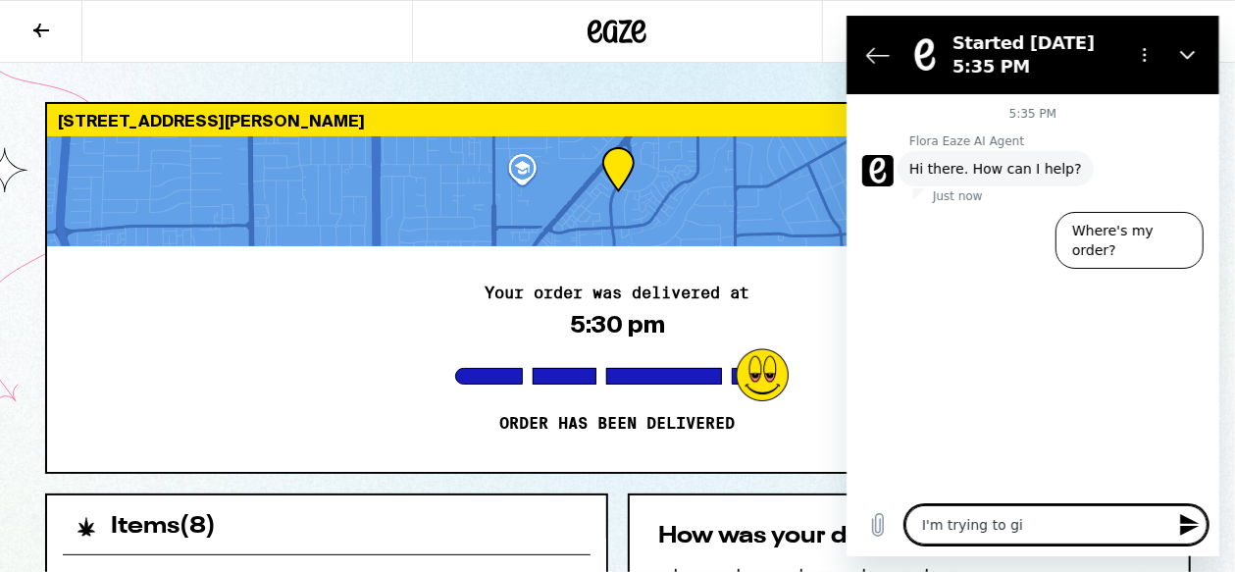
type textarea "I'm trying to giv"
type textarea "x"
type textarea "I'm trying to give"
type textarea "x"
type textarea "I'm trying to give"
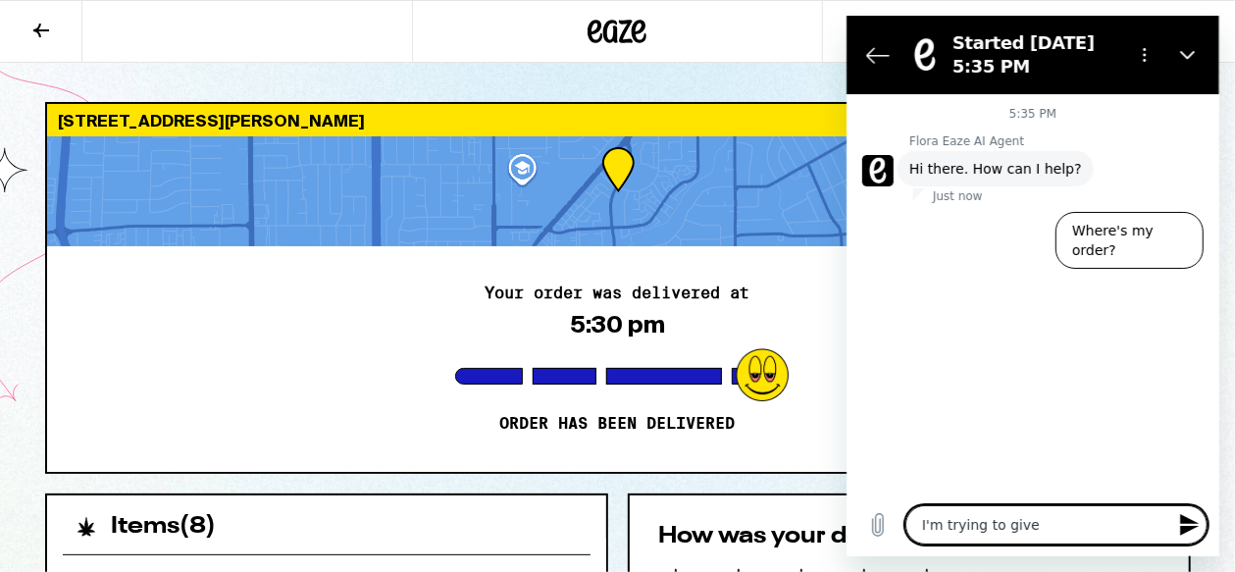
type textarea "x"
type textarea "I'm trying to give f"
type textarea "x"
type textarea "I'm trying to give fe"
type textarea "x"
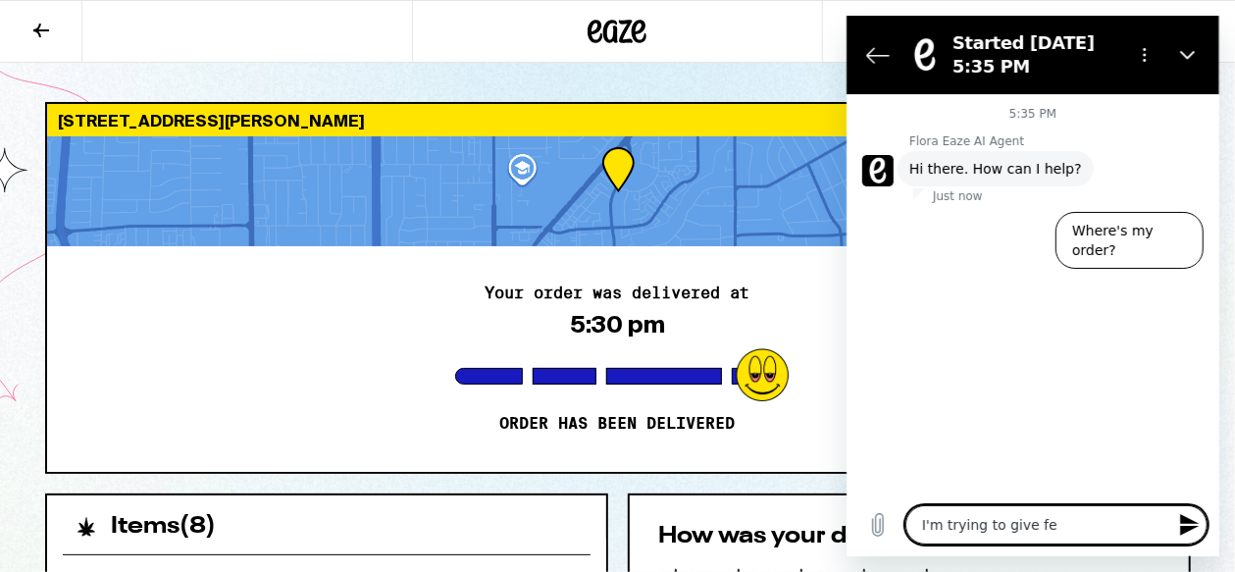
type textarea "I'm trying to give fee"
type textarea "x"
type textarea "I'm trying to give feed"
type textarea "x"
type textarea "I'm trying to give feedb"
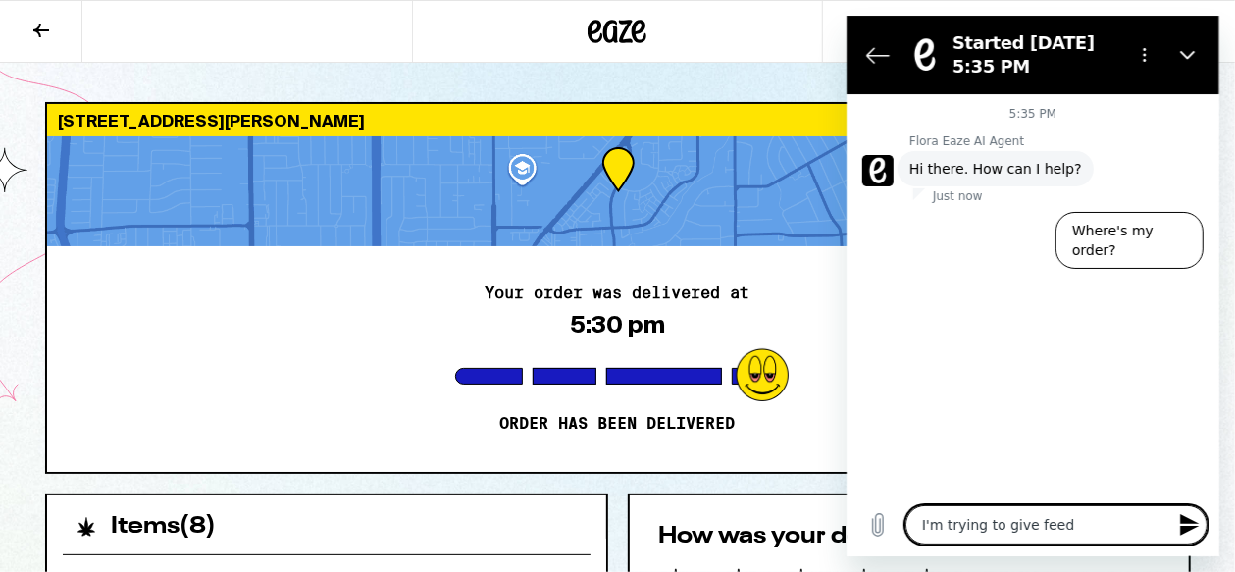
type textarea "x"
type textarea "I'm trying to give feedba"
type textarea "x"
type textarea "I'm trying to give feedbac"
type textarea "x"
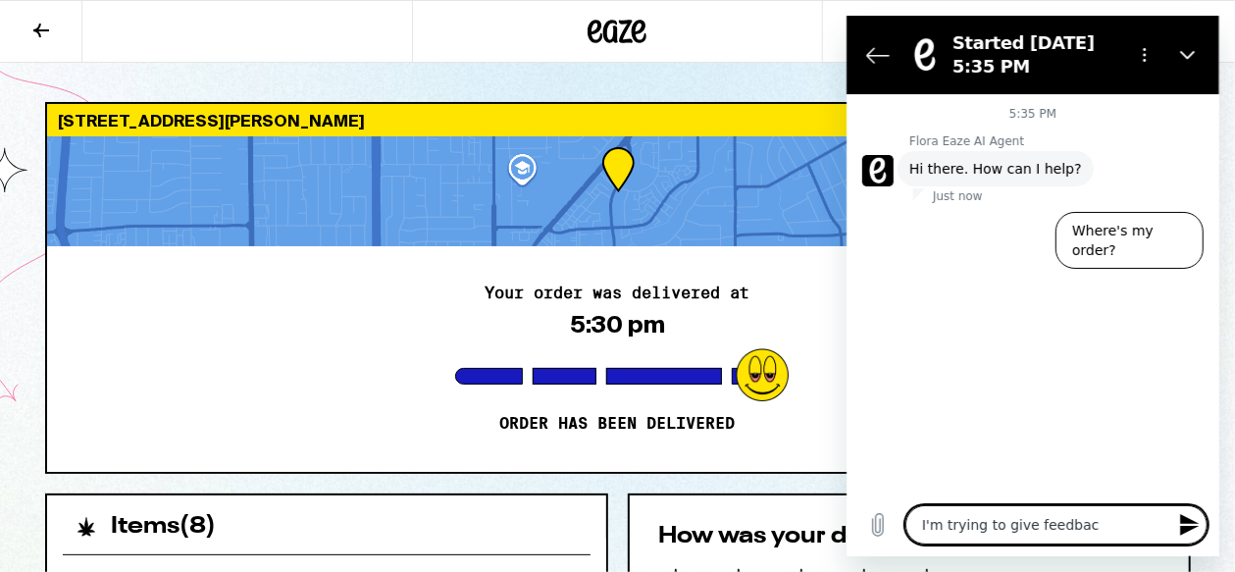
type textarea "I'm trying to give feedback"
type textarea "x"
type textarea "I'm trying to give feedback"
type textarea "x"
type textarea "I'm trying to give feedback b"
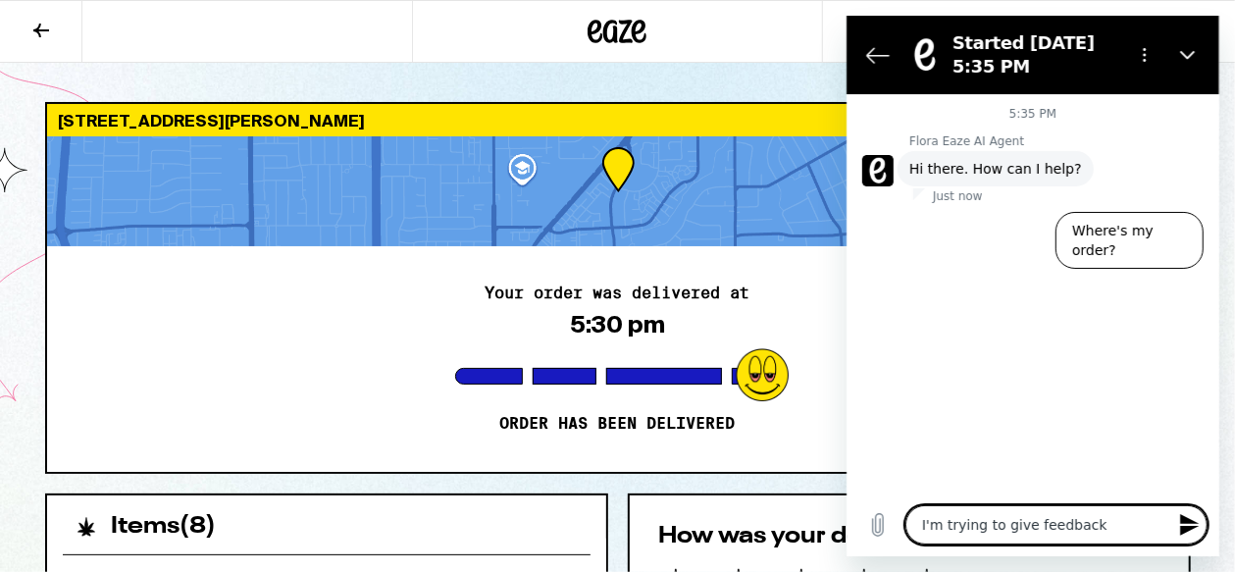
type textarea "x"
type textarea "I'm trying to give feedback bu"
type textarea "x"
type textarea "I'm trying to give feedback but"
type textarea "x"
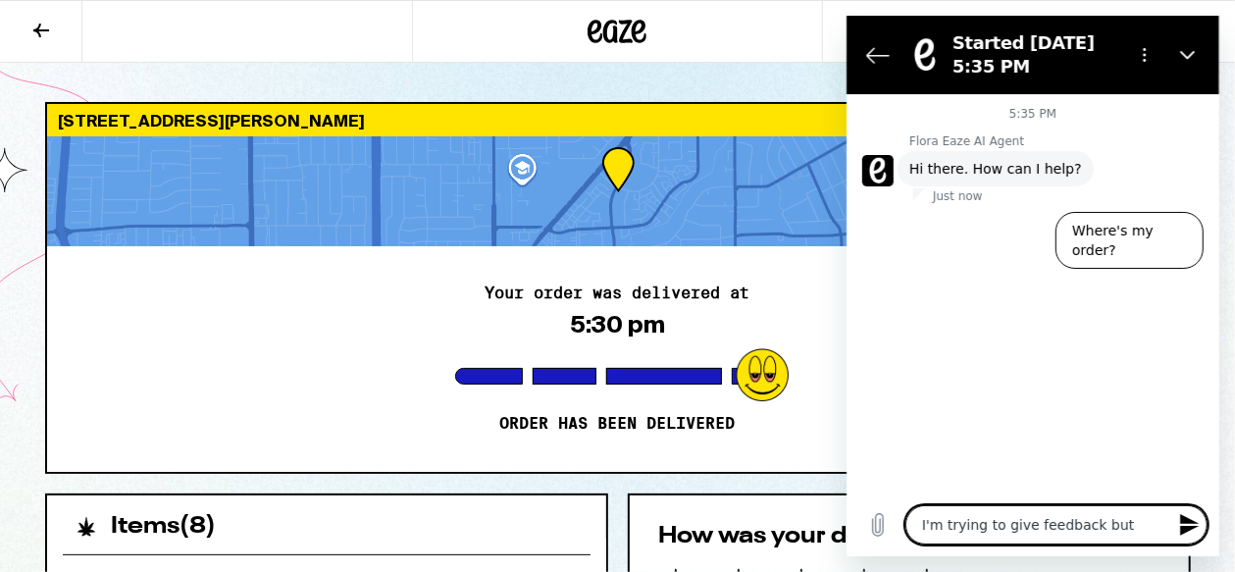
type textarea "I'm trying to give feedback but"
type textarea "x"
type textarea "I'm trying to give feedback but t"
type textarea "x"
type textarea "I'm trying to give feedback but th"
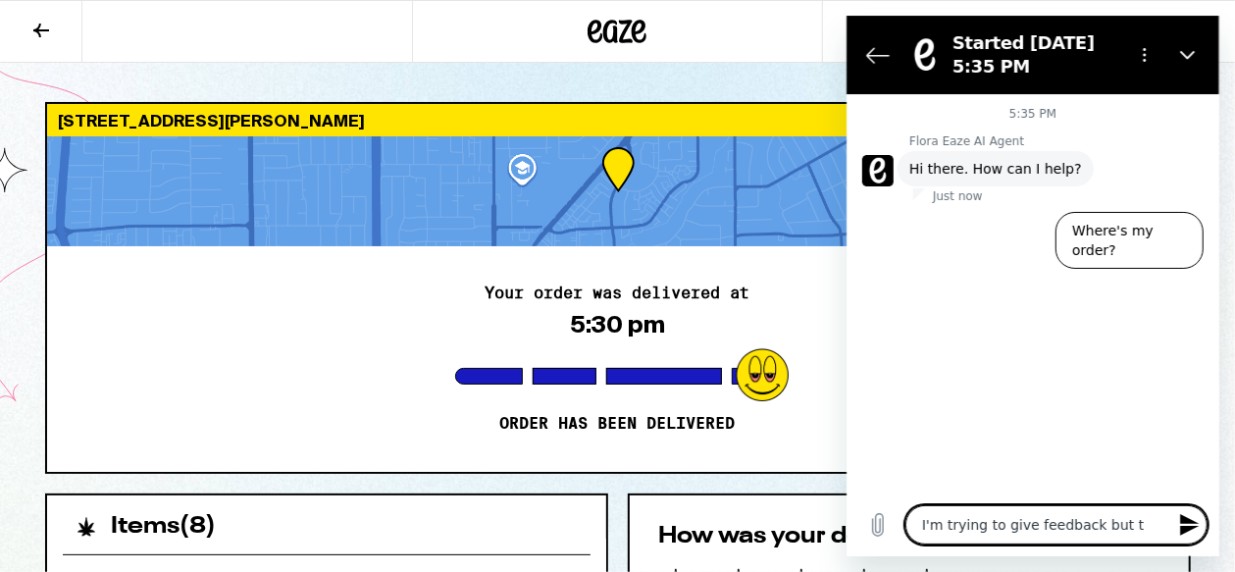
type textarea "x"
type textarea "I'm trying to give feedback but the"
type textarea "x"
type textarea "I'm trying to give feedback but the"
type textarea "x"
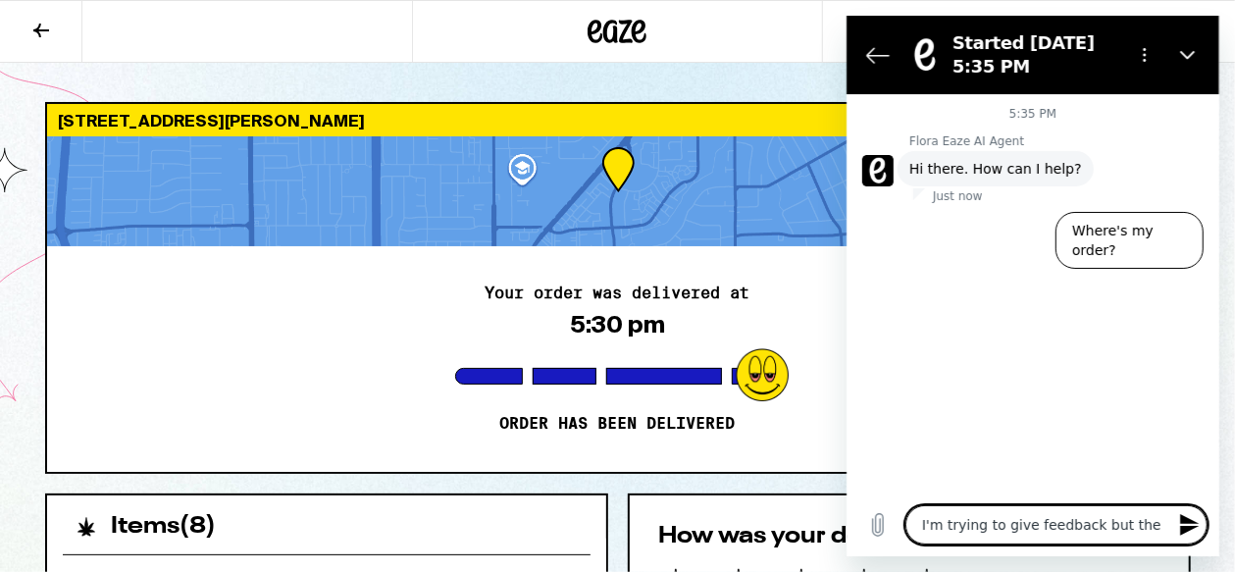
type textarea "I'm trying to give feedback but the s"
type textarea "x"
type textarea "I'm trying to give feedback but the si"
type textarea "x"
type textarea "I'm trying to give feedback but the sit"
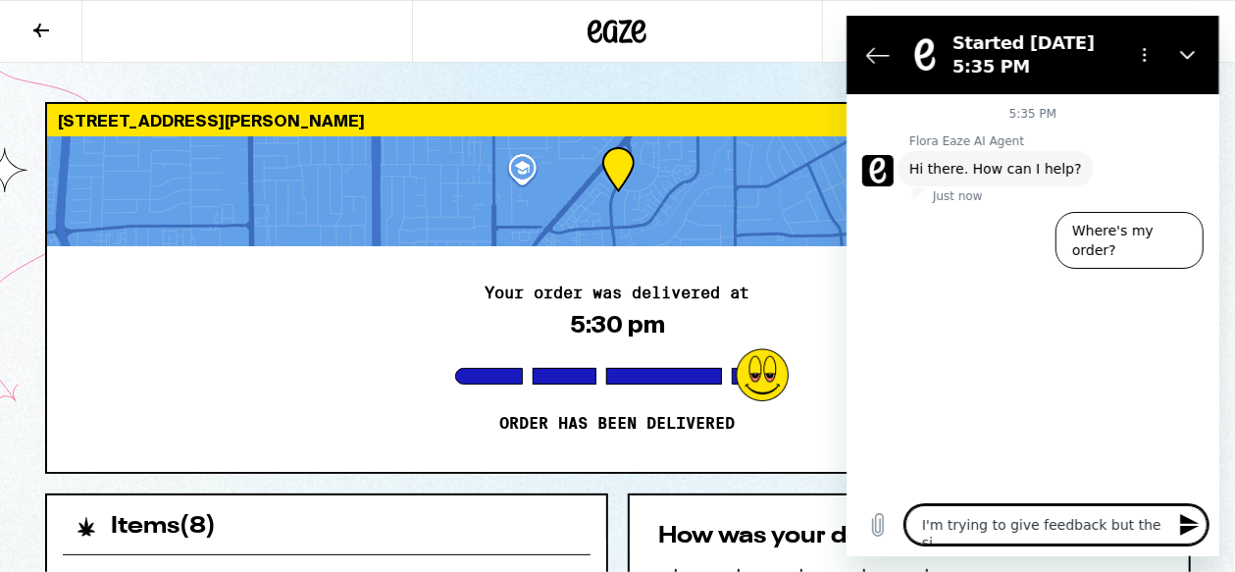
type textarea "x"
type textarea "I'm trying to give feedback but the site"
type textarea "x"
type textarea "I'm trying to give feedback but the site"
type textarea "x"
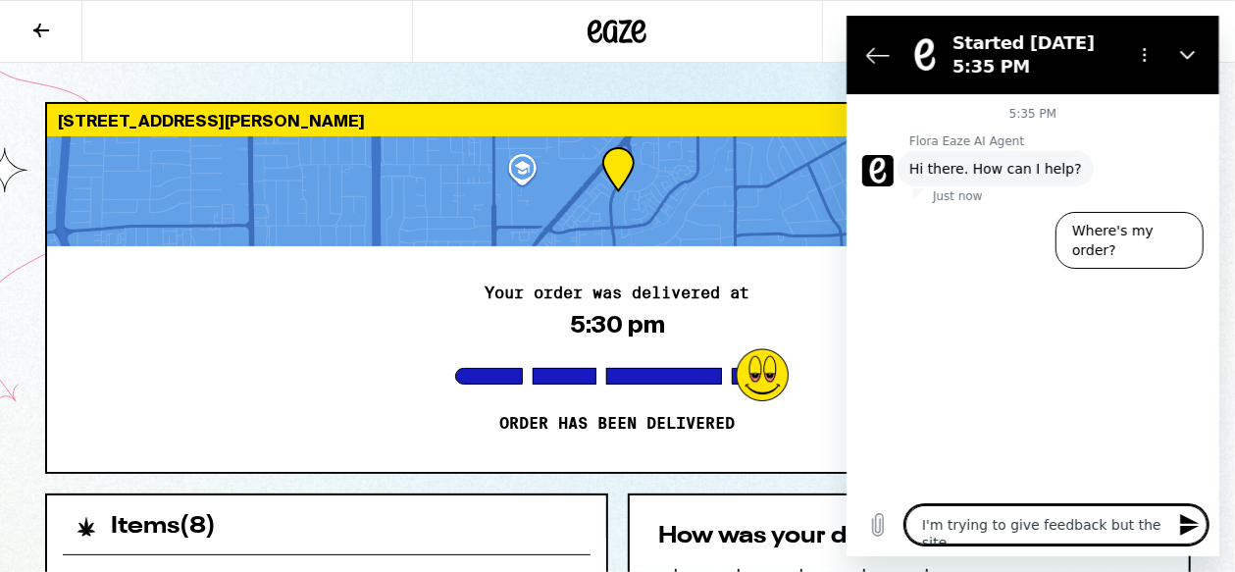
type textarea "I'm trying to give feedback but the site w"
type textarea "x"
type textarea "I'm trying to give feedback but the site wo"
type textarea "x"
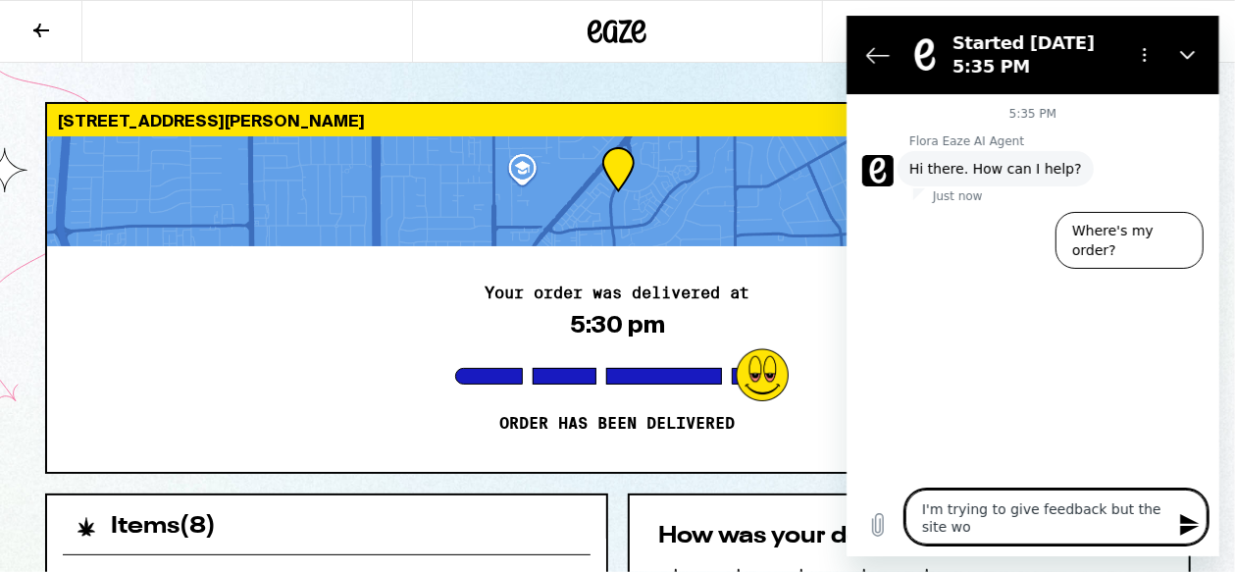
type textarea "I'm trying to give feedback but the site won"
type textarea "x"
type textarea "I'm trying to give feedback but the site won'"
type textarea "x"
type textarea "I'm trying to give feedback but the site won't"
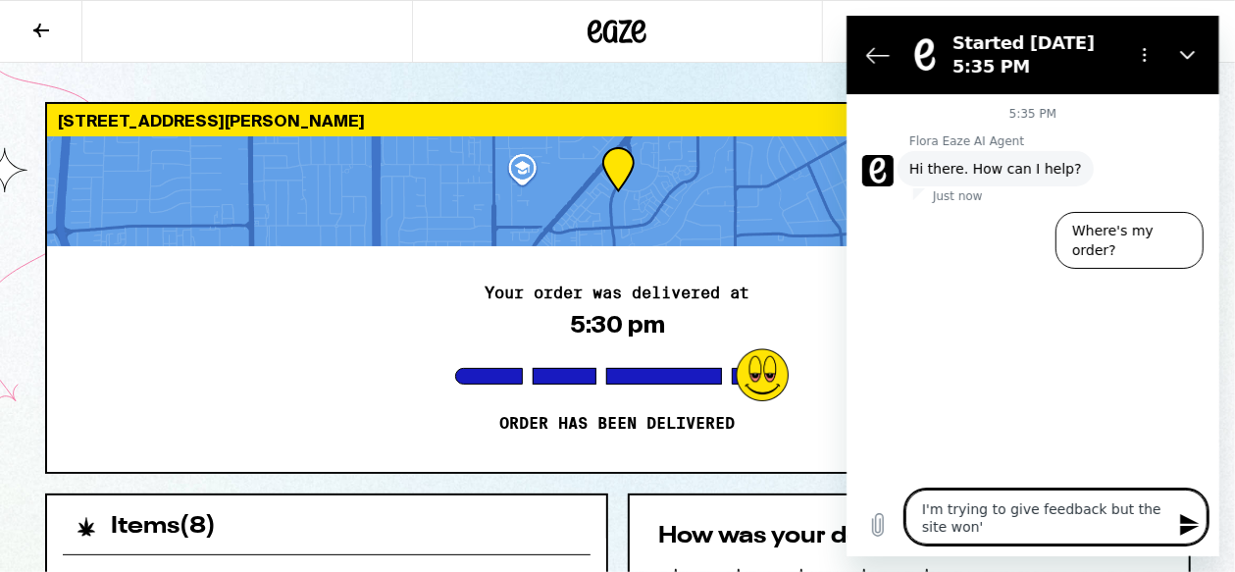
type textarea "x"
type textarea "I'm trying to give feedback but the site won't"
type textarea "x"
type textarea "I'm trying to give feedback but the site won't s"
type textarea "x"
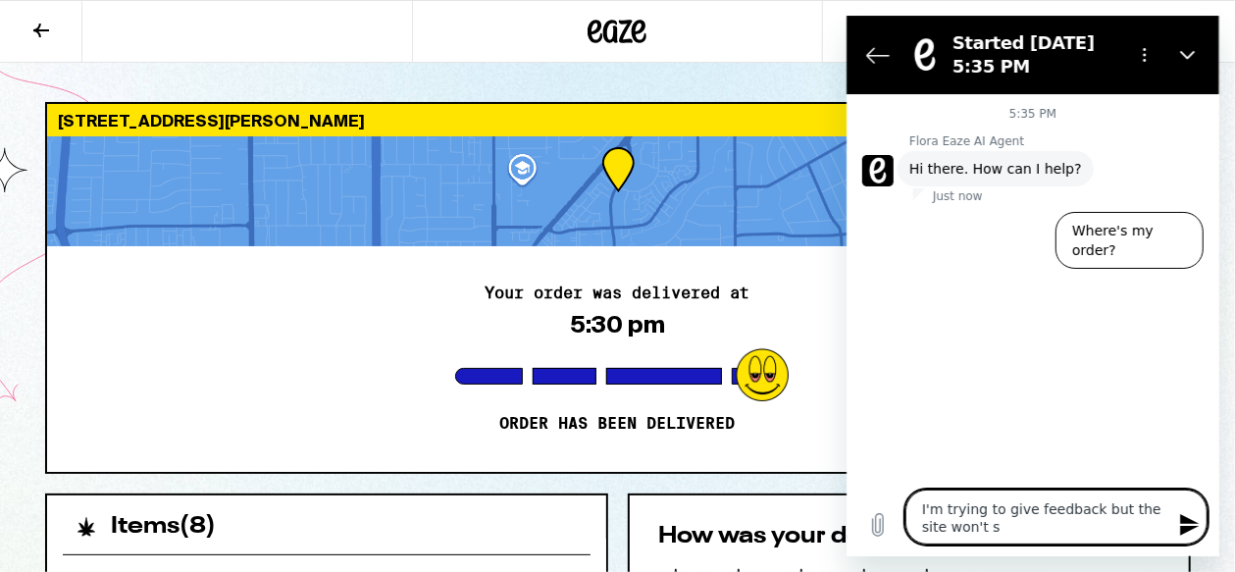
type textarea "I'm trying to give feedback but the site won't sc"
type textarea "x"
type textarea "I'm trying to give feedback but the site won't scr"
type textarea "x"
type textarea "I'm trying to give feedback but the site won't scro"
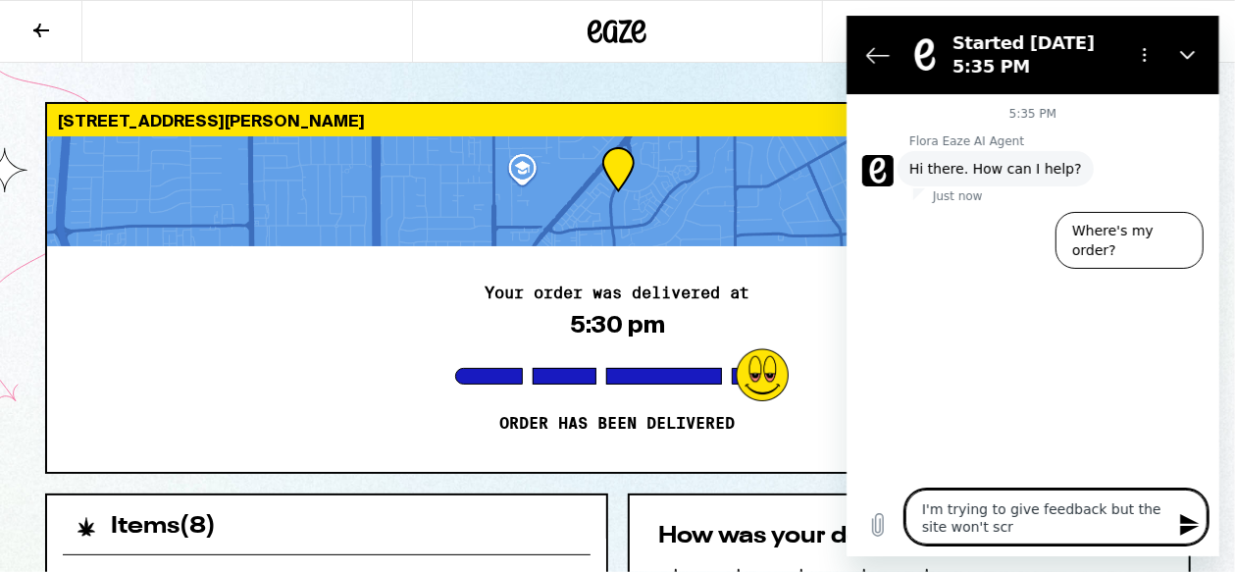
type textarea "x"
type textarea "I'm trying to give feedback but the site won't scrol"
type textarea "x"
type textarea "I'm trying to give feedback but the site won't scroll"
type textarea "x"
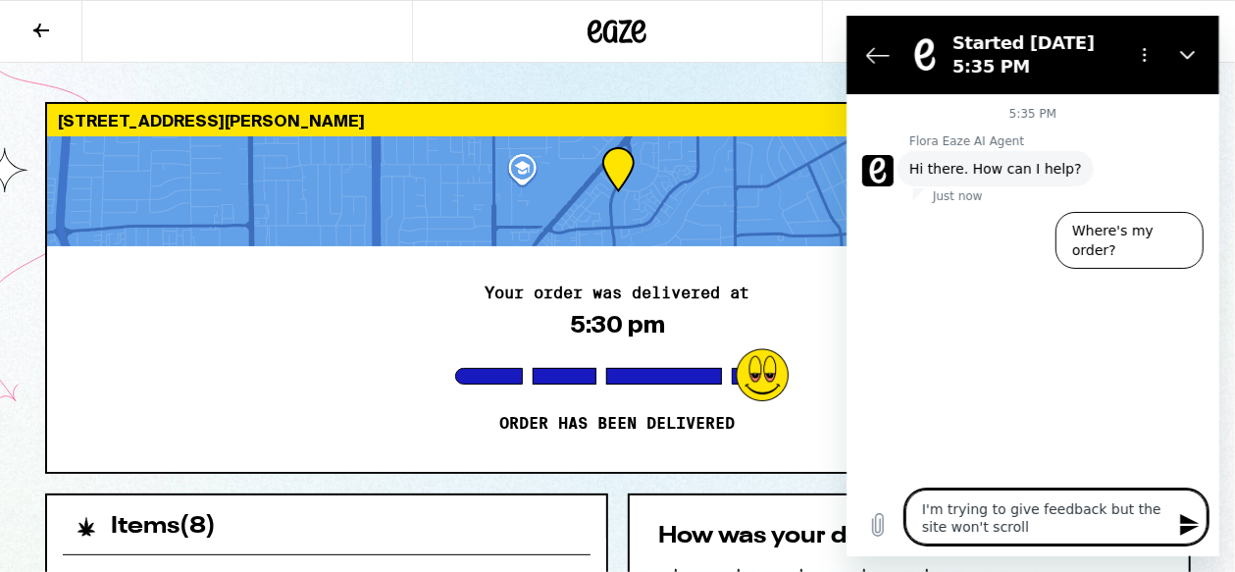
type textarea "I'm trying to give feedback but the site won't scroll"
type textarea "x"
type textarea "I'm trying to give feedback but the site won't scroll d"
type textarea "x"
type textarea "I'm trying to give feedback but the site won't scroll do"
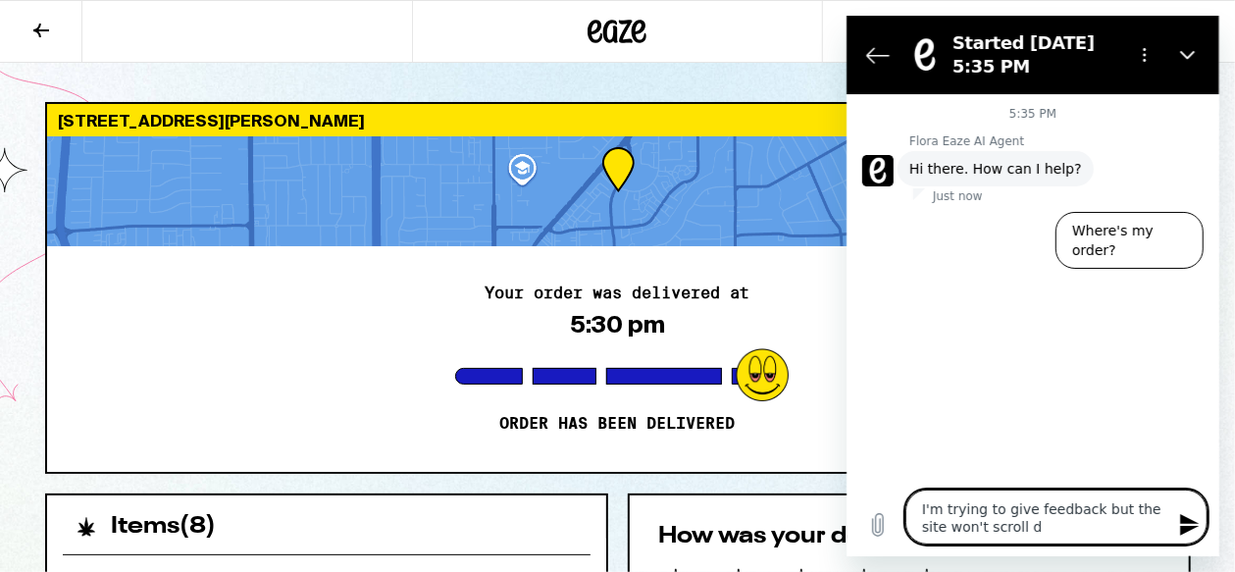
type textarea "x"
type textarea "I'm trying to give feedback but the site won't scroll dow"
type textarea "x"
type textarea "I'm trying to give feedback but the site won't scroll down"
type textarea "x"
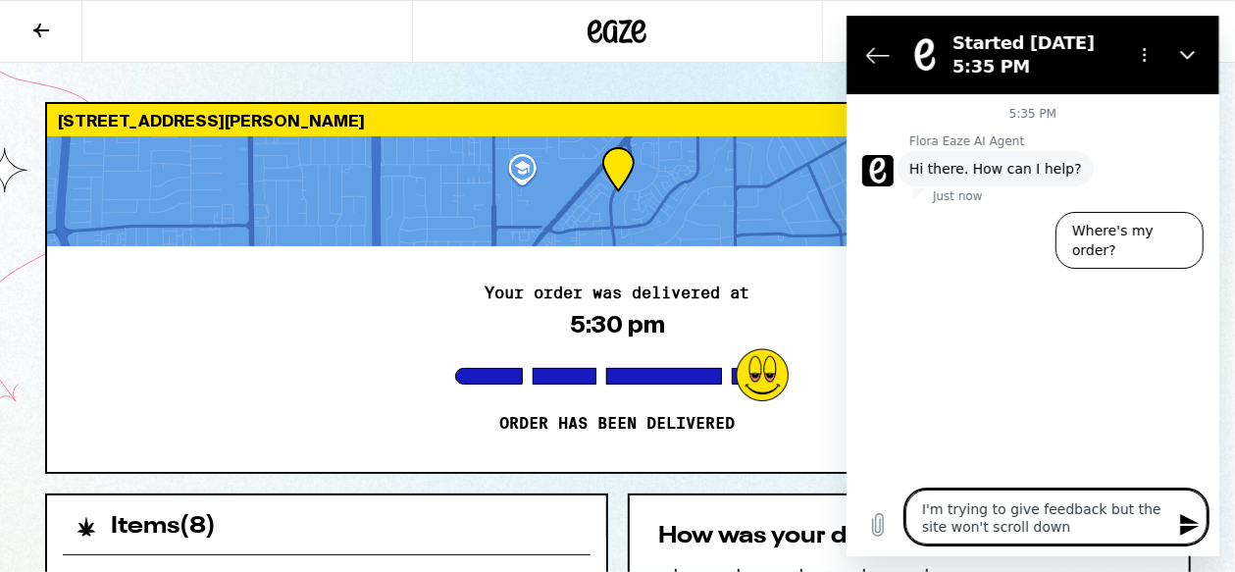
type textarea "I'm trying to give feedback but the site won't scroll down"
type textarea "x"
type textarea "I'm trying to give feedback but the site won't scroll down t"
type textarea "x"
type textarea "I'm trying to give feedback but the site won't scroll down to"
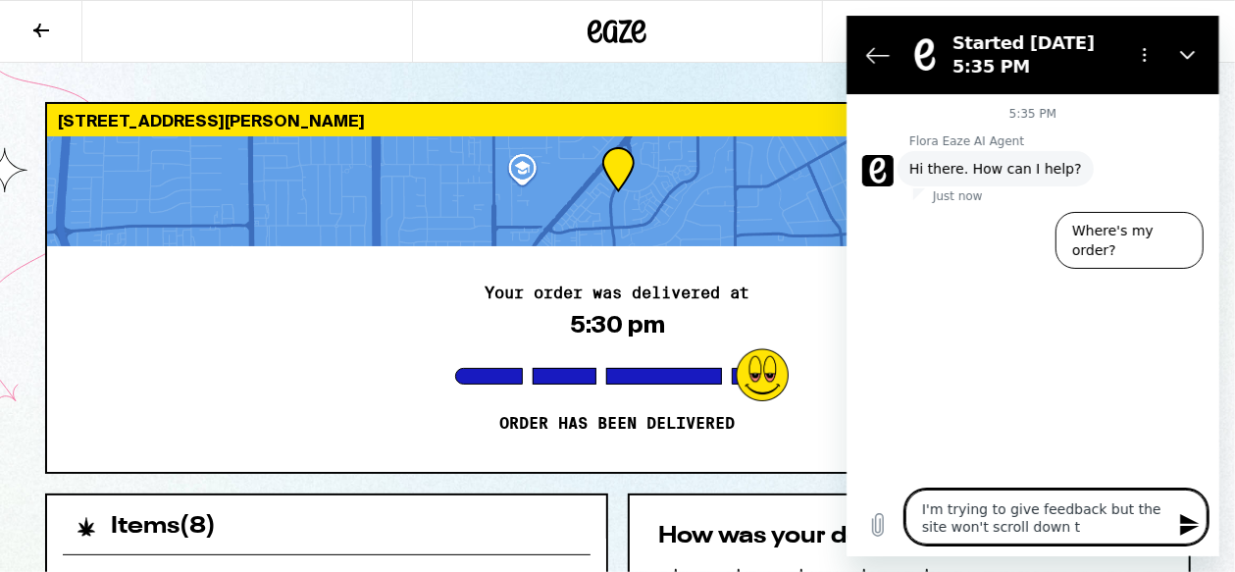
type textarea "x"
type textarea "I'm trying to give feedback but the site won't scroll down to"
type textarea "x"
type textarea "I'm trying to give feedback but the site won't scroll down to t"
type textarea "x"
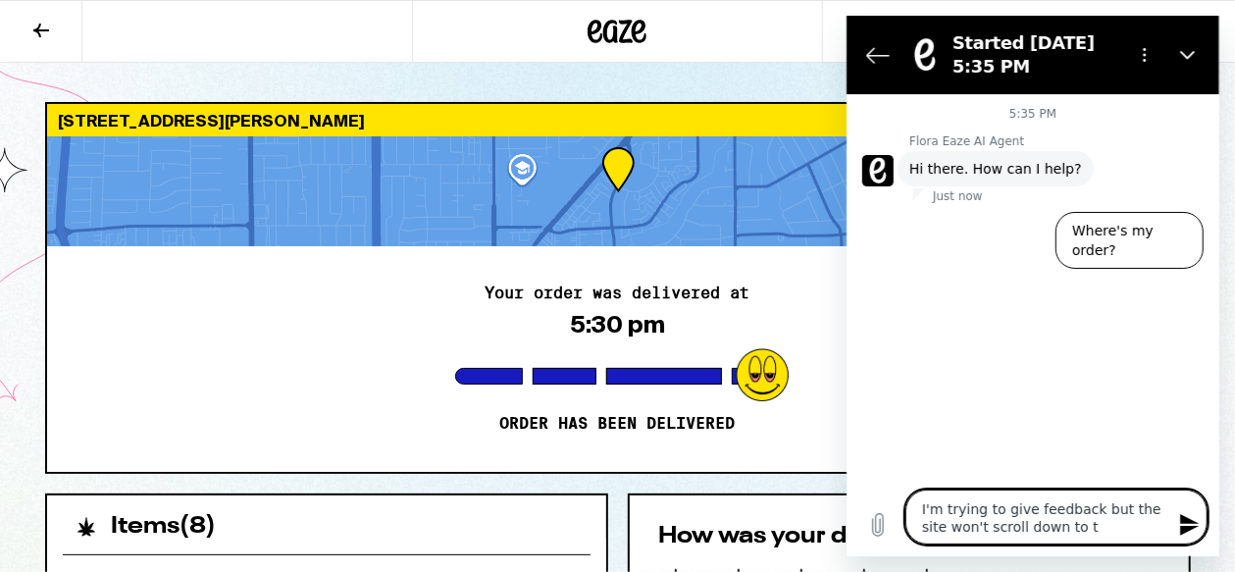
type textarea "I'm trying to give feedback but the site won't scroll down to tl"
type textarea "x"
type textarea "I'm trying to give feedback but the site won't scroll down to tle"
type textarea "x"
type textarea "I'm trying to give feedback but the site won't scroll down to tlet"
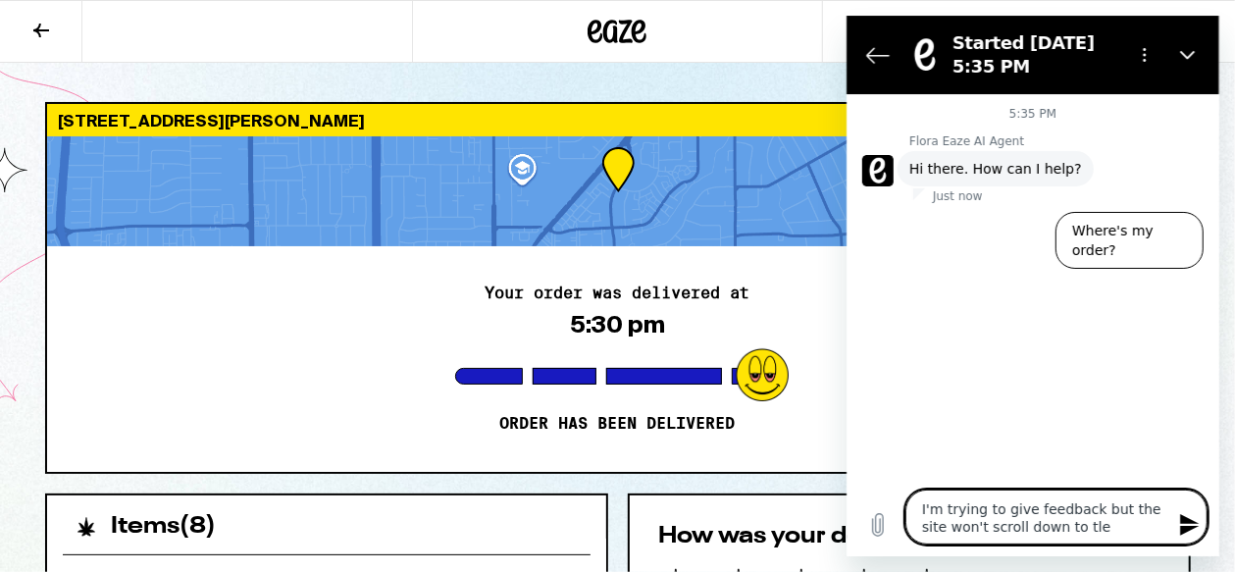
type textarea "x"
type textarea "I'm trying to give feedback but the site won't scroll down to tle"
type textarea "x"
type textarea "I'm trying to give feedback but the site won't scroll down to tl"
type textarea "x"
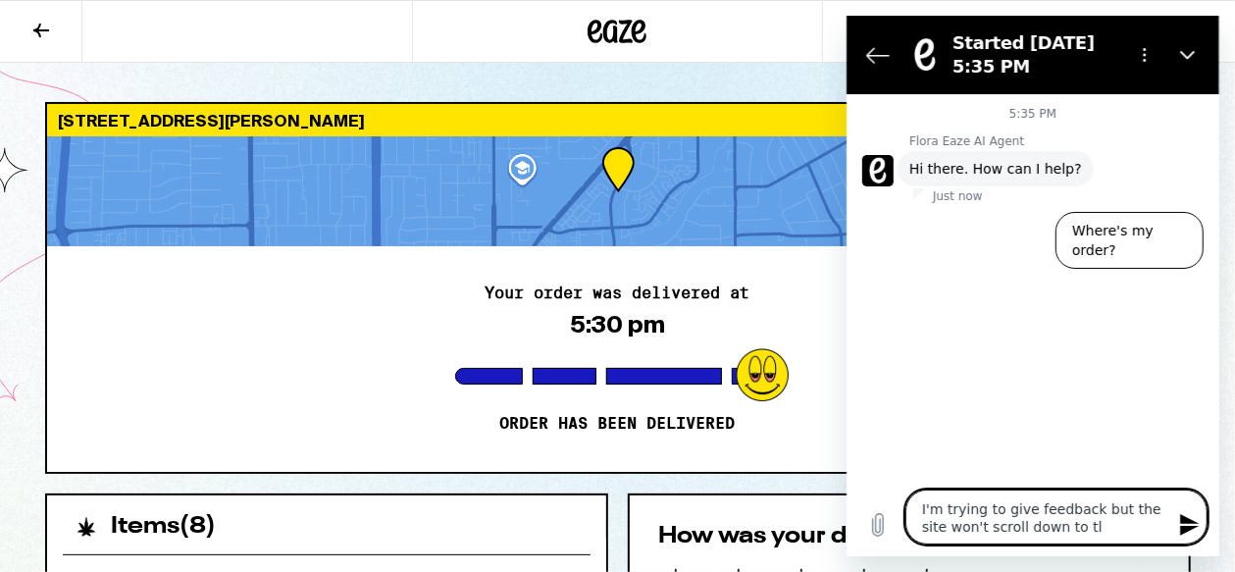
type textarea "I'm trying to give feedback but the site won't scroll down to t"
type textarea "x"
type textarea "I'm trying to give feedback but the site won't scroll down to"
type textarea "x"
type textarea "I'm trying to give feedback but the site won't scroll down to"
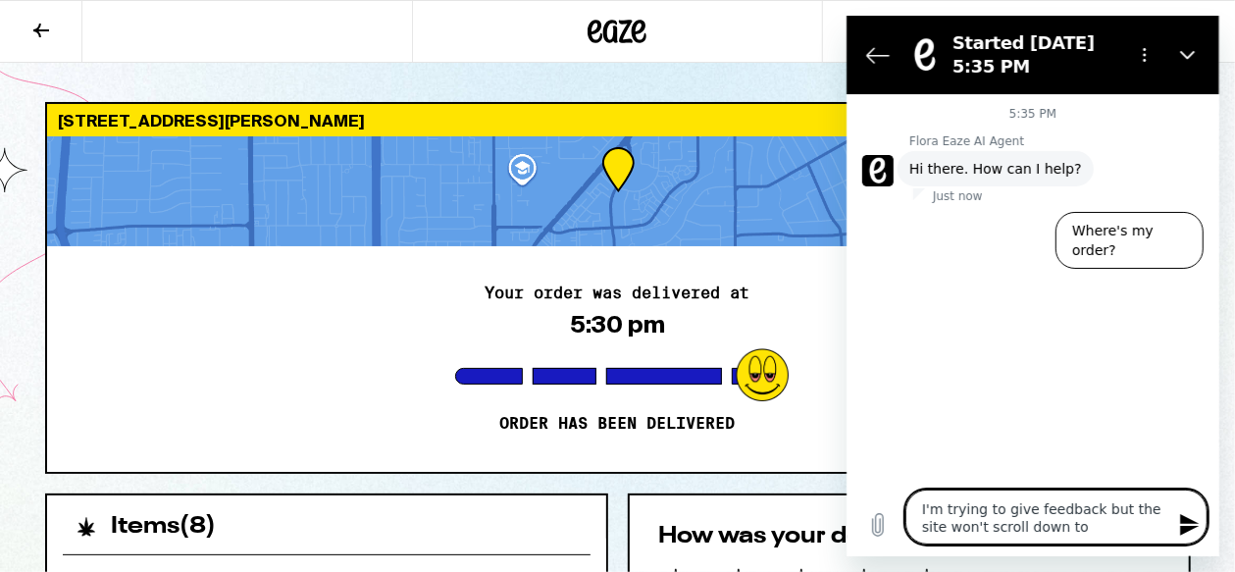
type textarea "x"
type textarea "I'm trying to give feedback but the site won't scroll down t"
type textarea "x"
type textarea "I'm trying to give feedback but the site won't scroll down"
type textarea "x"
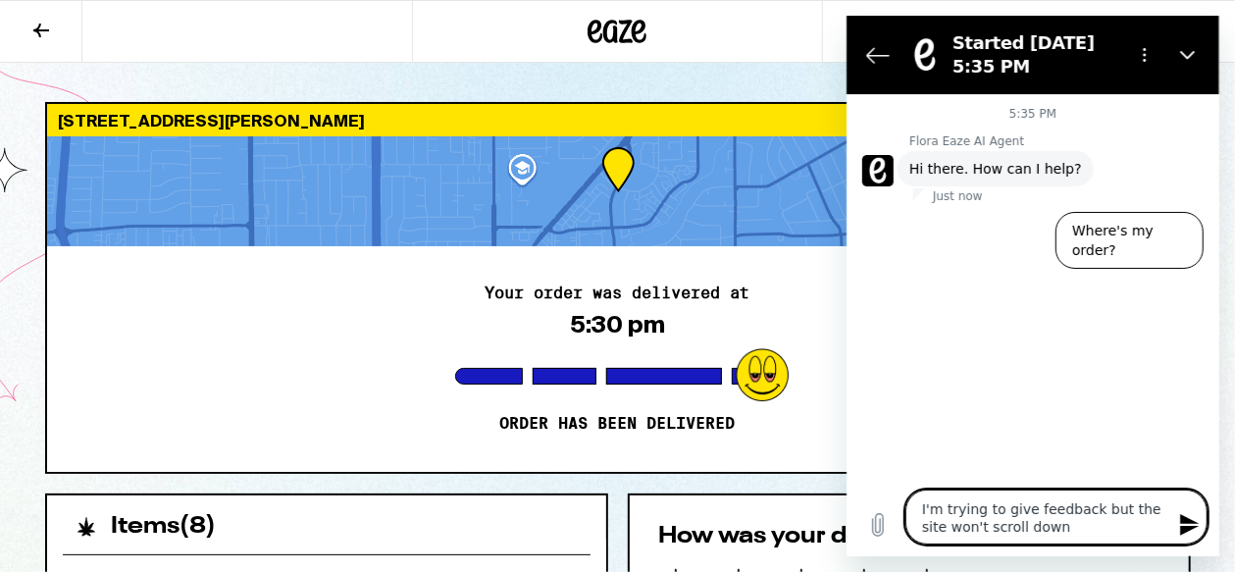
type textarea "I'm trying to give feedback but the site won't scroll down"
type textarea "x"
type textarea "I'm trying to give feedback but the site won't scroll dow"
type textarea "x"
type textarea "I'm trying to give feedback but the site won't scroll do"
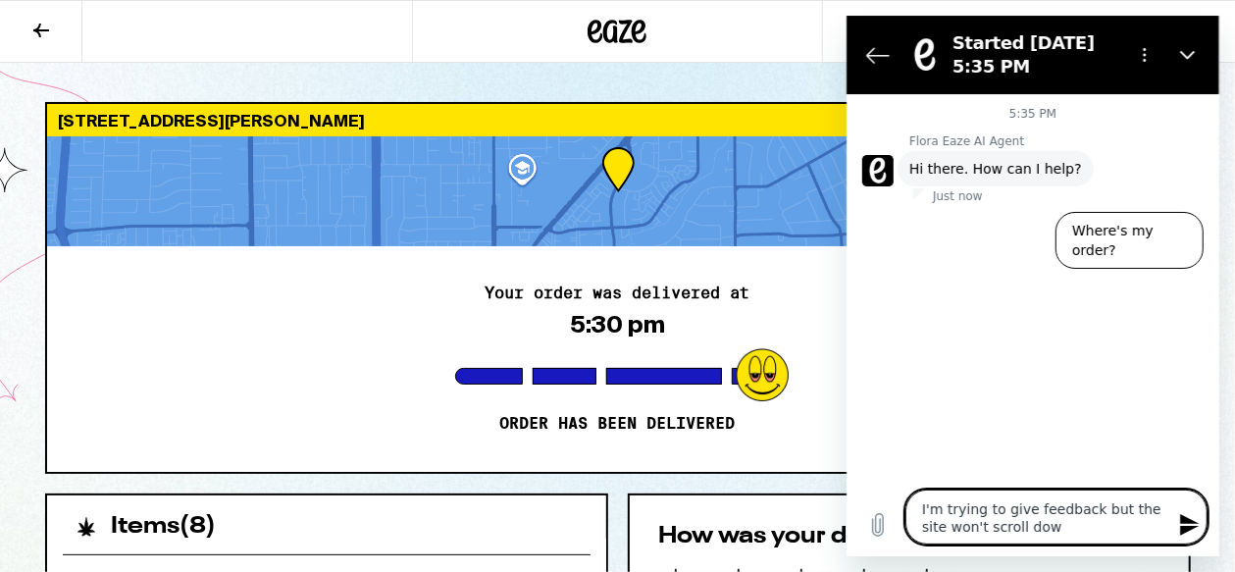
type textarea "x"
type textarea "I'm trying to give feedback but the site won't scroll d"
type textarea "x"
type textarea "I'm trying to give feedback but the site won't scroll"
type textarea "x"
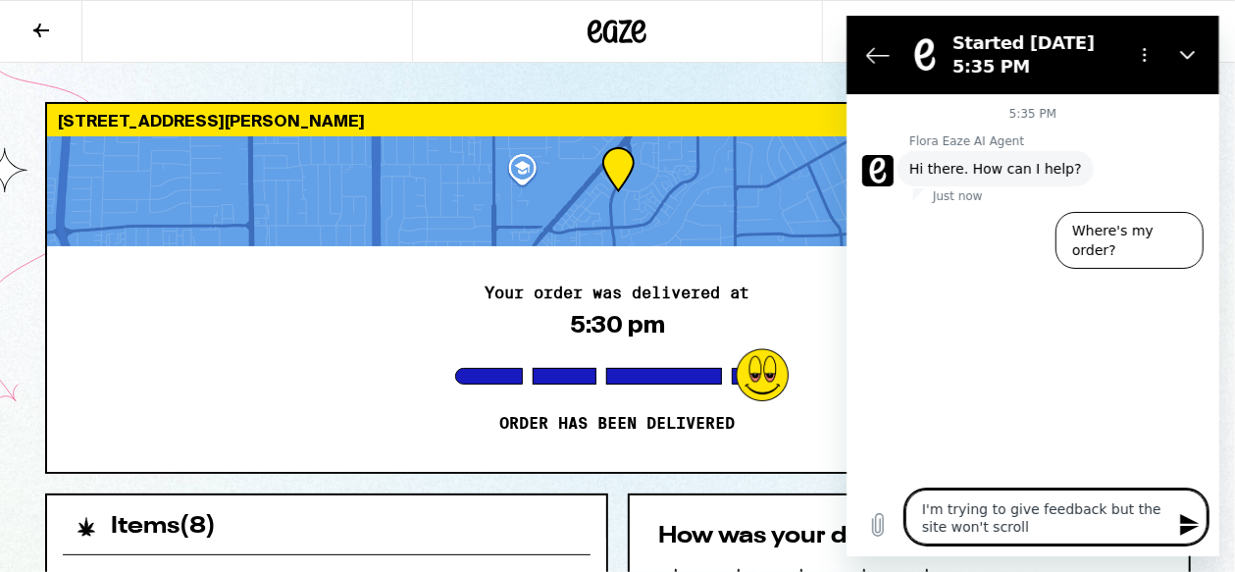
type textarea "I'm trying to give feedback but the site won't scroll"
type textarea "x"
type textarea "I'm trying to give feedback but the site won't scrol"
type textarea "x"
type textarea "I'm trying to give feedback but the site won't scro"
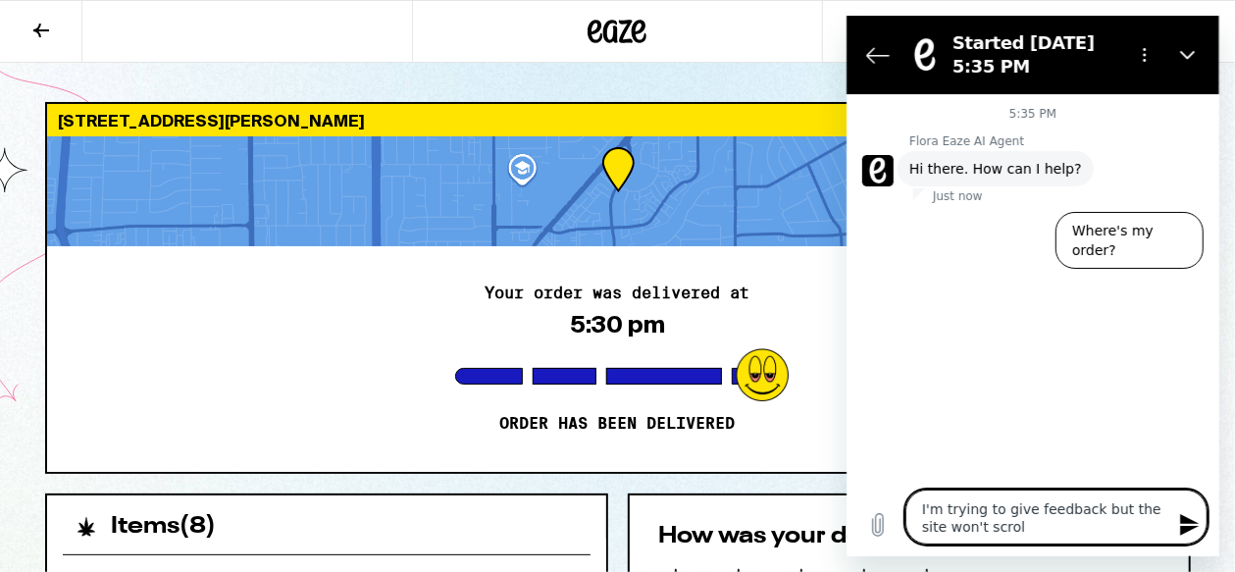
type textarea "x"
type textarea "I'm trying to give feedback but the site won't scr"
type textarea "x"
type textarea "I'm trying to give feedback but the site won't sc"
type textarea "x"
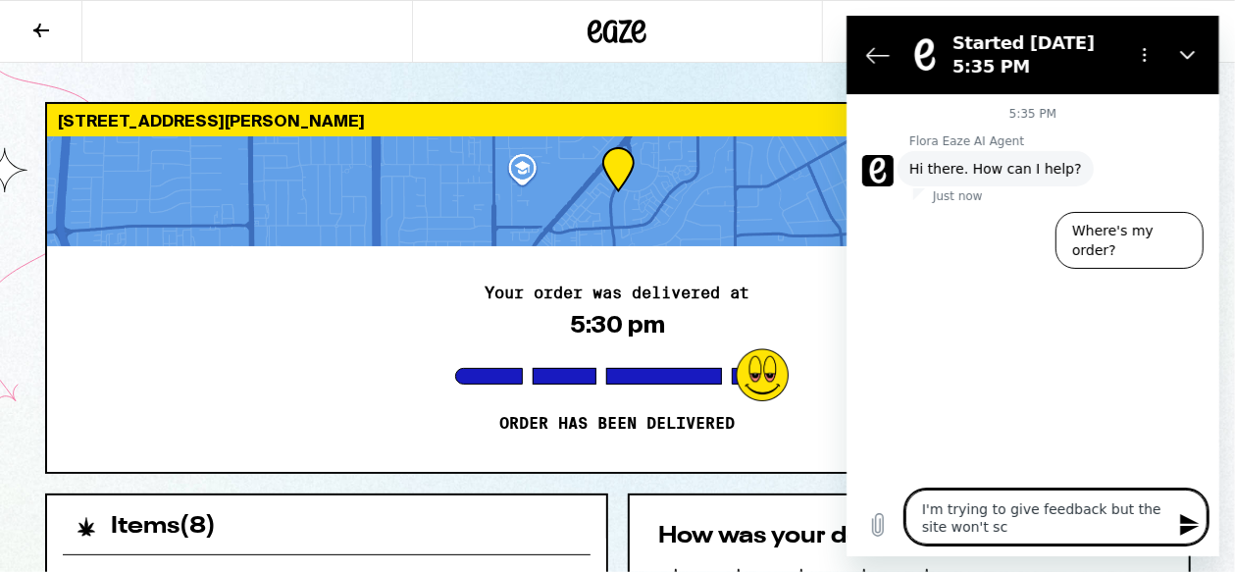
type textarea "I'm trying to give feedback but the site won't s"
type textarea "x"
type textarea "I'm trying to give feedback but the site won't"
type textarea "x"
type textarea "I'm trying to give feedback but the site won't l"
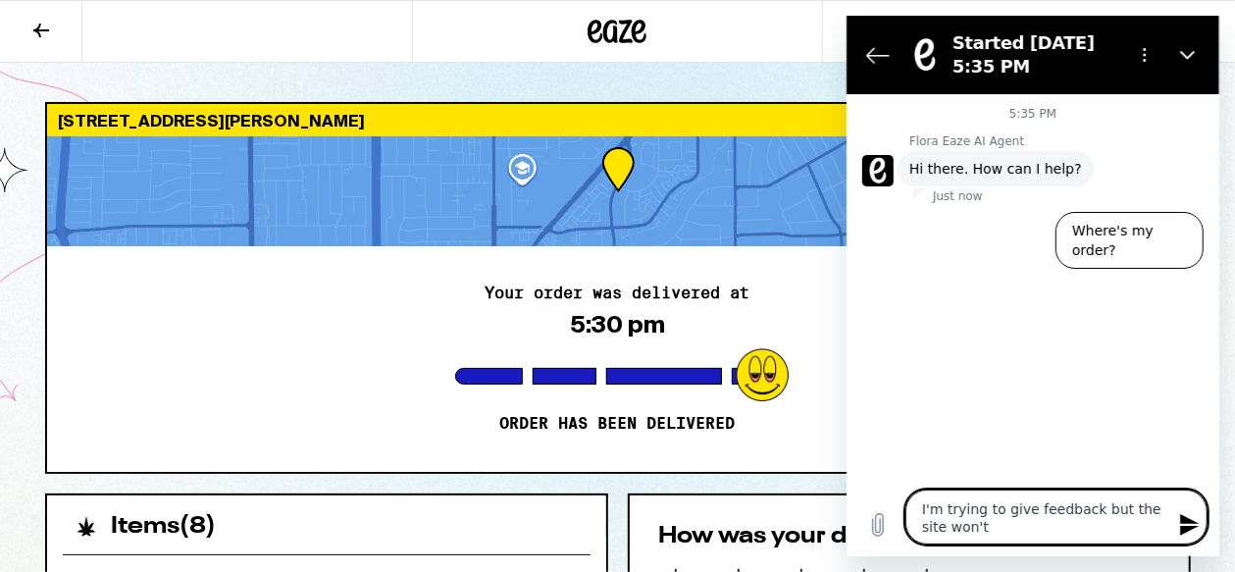
type textarea "x"
type textarea "I'm trying to give feedback but the site won't le"
type textarea "x"
type textarea "I'm trying to give feedback but the site won't let"
type textarea "x"
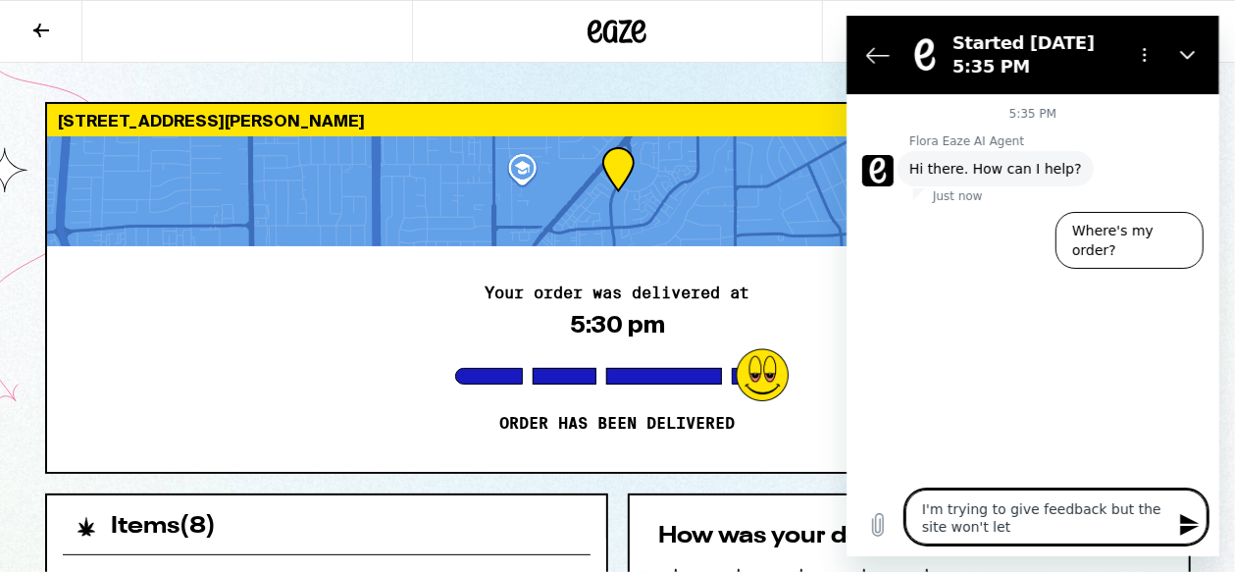
type textarea "I'm trying to give feedback but the site won't let"
type textarea "x"
type textarea "I'm trying to give feedback but the site won't let m"
type textarea "x"
type textarea "I'm trying to give feedback but the site won't let me"
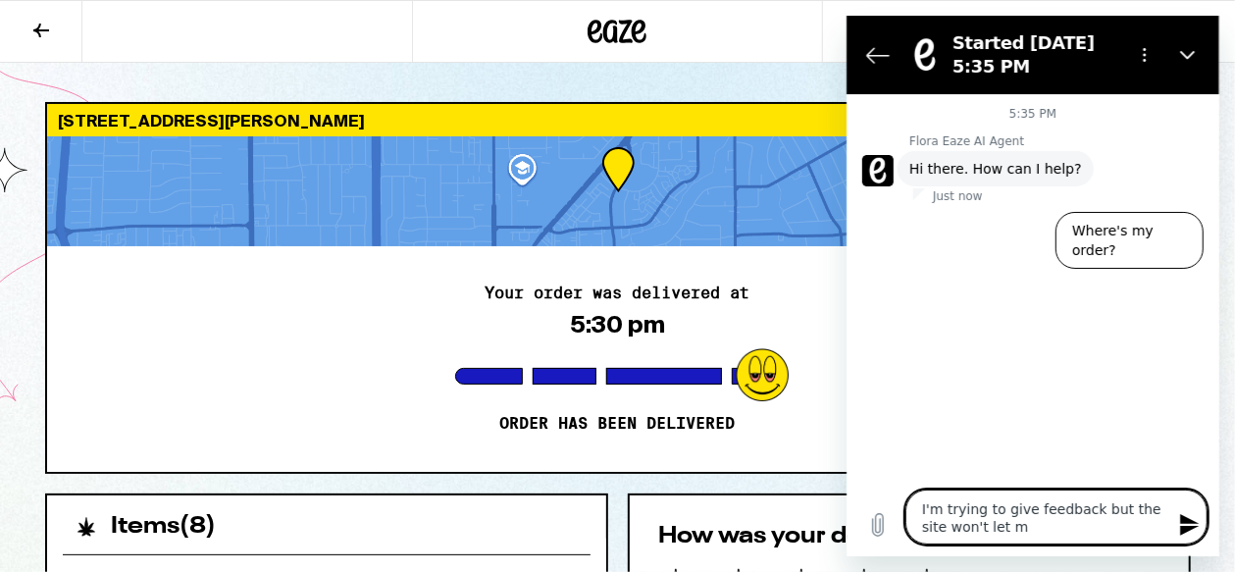
type textarea "x"
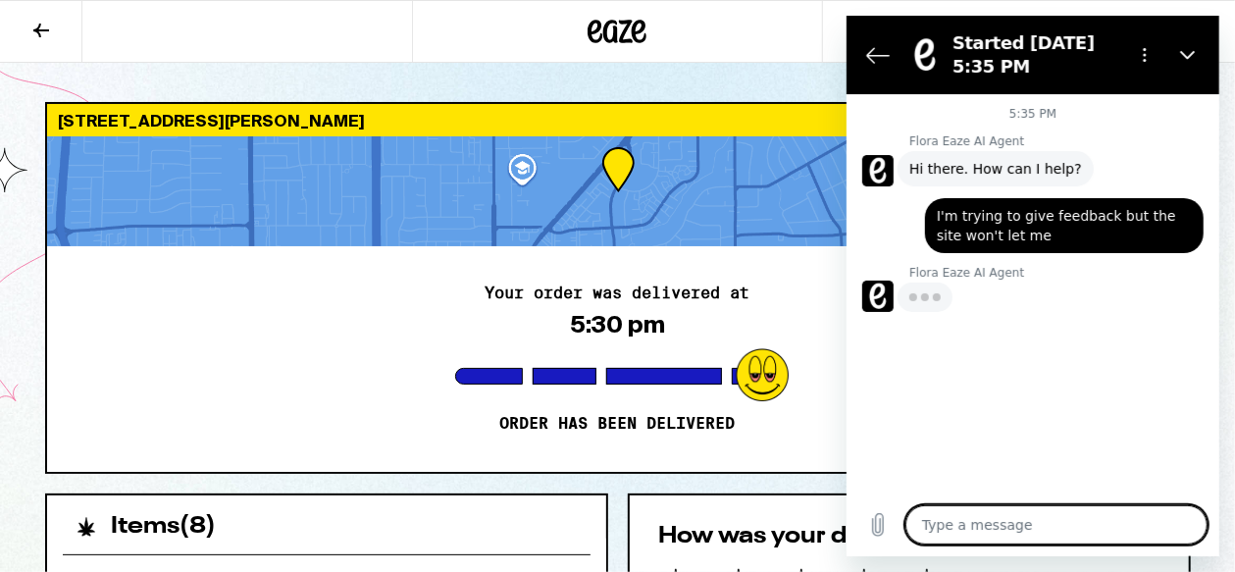
type textarea "x"
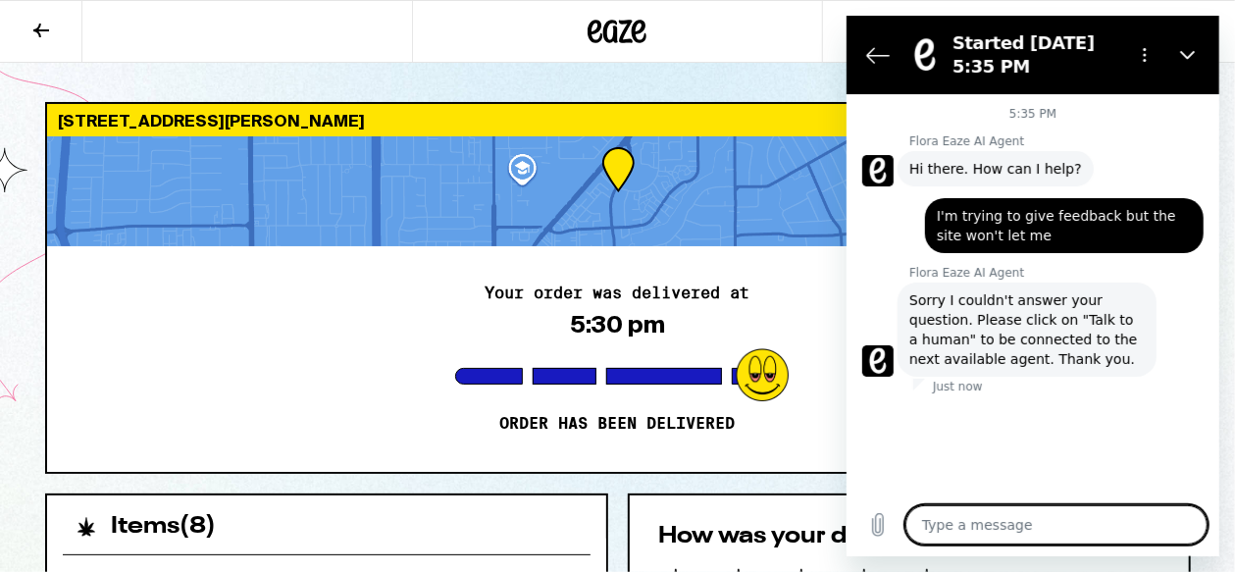
type textarea "b"
type textarea "x"
type textarea "bi"
type textarea "x"
type textarea "big"
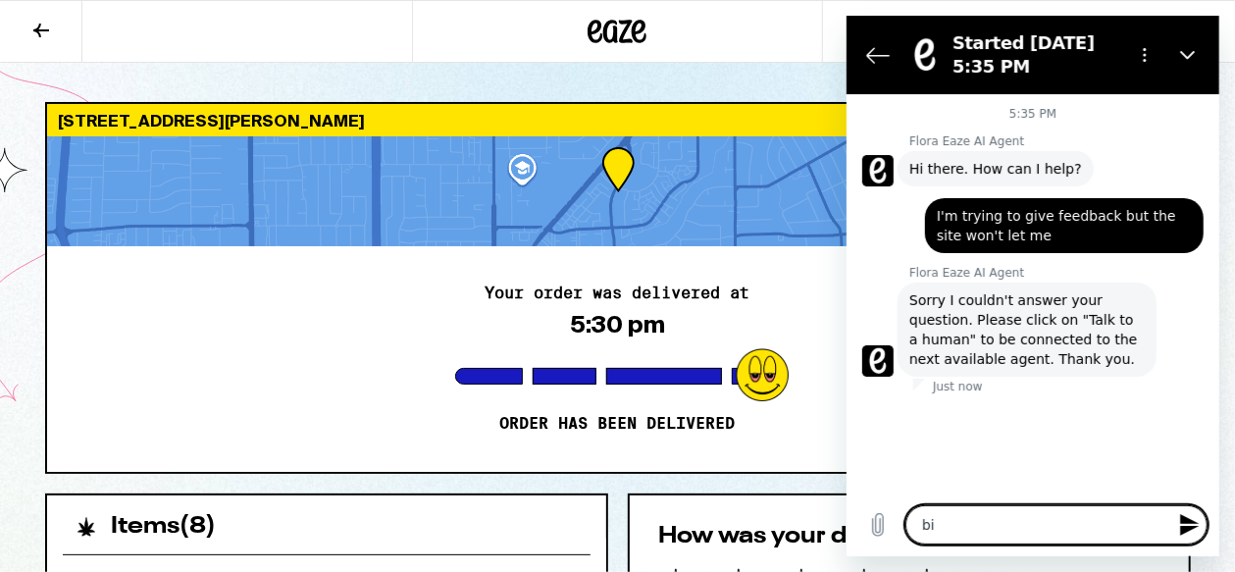
type textarea "x"
type textarea "big"
type textarea "x"
type textarea "big h"
type textarea "x"
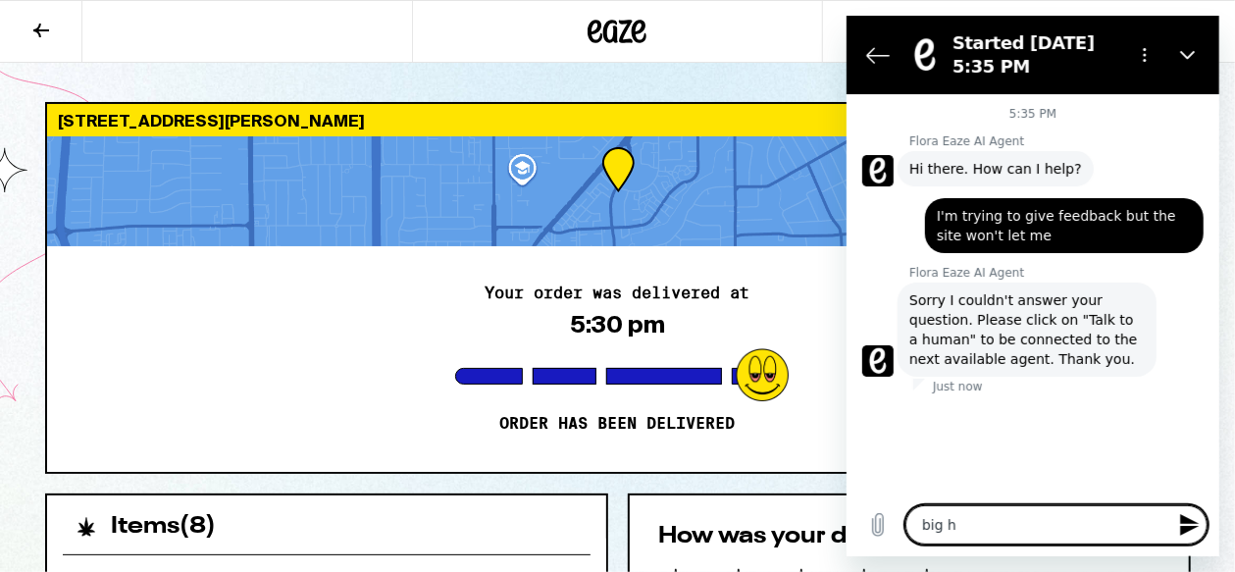
type textarea "big he"
type textarea "x"
type textarea "big hel"
type textarea "x"
type textarea "big help"
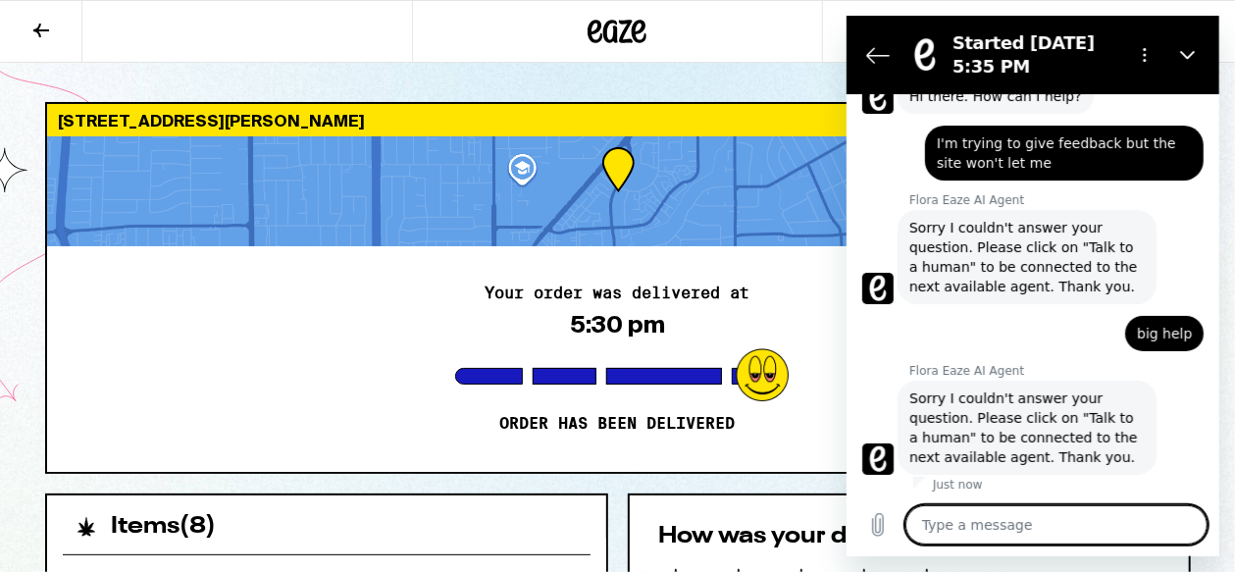
scroll to position [77, 0]
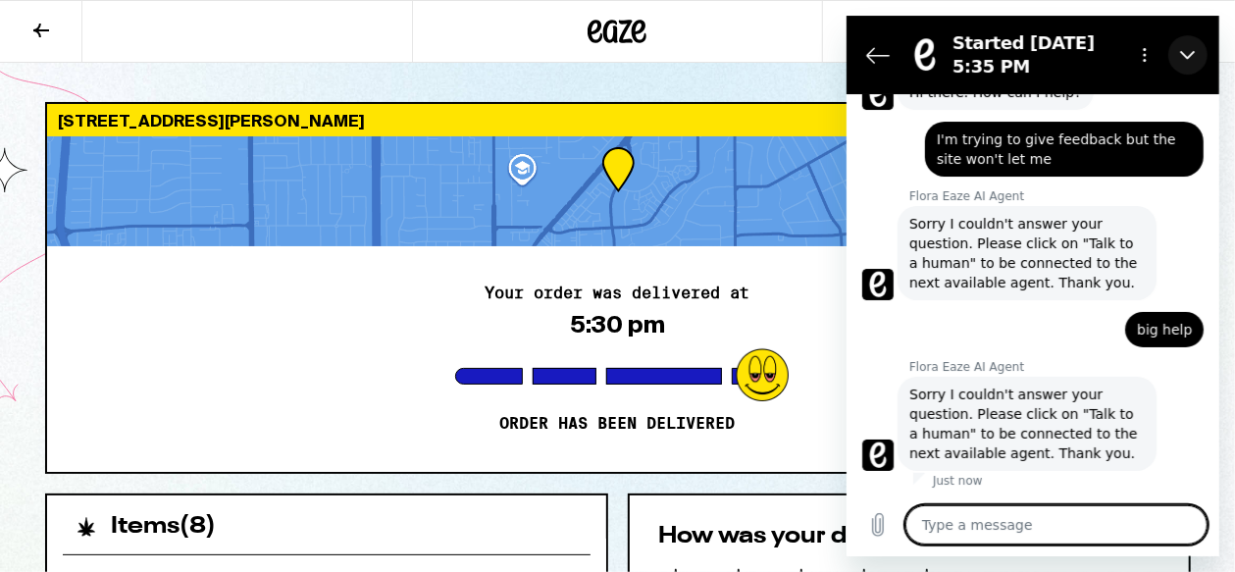
click at [1184, 54] on icon "Close" at bounding box center [1187, 55] width 16 height 16
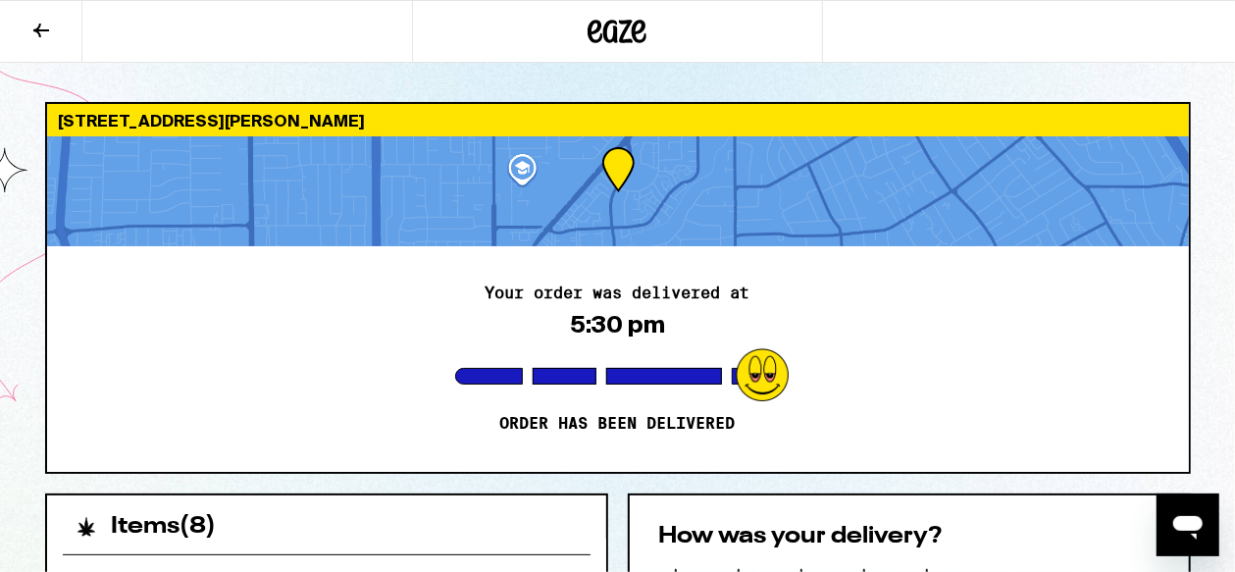
click at [573, 352] on div "Your order was delivered at 5:30 pm Order has been delivered" at bounding box center [618, 359] width 1142 height 226
drag, startPoint x: 573, startPoint y: 352, endPoint x: 401, endPoint y: 284, distance: 184.9
click at [401, 283] on div "Your order was delivered at 5:30 pm Order has been delivered" at bounding box center [618, 359] width 1142 height 226
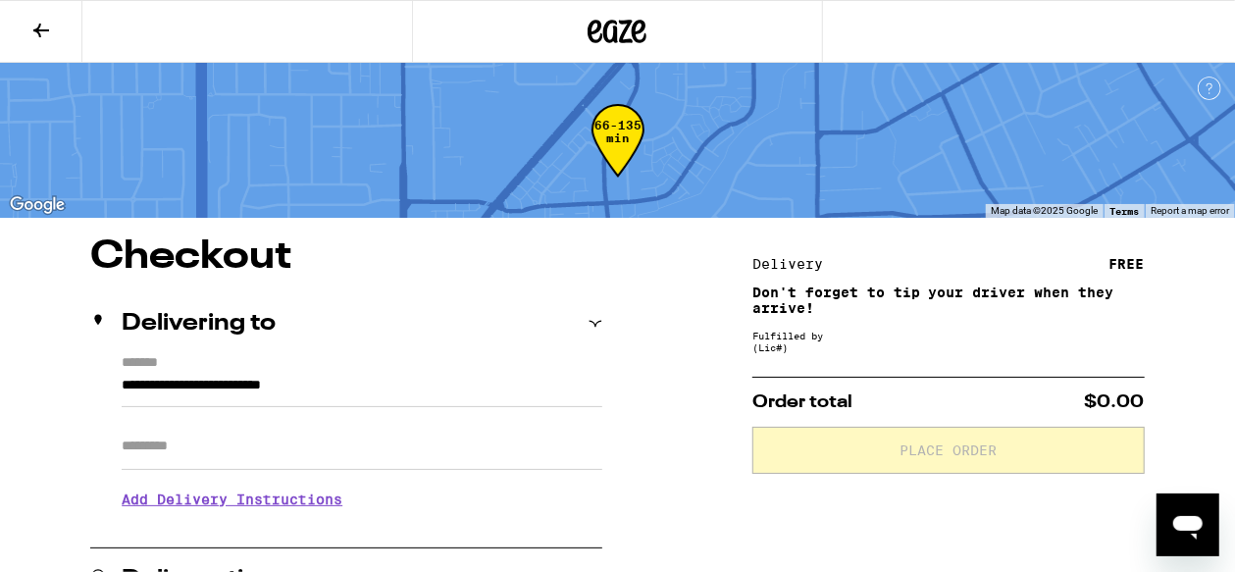
drag, startPoint x: 506, startPoint y: 445, endPoint x: 513, endPoint y: 424, distance: 22.7
click at [508, 435] on input "Apt/Suite" at bounding box center [362, 446] width 481 height 47
click at [510, 424] on div "Apt/Suite" at bounding box center [362, 438] width 481 height 63
click at [492, 325] on div "Delivering to" at bounding box center [346, 324] width 512 height 24
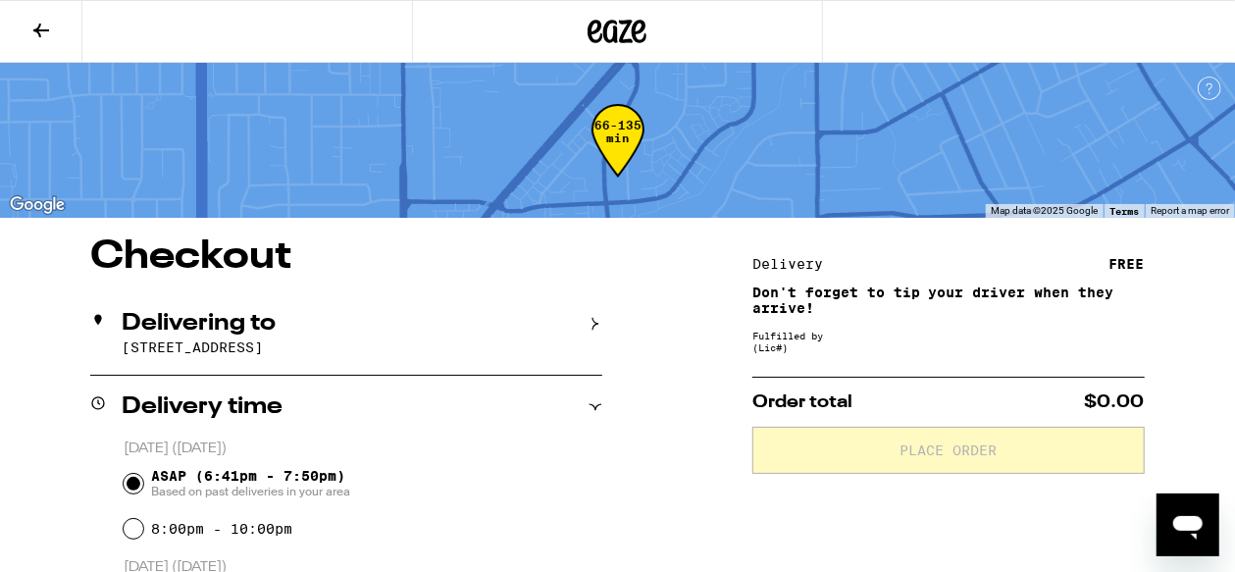
drag, startPoint x: 443, startPoint y: 384, endPoint x: 455, endPoint y: 417, distance: 35.4
click at [41, 27] on icon at bounding box center [41, 31] width 24 height 24
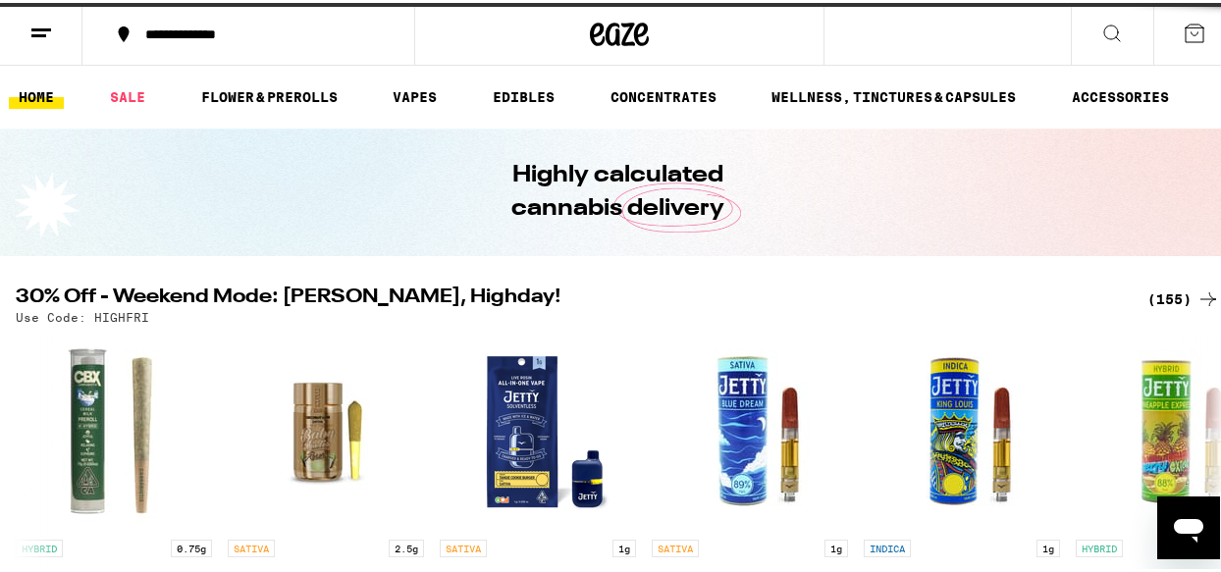
click at [39, 33] on div "Your Cart Add to meet the order minimum INDICA 3.5g Indica - Babies 10 Pack - 3…" at bounding box center [617, 286] width 1235 height 572
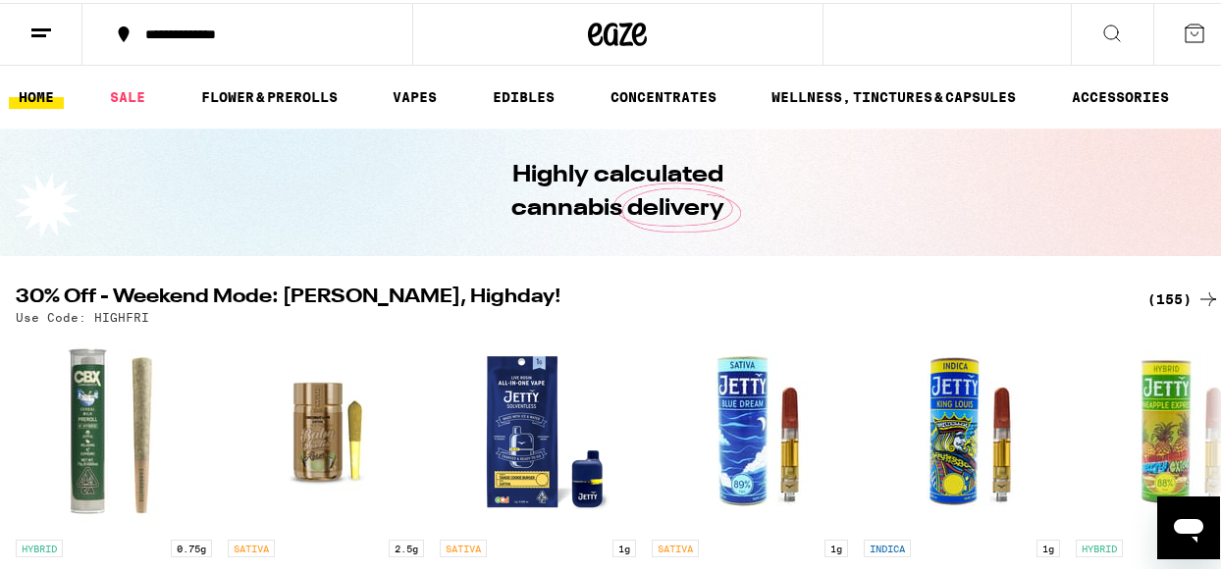
click at [38, 24] on icon at bounding box center [41, 31] width 24 height 24
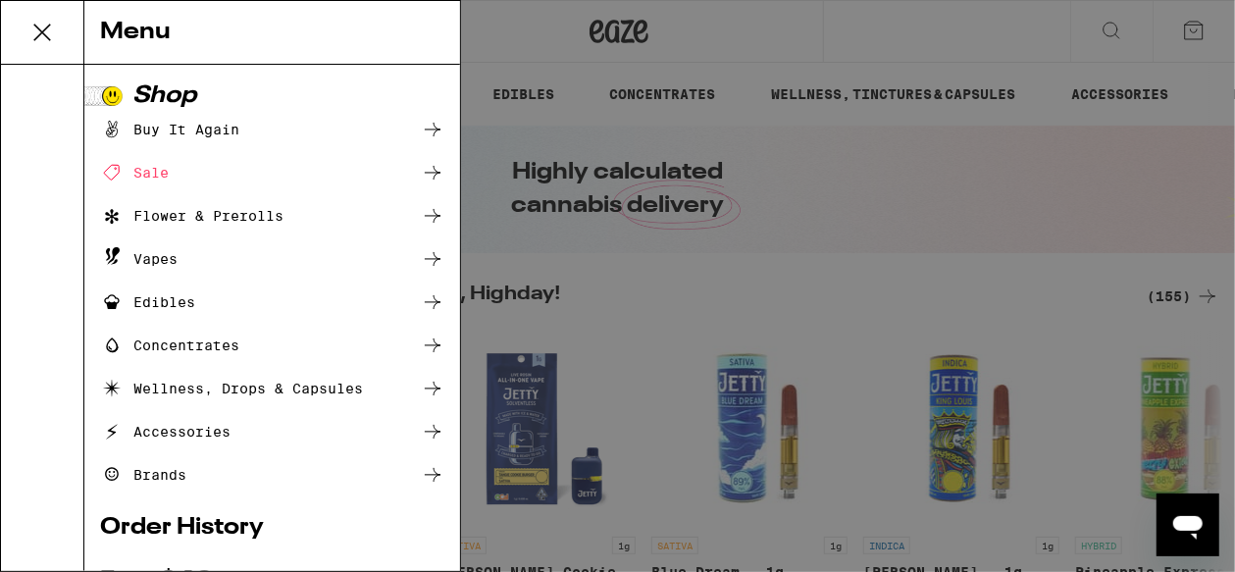
click at [39, 26] on div "Menu Shop Buy It Again Sale Flower & Prerolls Vapes Edibles Concentrates Wellne…" at bounding box center [617, 286] width 1235 height 572
click at [37, 22] on div "Menu Shop Buy It Again Sale Flower & Prerolls Vapes Edibles Concentrates Wellne…" at bounding box center [617, 286] width 1235 height 572
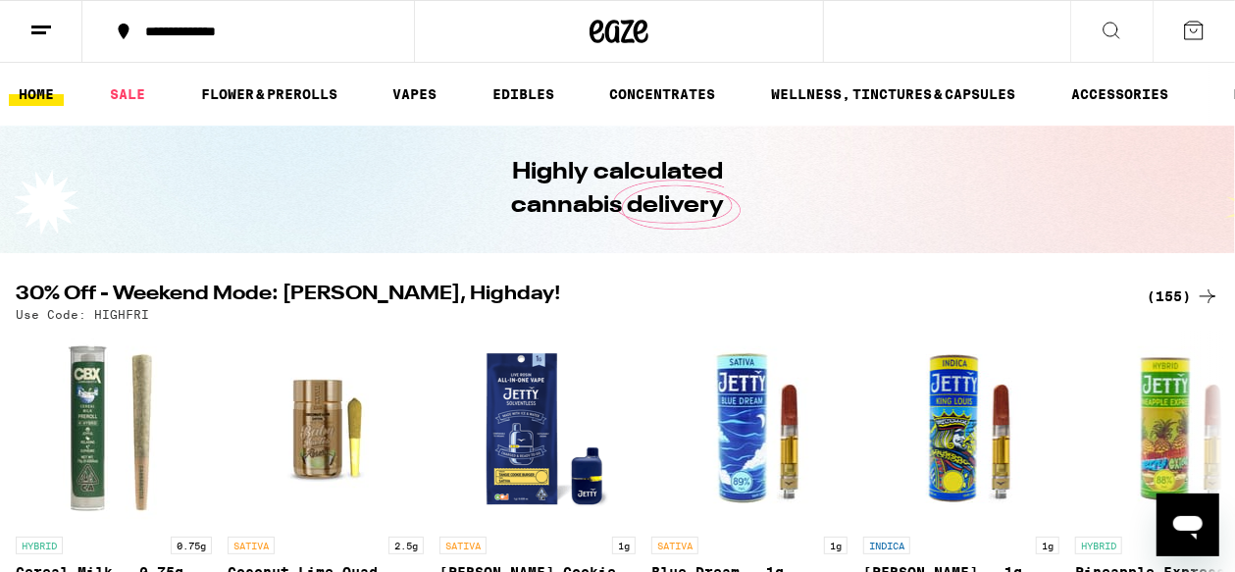
click at [40, 24] on div "Menu Shop Buy It Again Sale Flower & Prerolls Vapes Edibles Concentrates Wellne…" at bounding box center [617, 286] width 1235 height 572
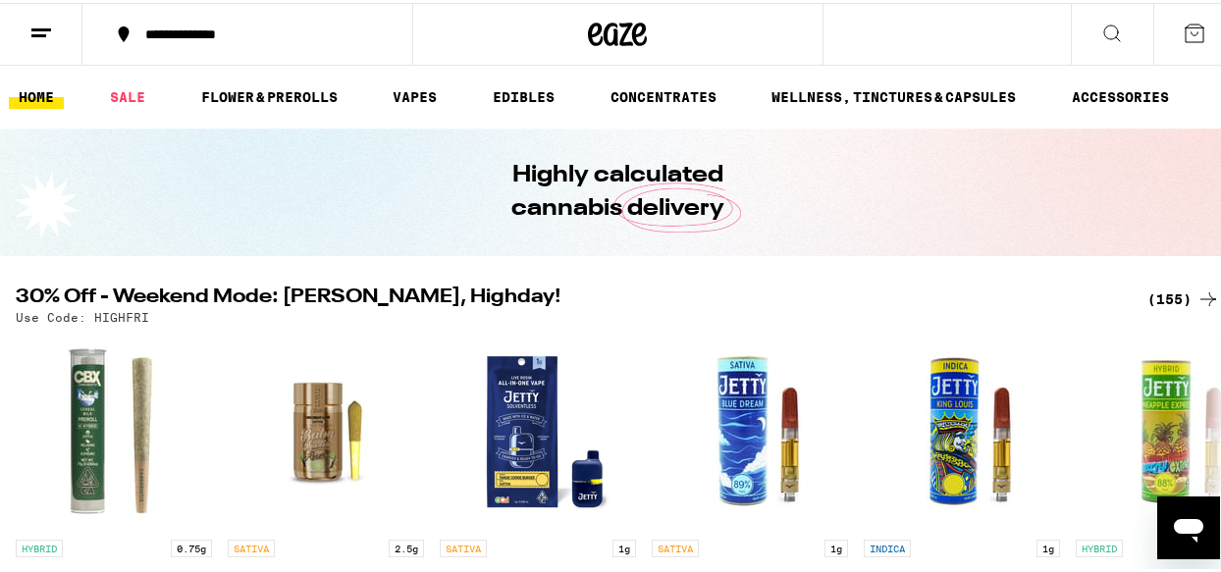
click at [44, 32] on line at bounding box center [38, 32] width 15 height 0
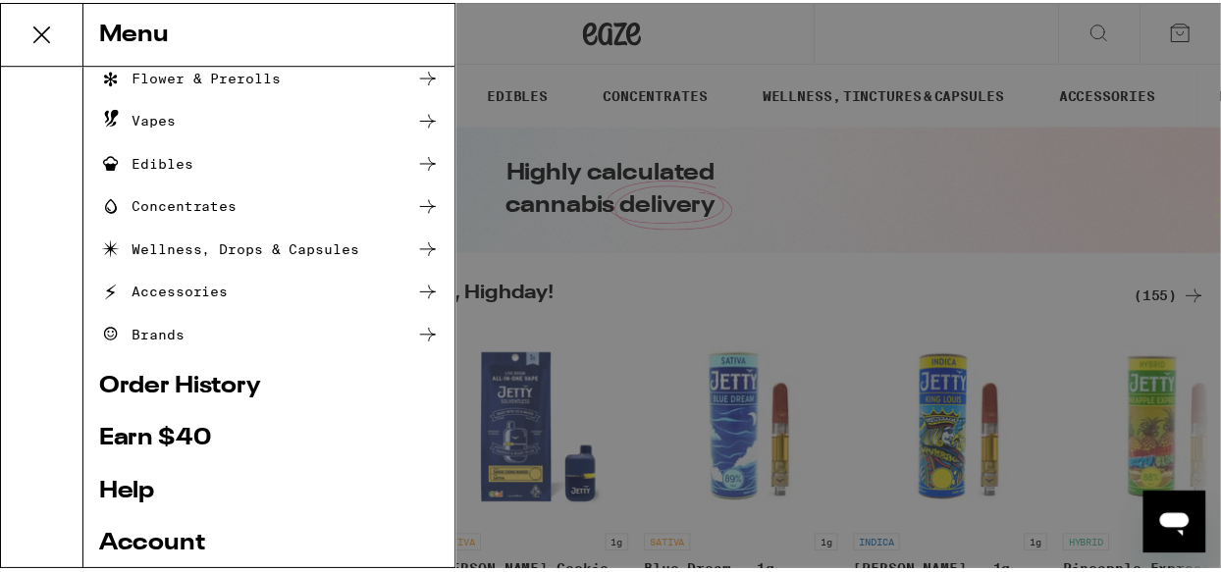
scroll to position [329, 0]
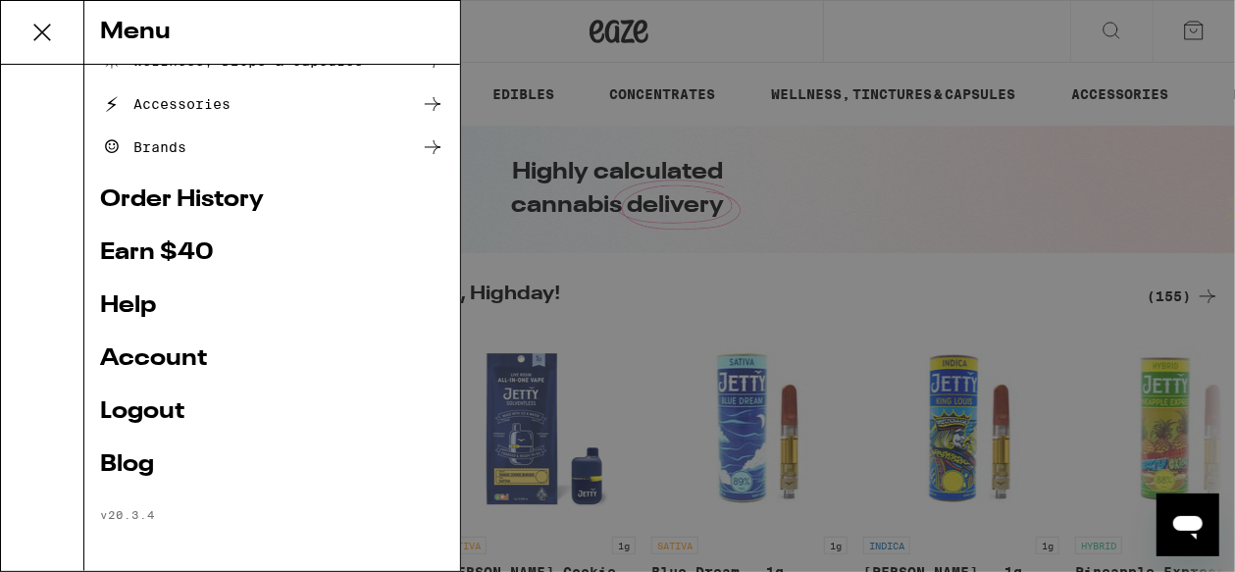
click at [198, 203] on link "Order History" at bounding box center [272, 200] width 344 height 24
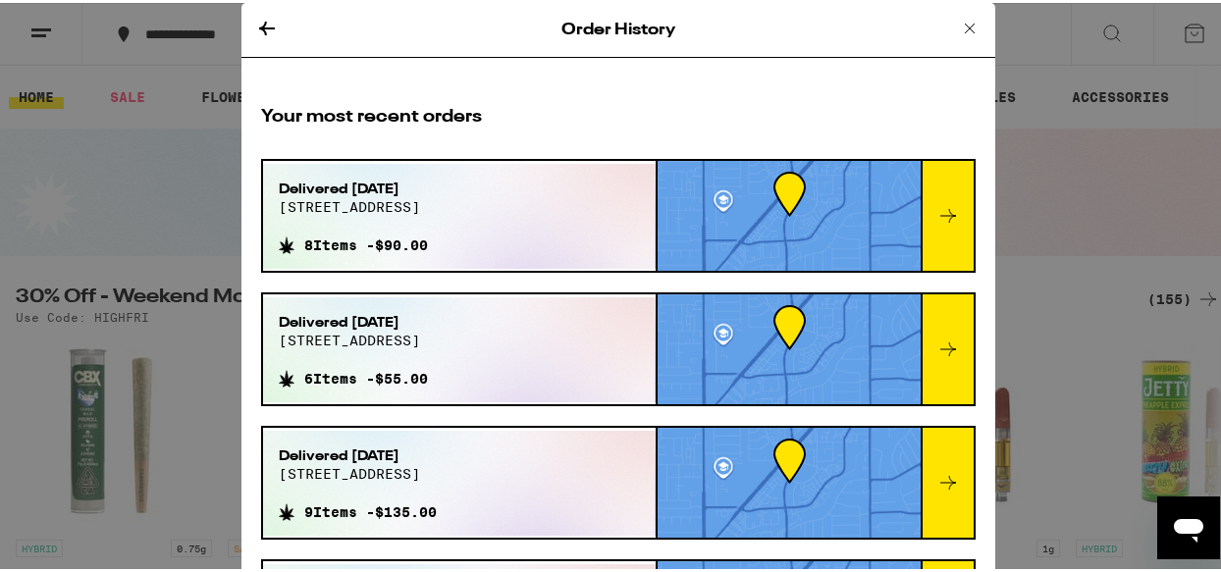
click at [689, 211] on div at bounding box center [788, 213] width 262 height 110
click at [922, 229] on div at bounding box center [946, 213] width 53 height 110
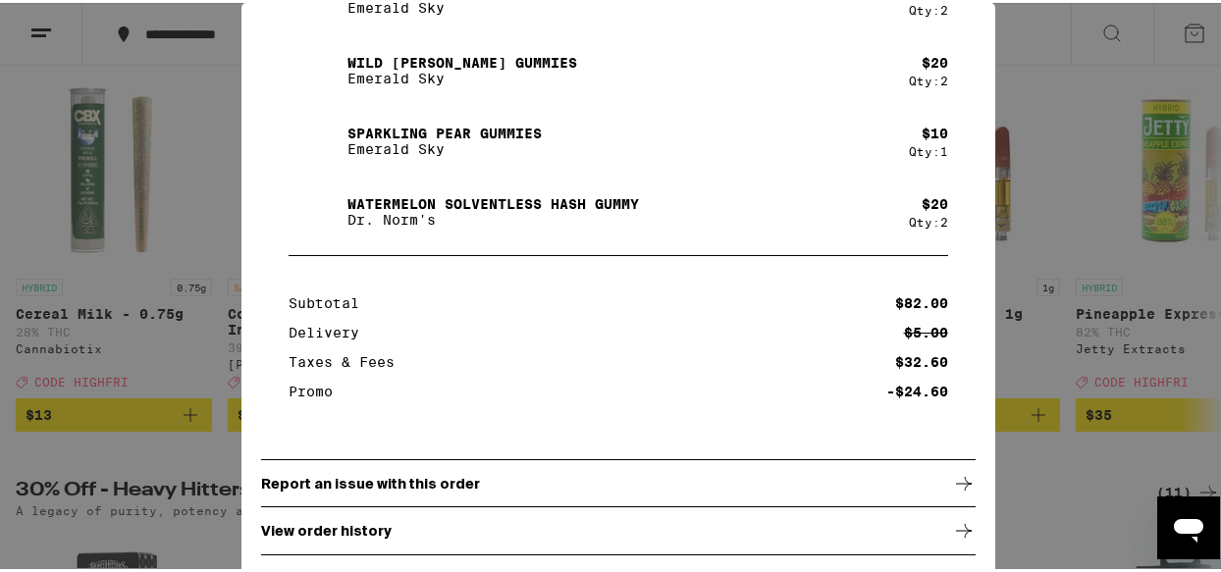
scroll to position [294, 0]
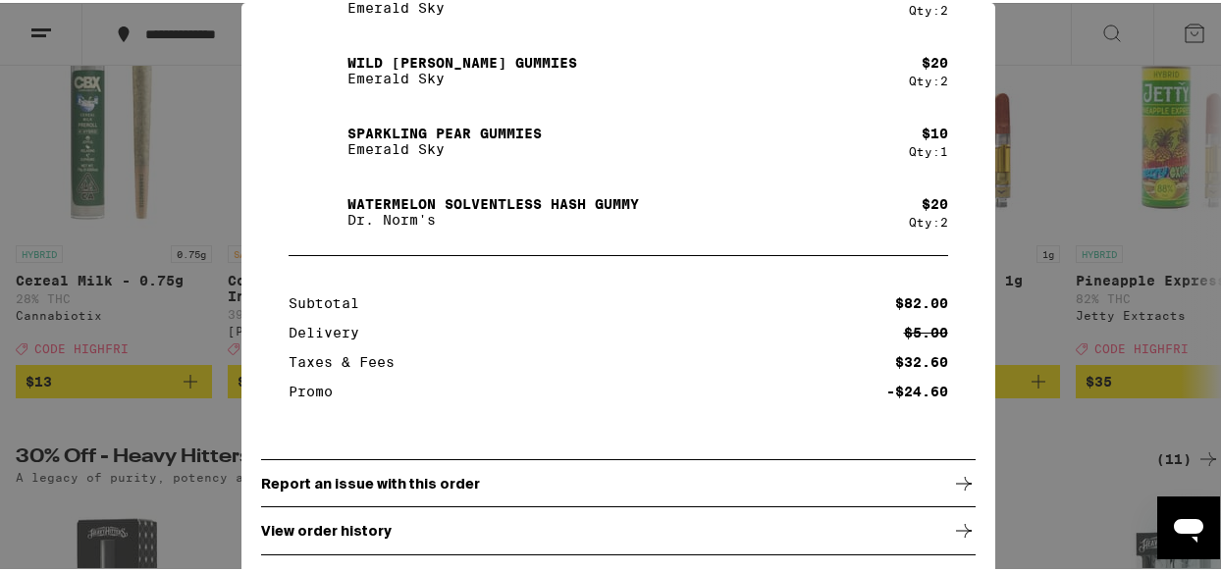
click at [759, 488] on div "Report an issue with this order" at bounding box center [618, 480] width 714 height 49
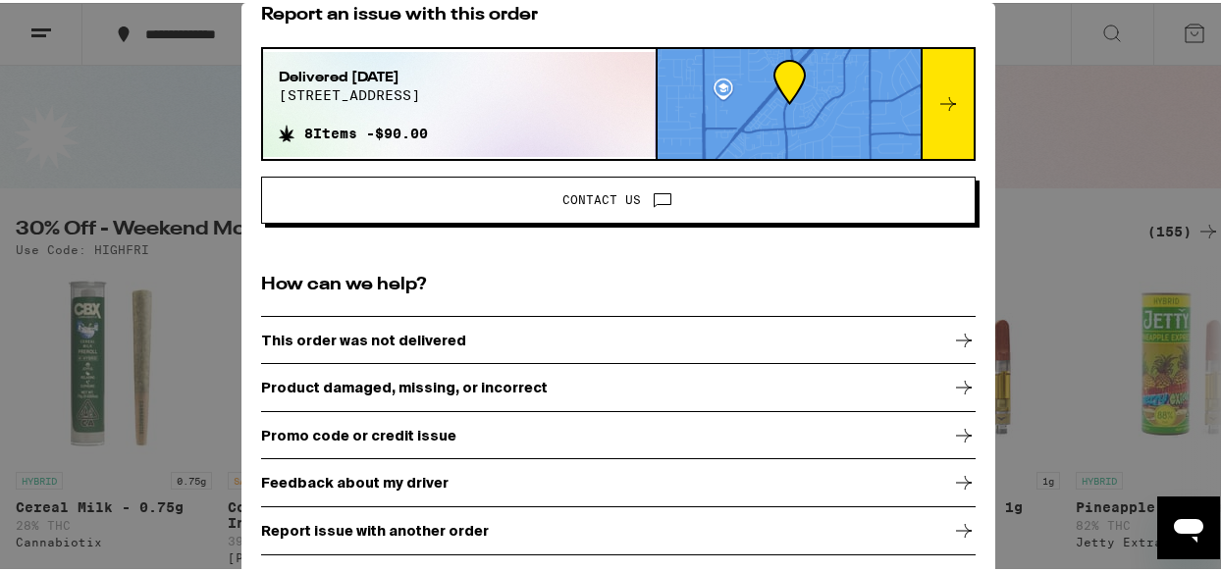
scroll to position [98, 0]
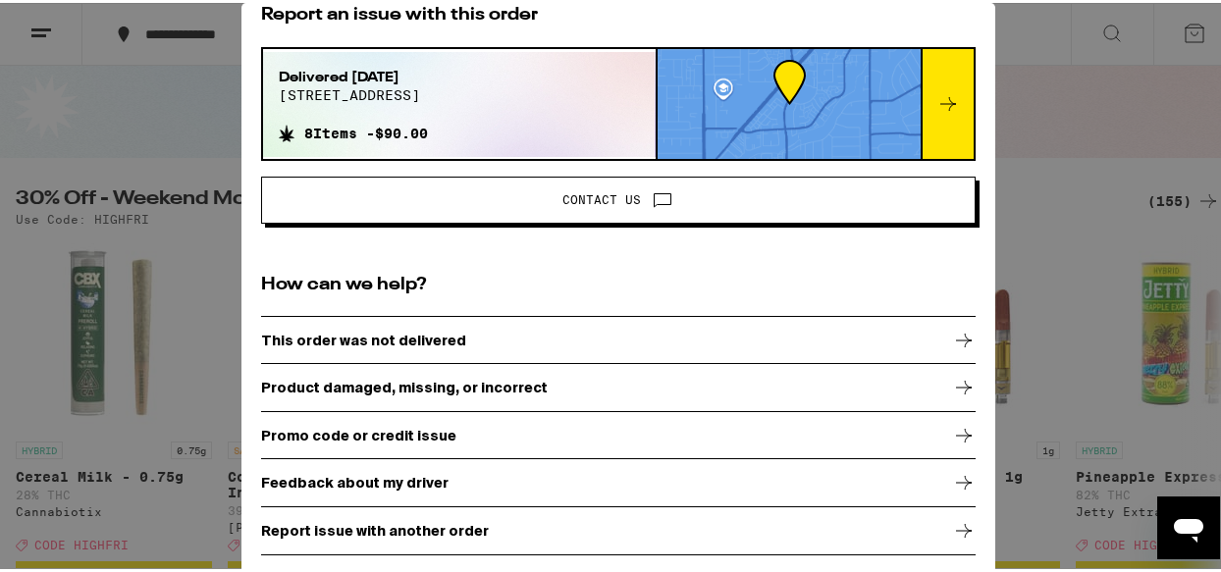
click at [783, 487] on div "Feedback about my driver" at bounding box center [618, 479] width 714 height 49
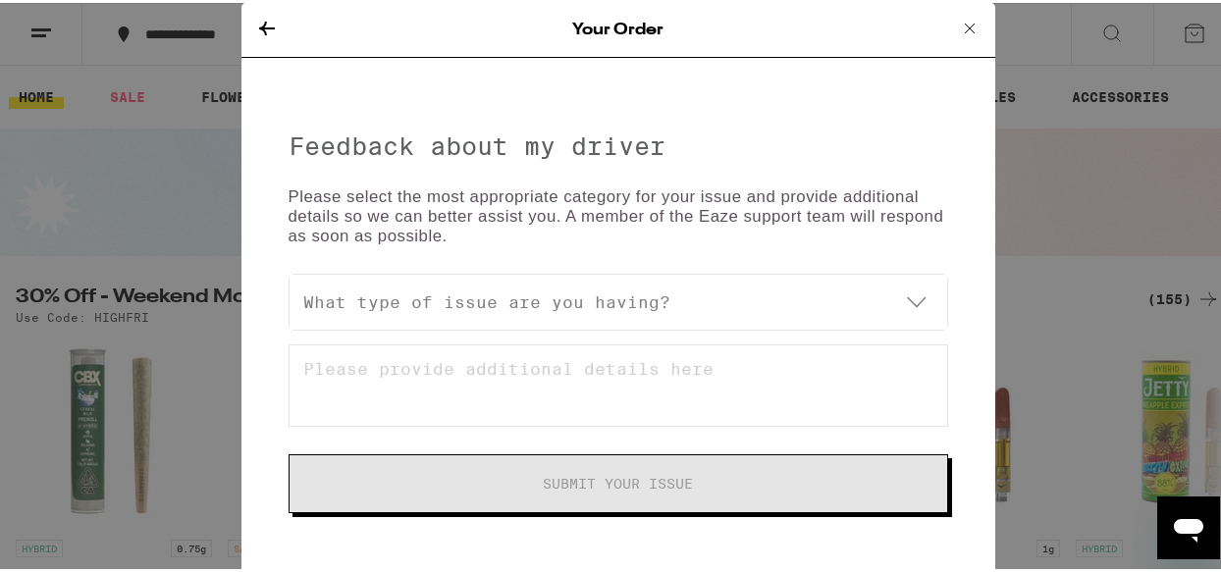
click at [516, 306] on select "What type of issue are you having? My driver was awesome! Driver did not follow…" at bounding box center [617, 299] width 657 height 55
click at [289, 272] on select "What type of issue are you having? My driver was awesome! Driver did not follow…" at bounding box center [617, 299] width 657 height 55
click at [445, 376] on textarea at bounding box center [617, 382] width 659 height 82
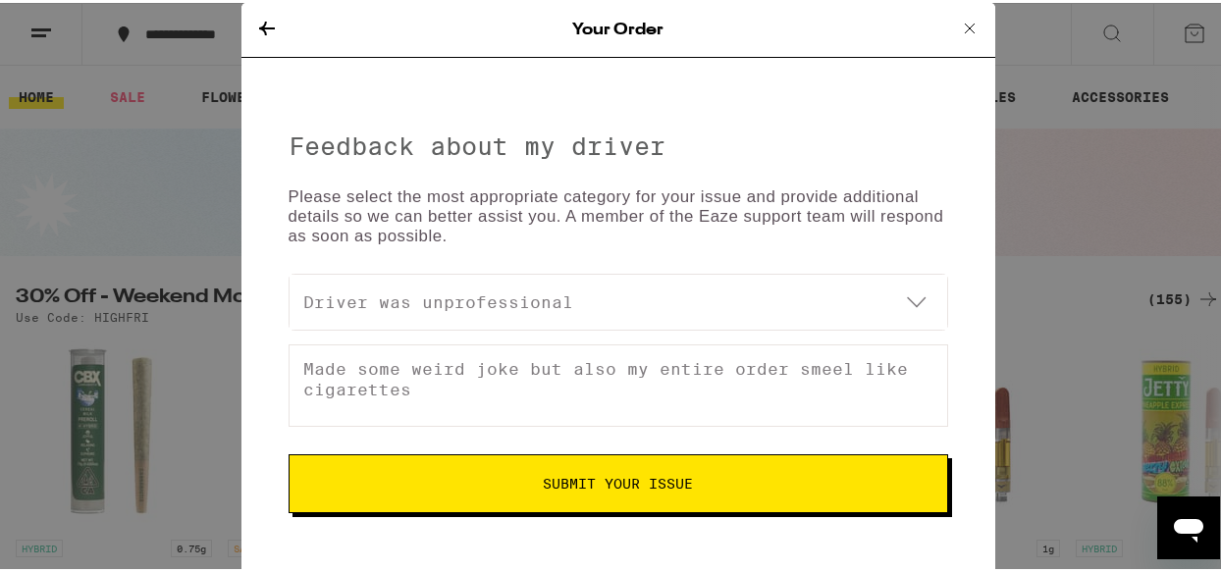
click at [435, 370] on textarea "Made some weird joke but also my entire order smeel like cigarettes" at bounding box center [617, 382] width 659 height 82
click at [710, 227] on p "Please select the most appropriate category for your issue and provide addition…" at bounding box center [617, 213] width 659 height 59
click at [837, 366] on textarea "Made some weird joke but also my entire order smell like cigarettes" at bounding box center [617, 382] width 659 height 82
click at [691, 466] on button "Submit Your Issue" at bounding box center [617, 480] width 659 height 59
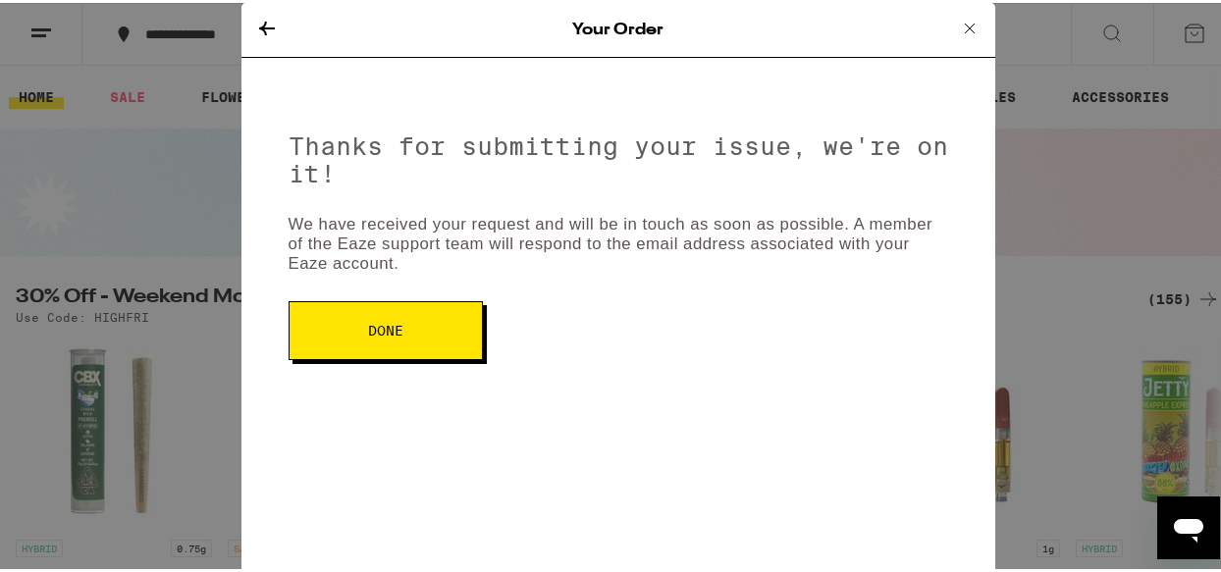
click at [417, 329] on button "Done" at bounding box center [385, 327] width 194 height 59
